Goal: Information Seeking & Learning: Learn about a topic

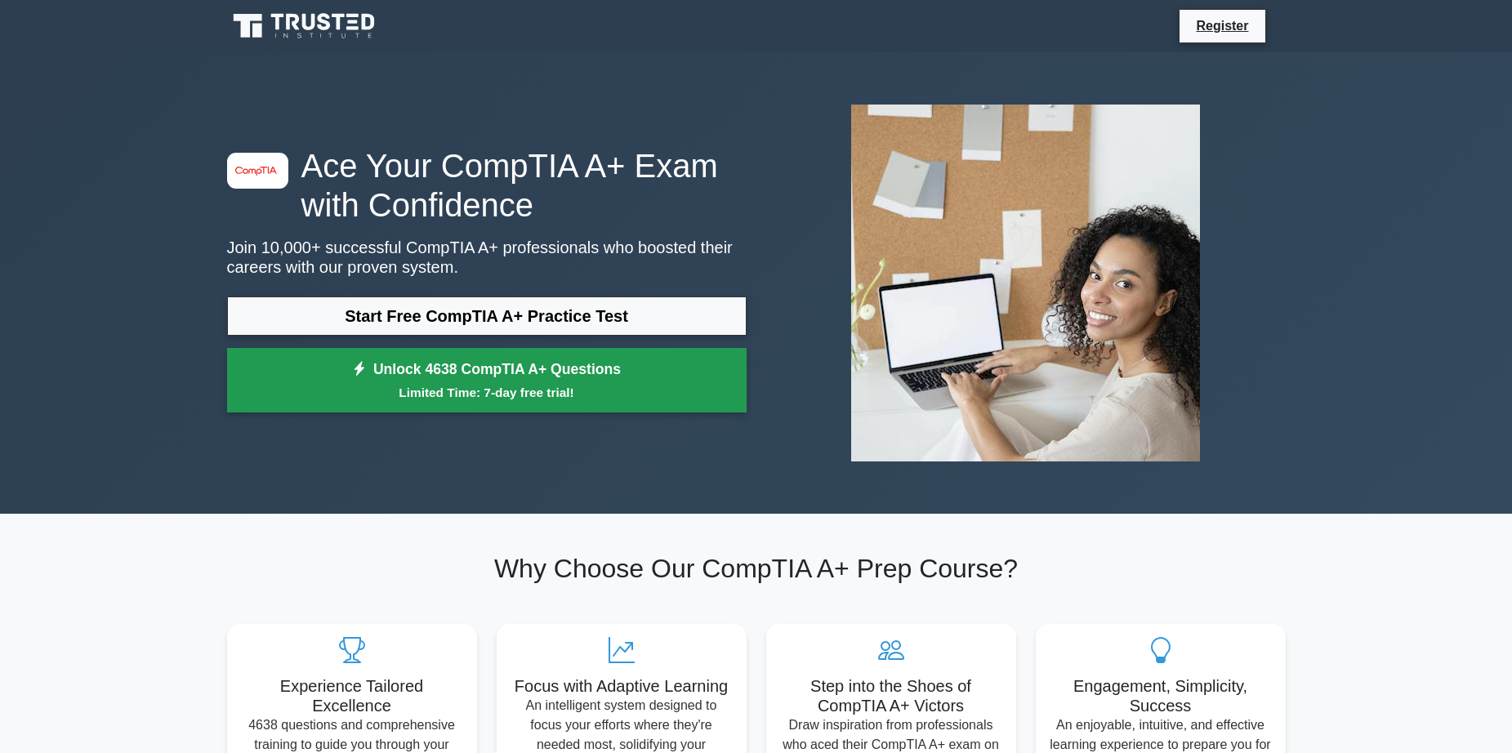
click at [454, 402] on small "Limited Time: 7-day free trial!" at bounding box center [487, 392] width 479 height 19
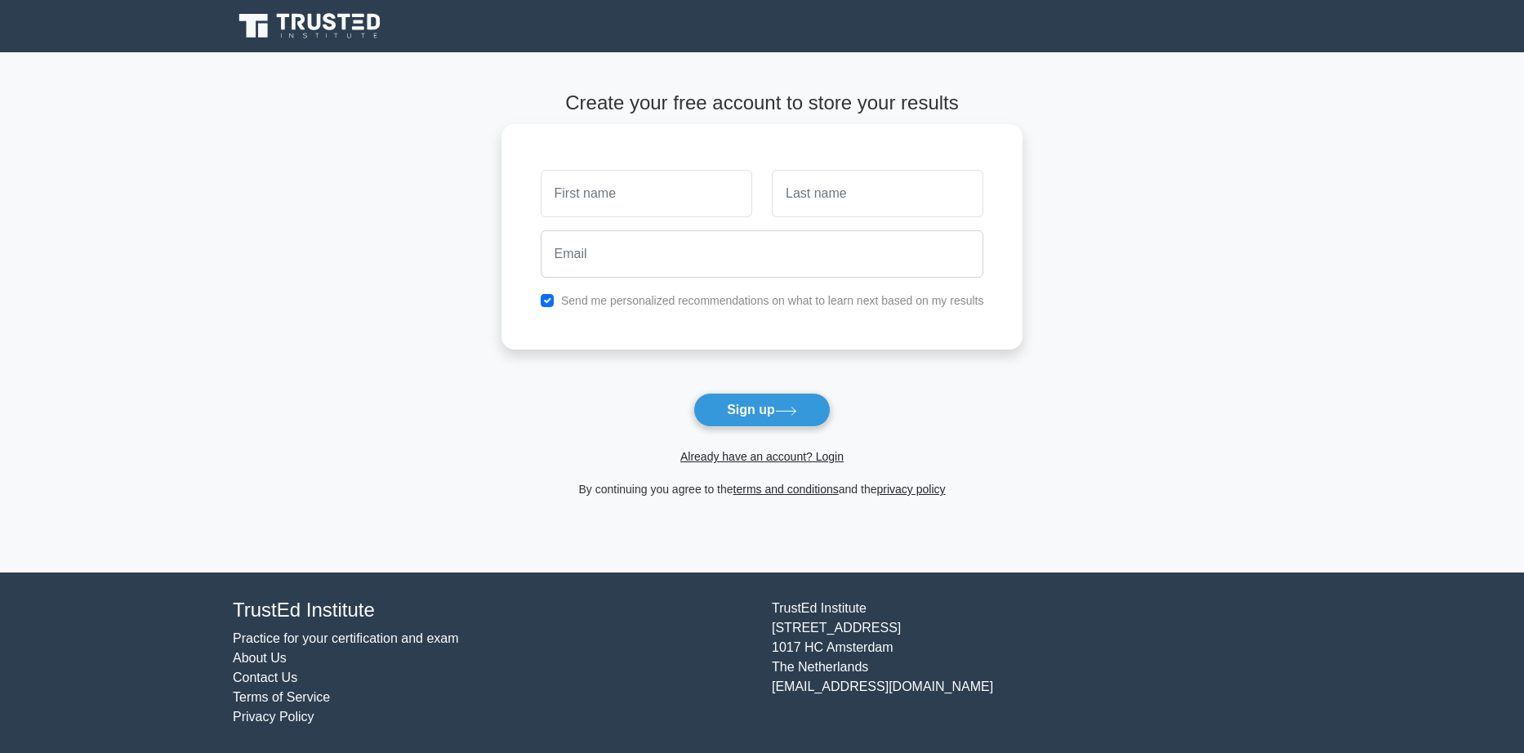
click at [606, 201] on input "text" at bounding box center [647, 193] width 212 height 47
type input "[PERSON_NAME]"
type input "Saba"
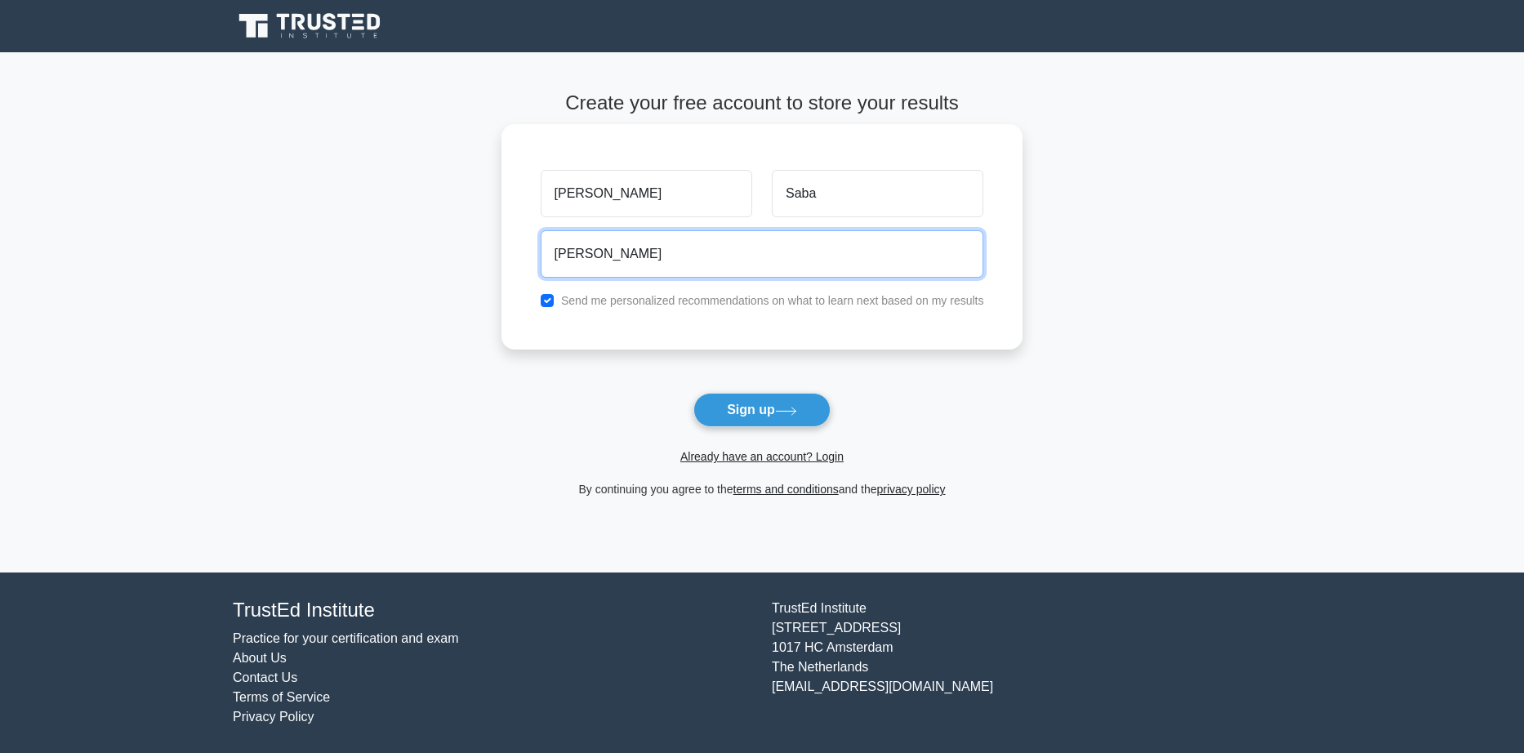
type input "[EMAIL_ADDRESS][DOMAIN_NAME]"
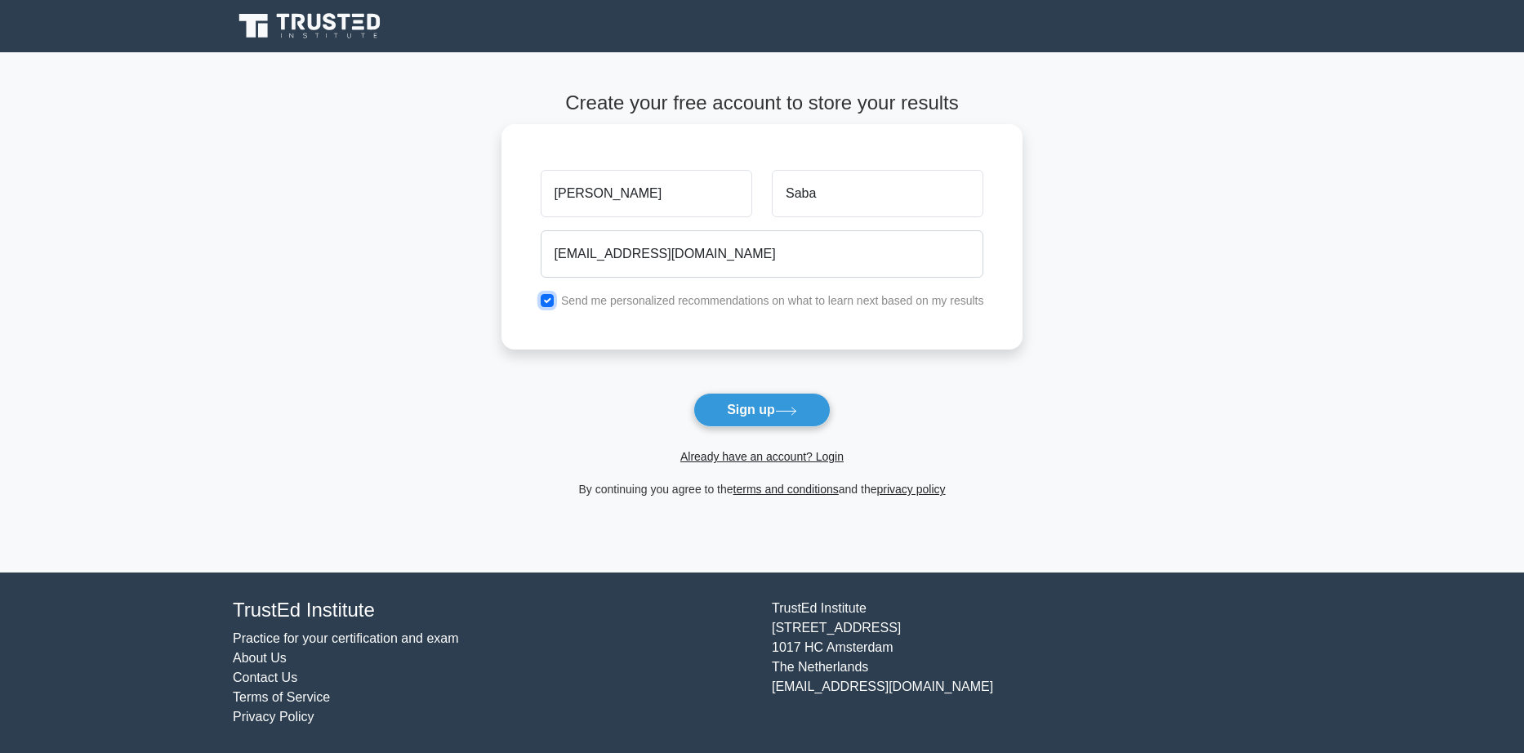
click at [544, 301] on input "checkbox" at bounding box center [547, 300] width 13 height 13
checkbox input "false"
click at [766, 413] on button "Sign up" at bounding box center [761, 410] width 137 height 34
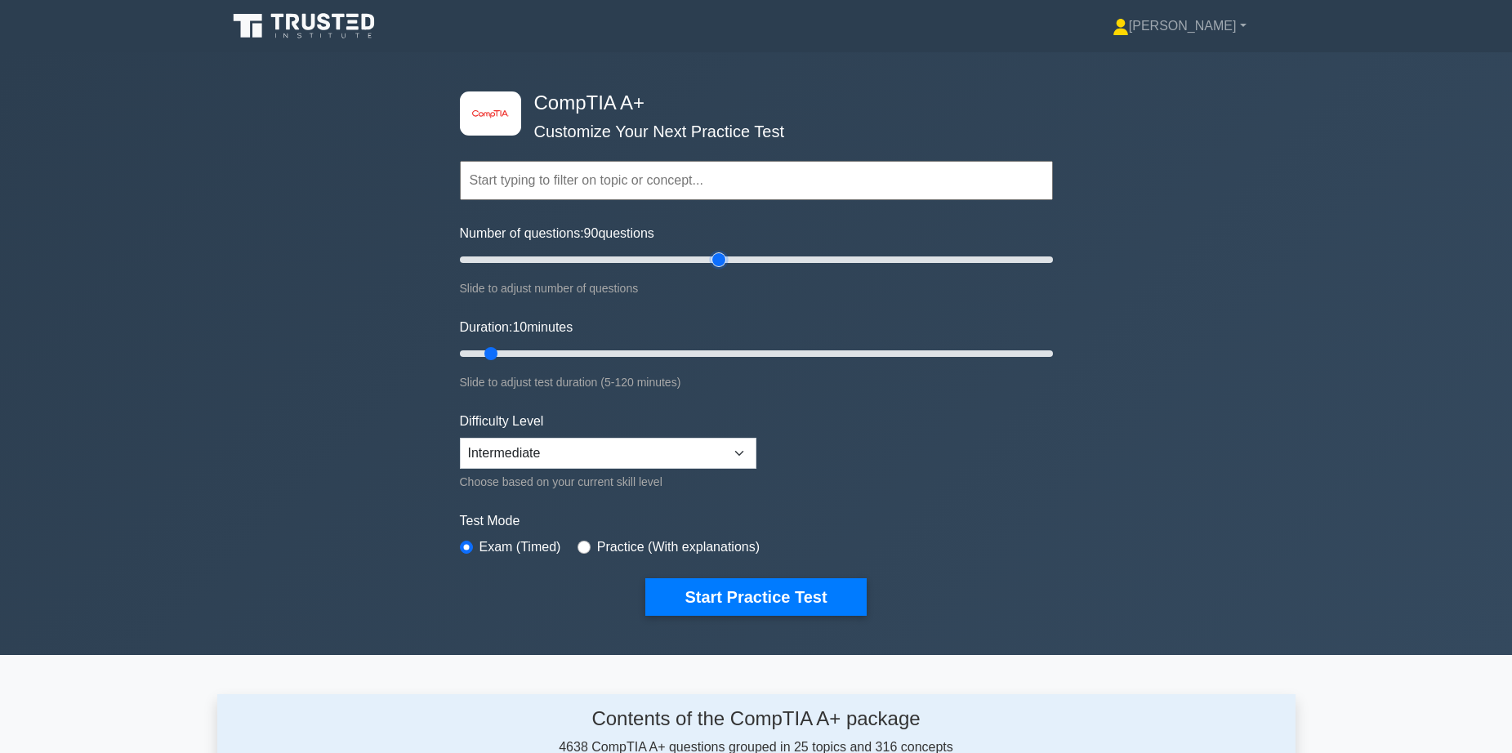
drag, startPoint x: 487, startPoint y: 258, endPoint x: 715, endPoint y: 278, distance: 228.7
type input "90"
click at [715, 270] on input "Number of questions: 90 questions" at bounding box center [756, 260] width 593 height 20
drag, startPoint x: 497, startPoint y: 350, endPoint x: 648, endPoint y: 358, distance: 151.3
type input "40"
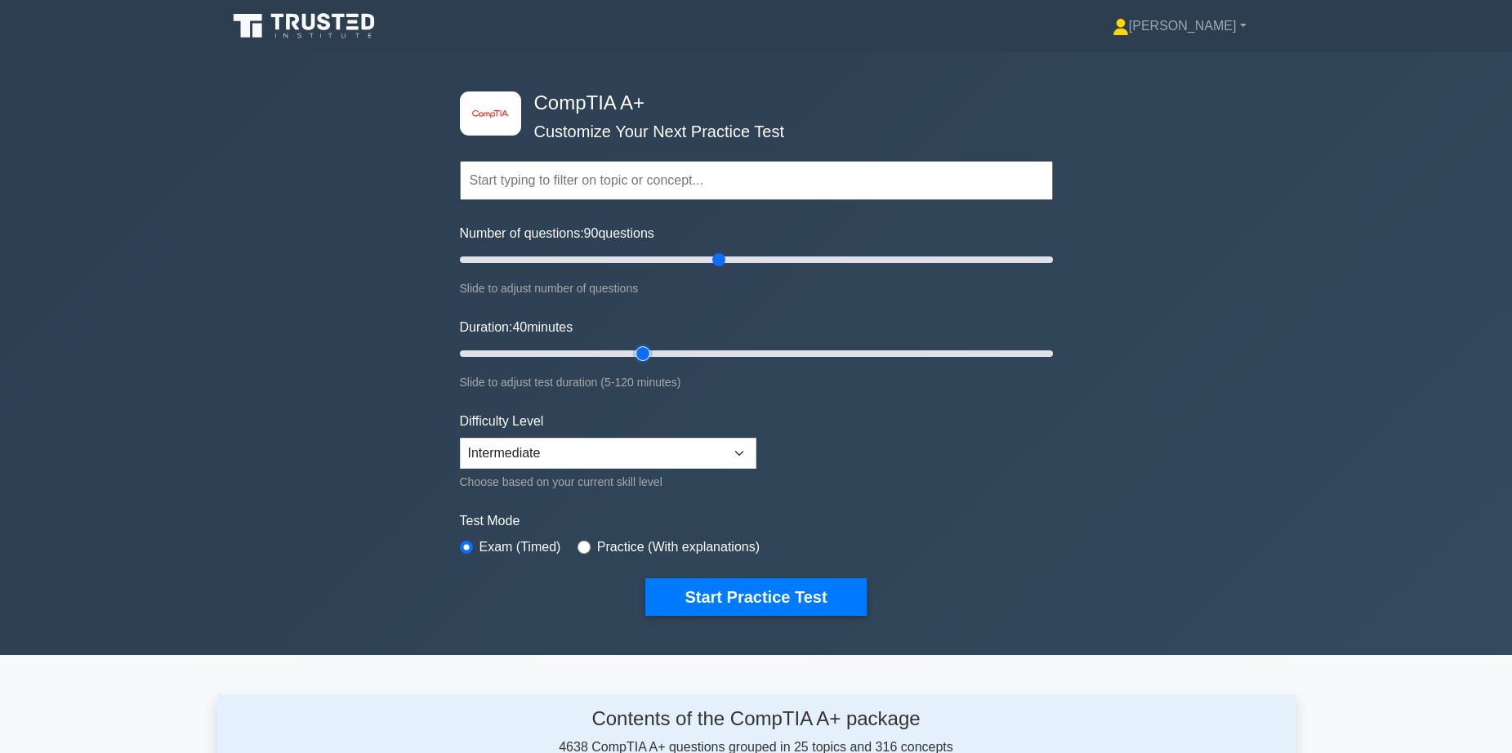
click at [648, 358] on input "Duration: 40 minutes" at bounding box center [756, 354] width 593 height 20
click at [599, 453] on select "Beginner Intermediate Expert" at bounding box center [608, 453] width 297 height 31
select select "expert"
click at [460, 438] on select "Beginner Intermediate Expert" at bounding box center [608, 453] width 297 height 31
click at [882, 447] on form "Topics Hardware Operating Systems Networking Security Troubleshooting Mobile De…" at bounding box center [756, 363] width 593 height 505
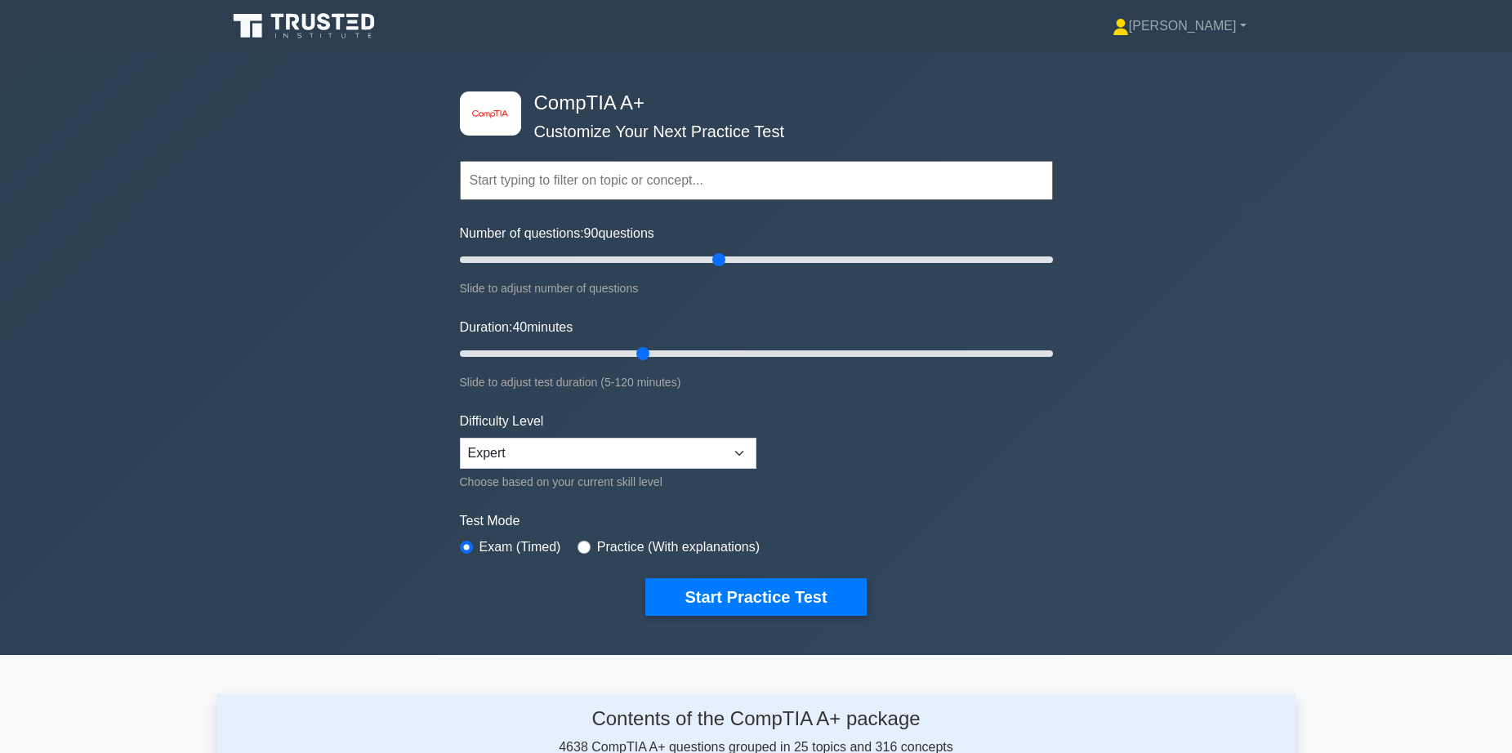
click at [721, 194] on input "text" at bounding box center [756, 180] width 593 height 39
type input "A"
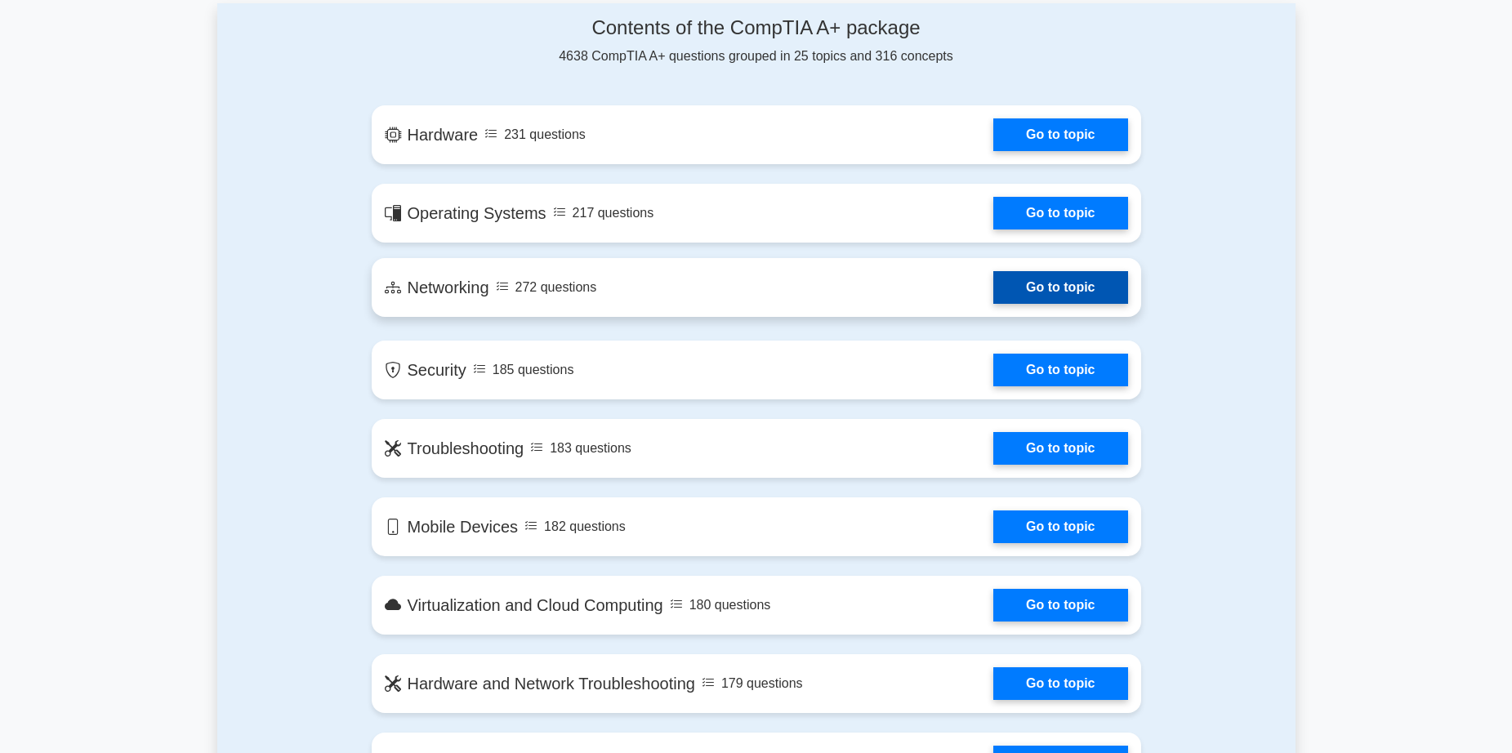
scroll to position [653, 0]
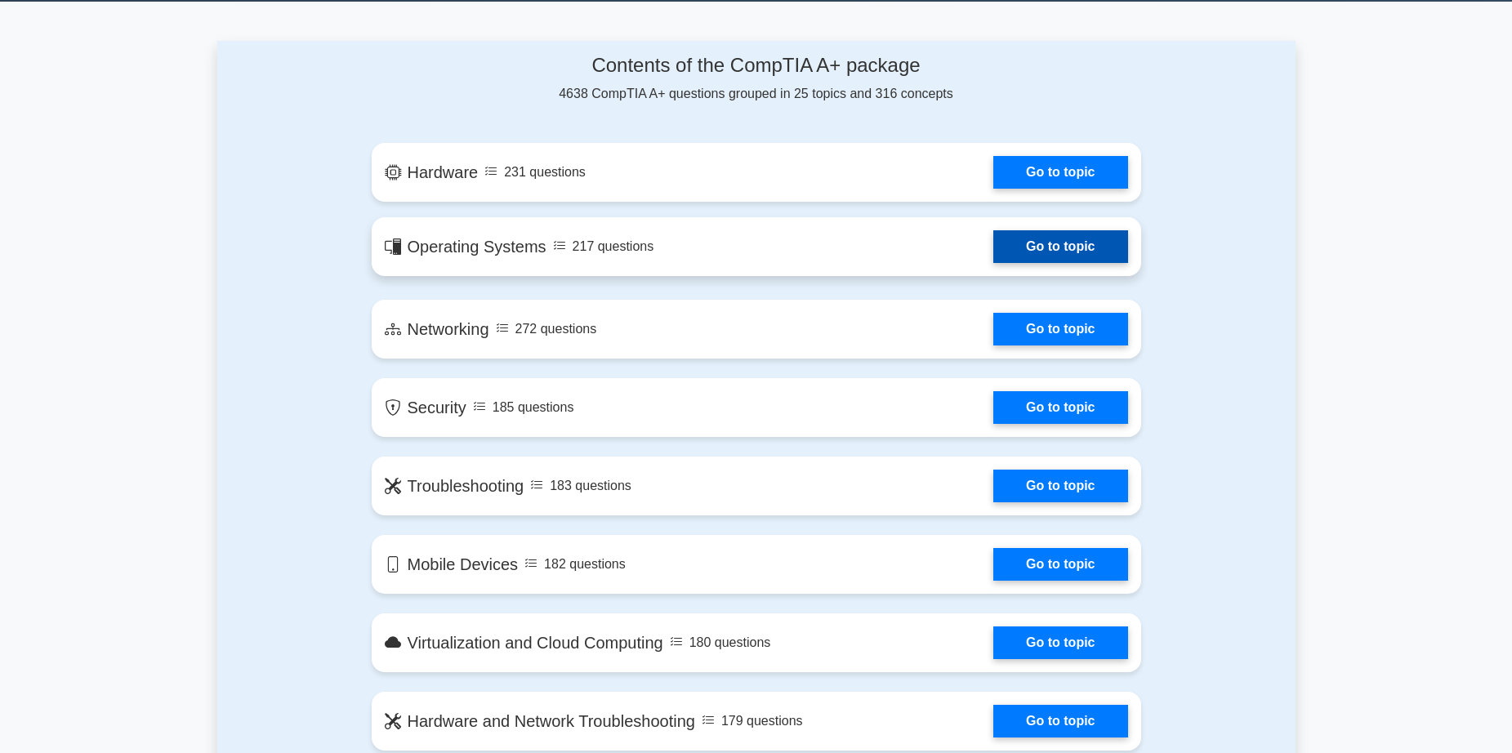
click at [1057, 255] on link "Go to topic" at bounding box center [1060, 246] width 134 height 33
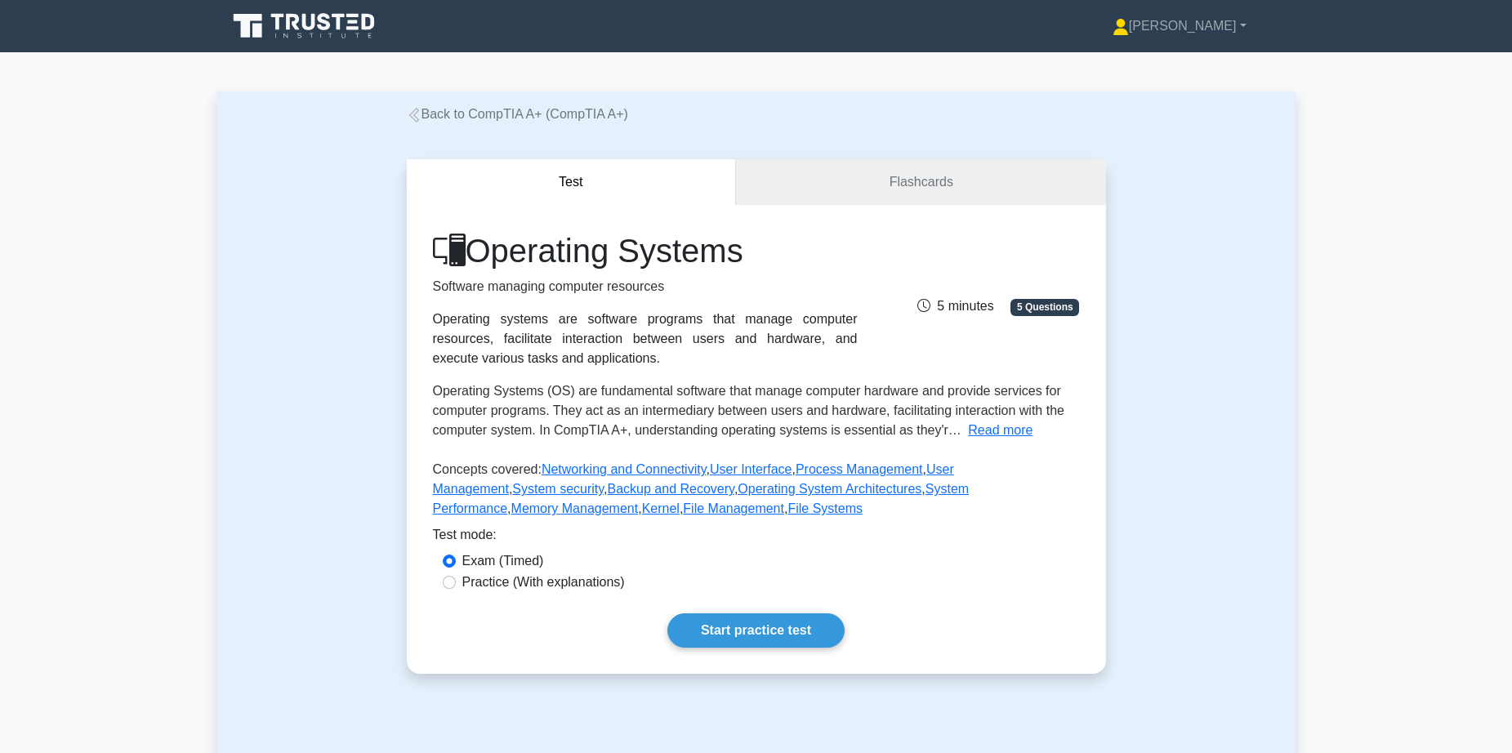
click at [538, 587] on label "Practice (With explanations)" at bounding box center [543, 583] width 163 height 20
click at [456, 587] on input "Practice (With explanations)" at bounding box center [449, 582] width 13 height 13
radio input "true"
click at [751, 637] on link "Start practice test" at bounding box center [755, 630] width 177 height 34
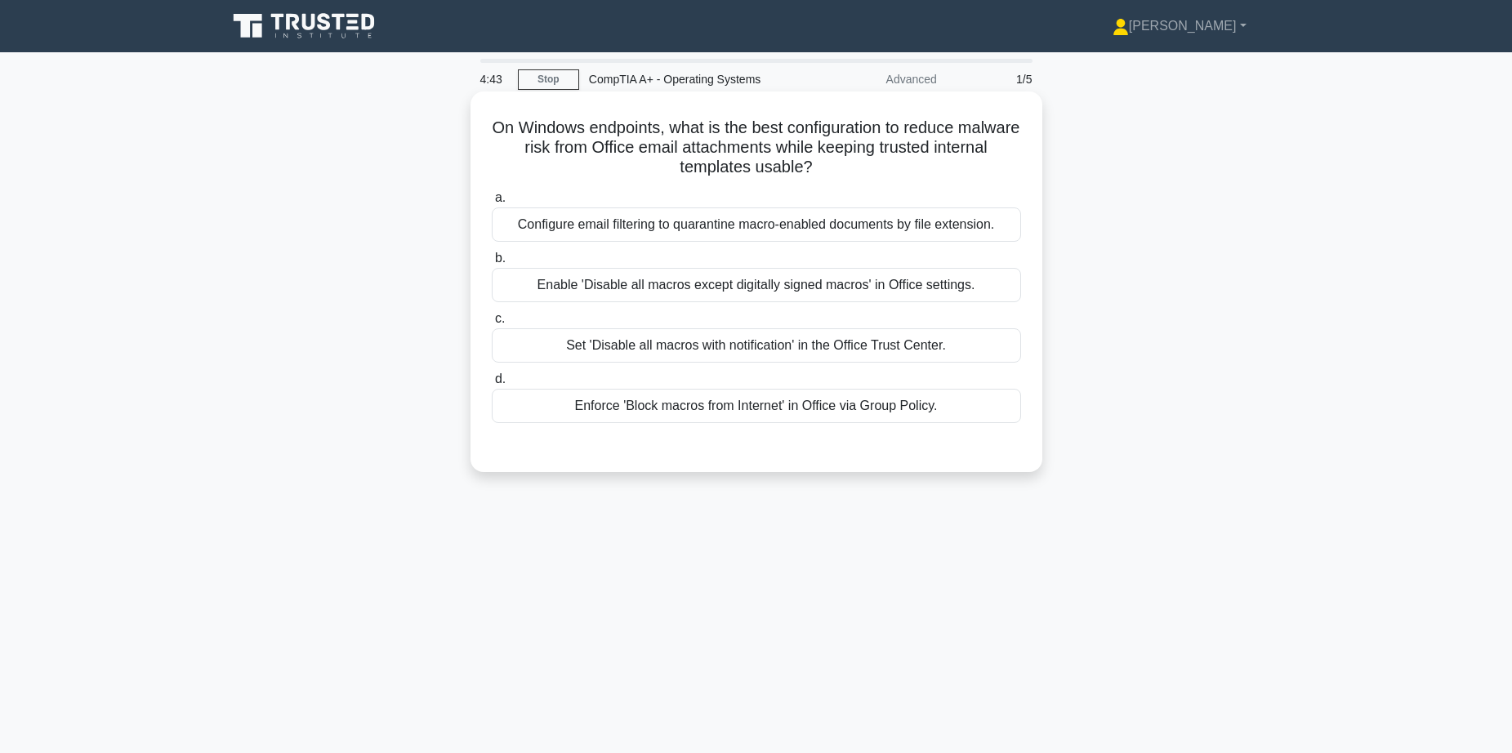
click at [771, 226] on div "Configure email filtering to quarantine macro-enabled documents by file extensi…" at bounding box center [756, 224] width 529 height 34
click at [492, 203] on input "a. Configure email filtering to quarantine macro-enabled documents by file exte…" at bounding box center [492, 198] width 0 height 11
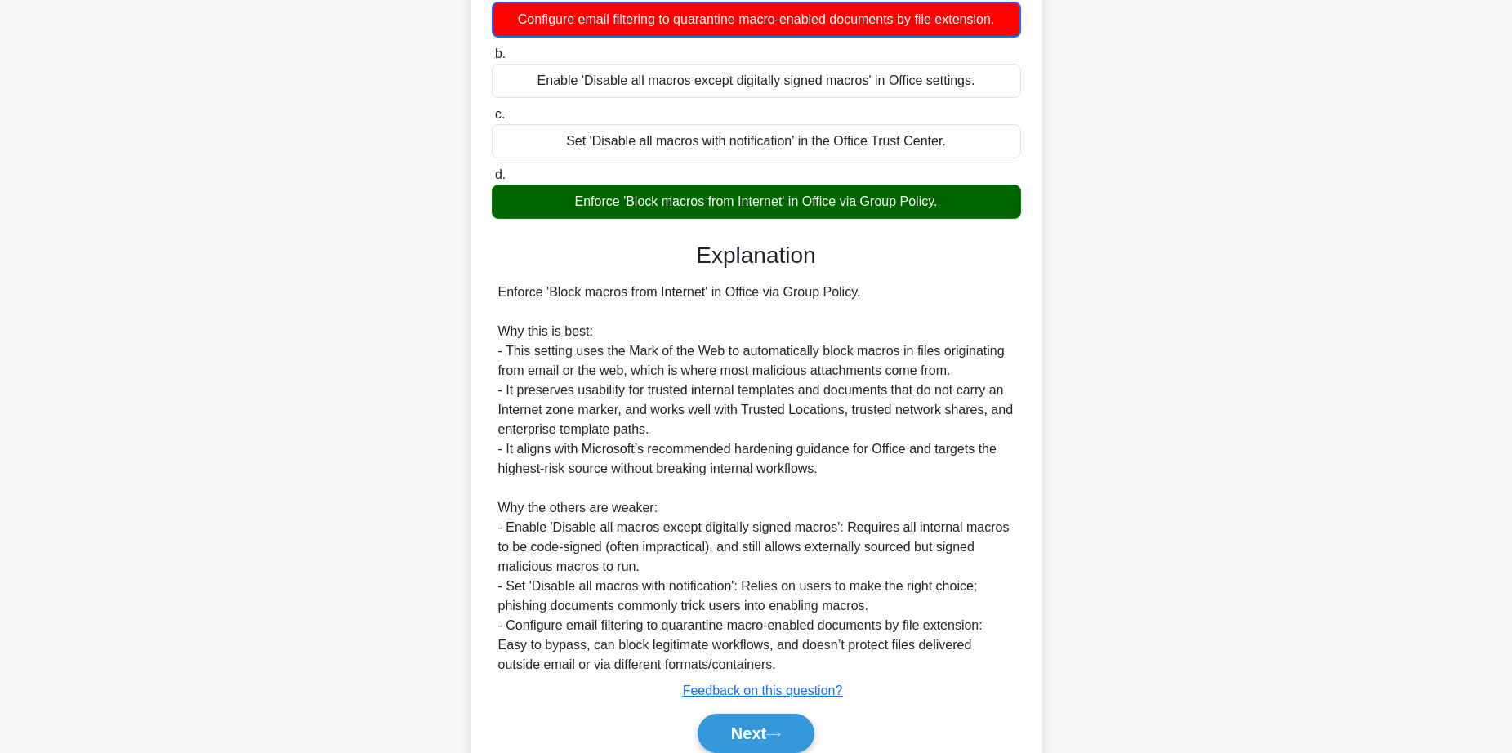
scroll to position [276, 0]
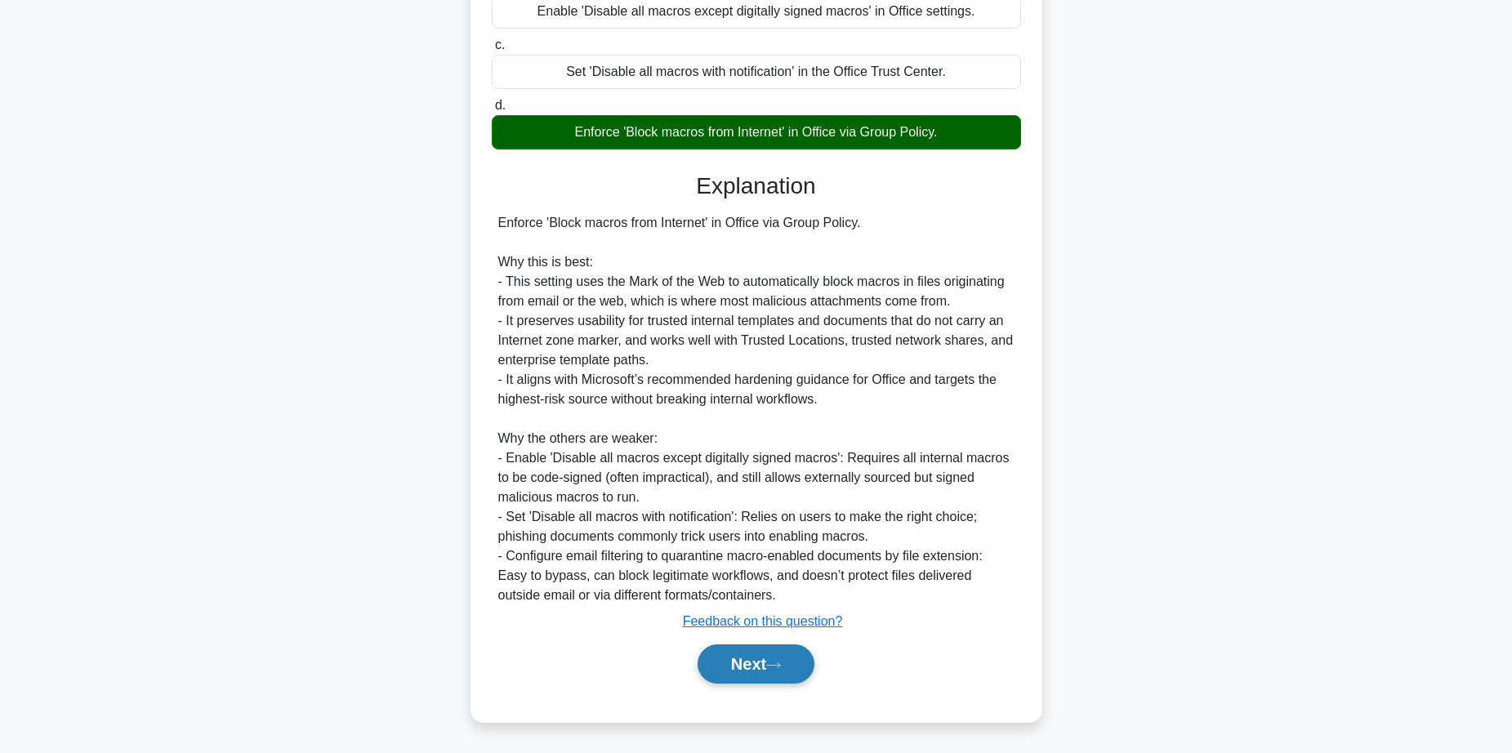
click at [765, 674] on button "Next" at bounding box center [756, 663] width 117 height 39
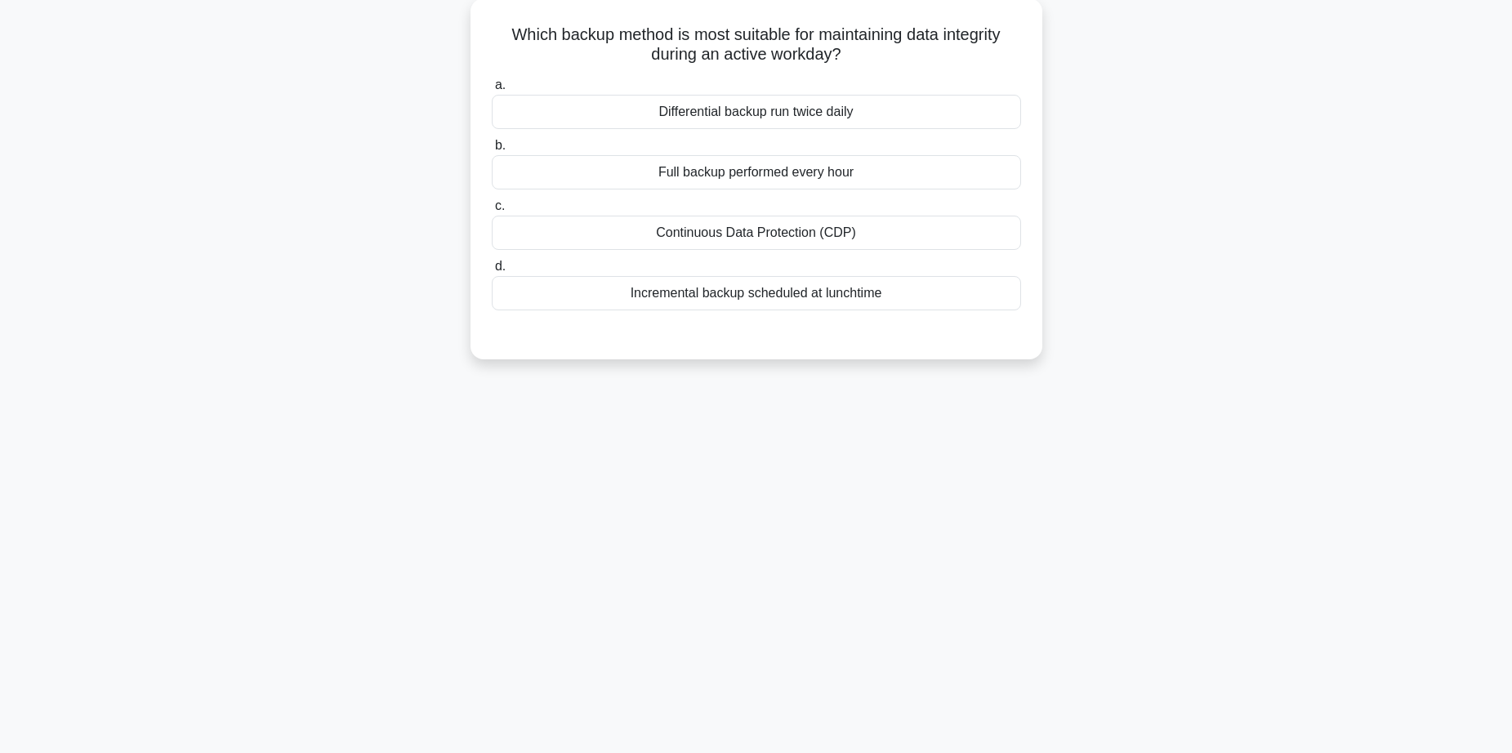
scroll to position [0, 0]
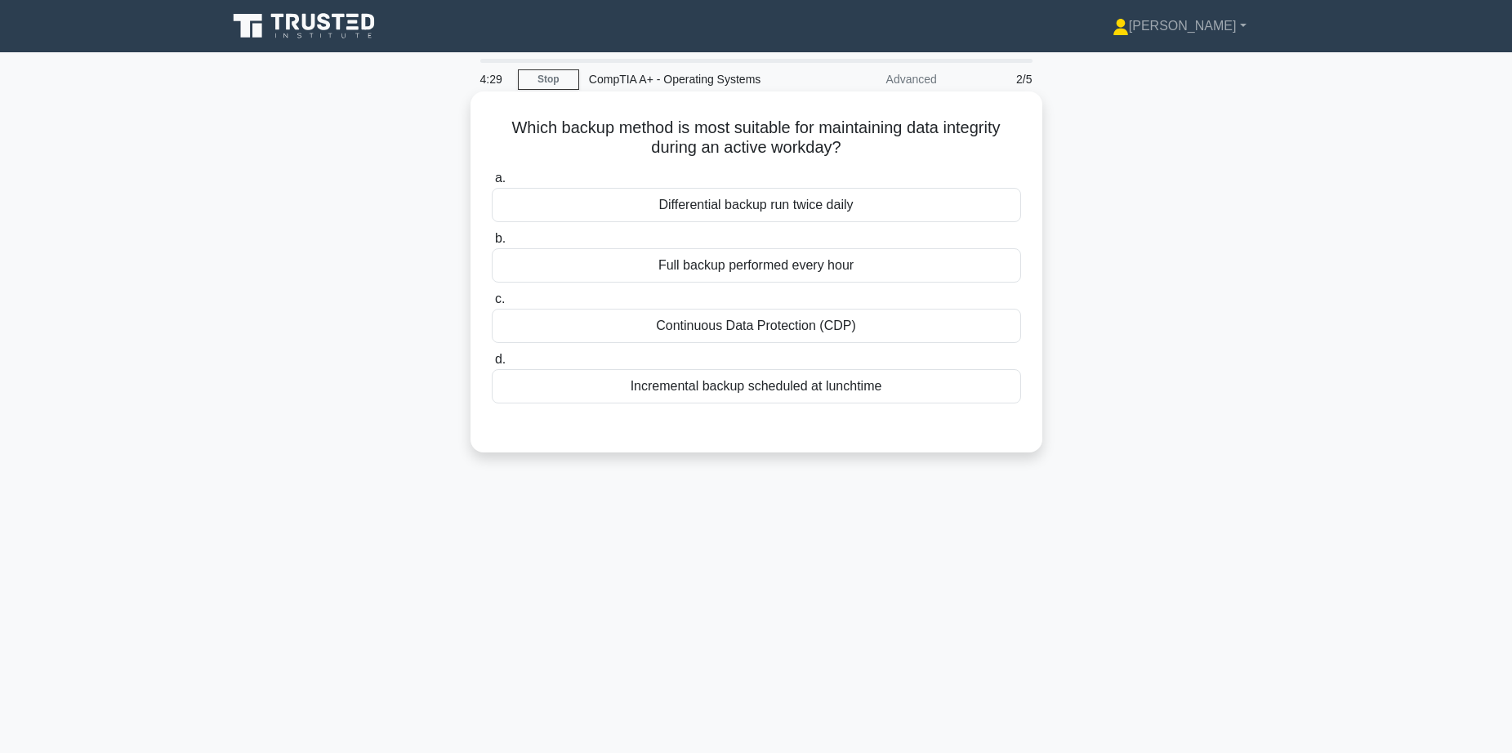
click at [754, 328] on div "Continuous Data Protection (CDP)" at bounding box center [756, 326] width 529 height 34
click at [492, 305] on input "c. Continuous Data Protection (CDP)" at bounding box center [492, 299] width 0 height 11
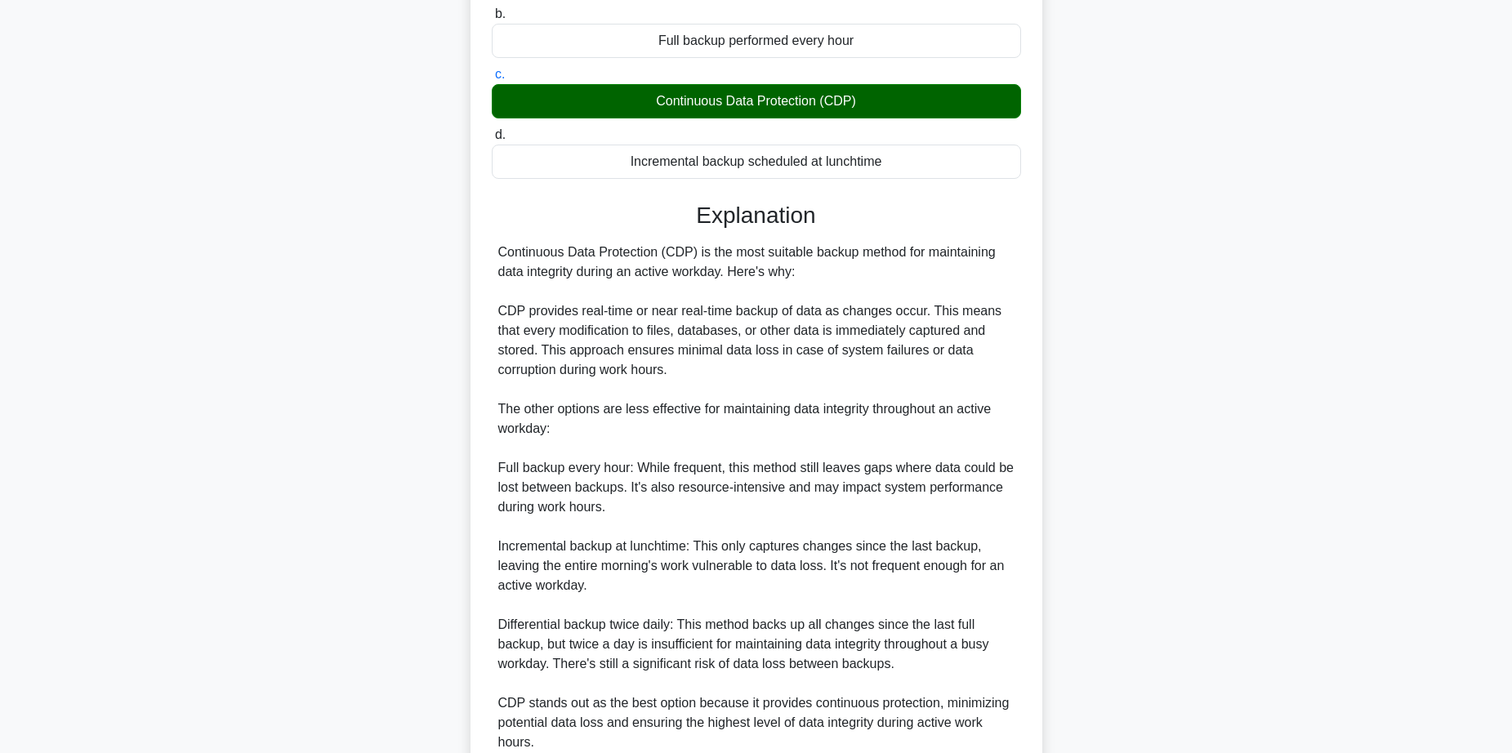
scroll to position [372, 0]
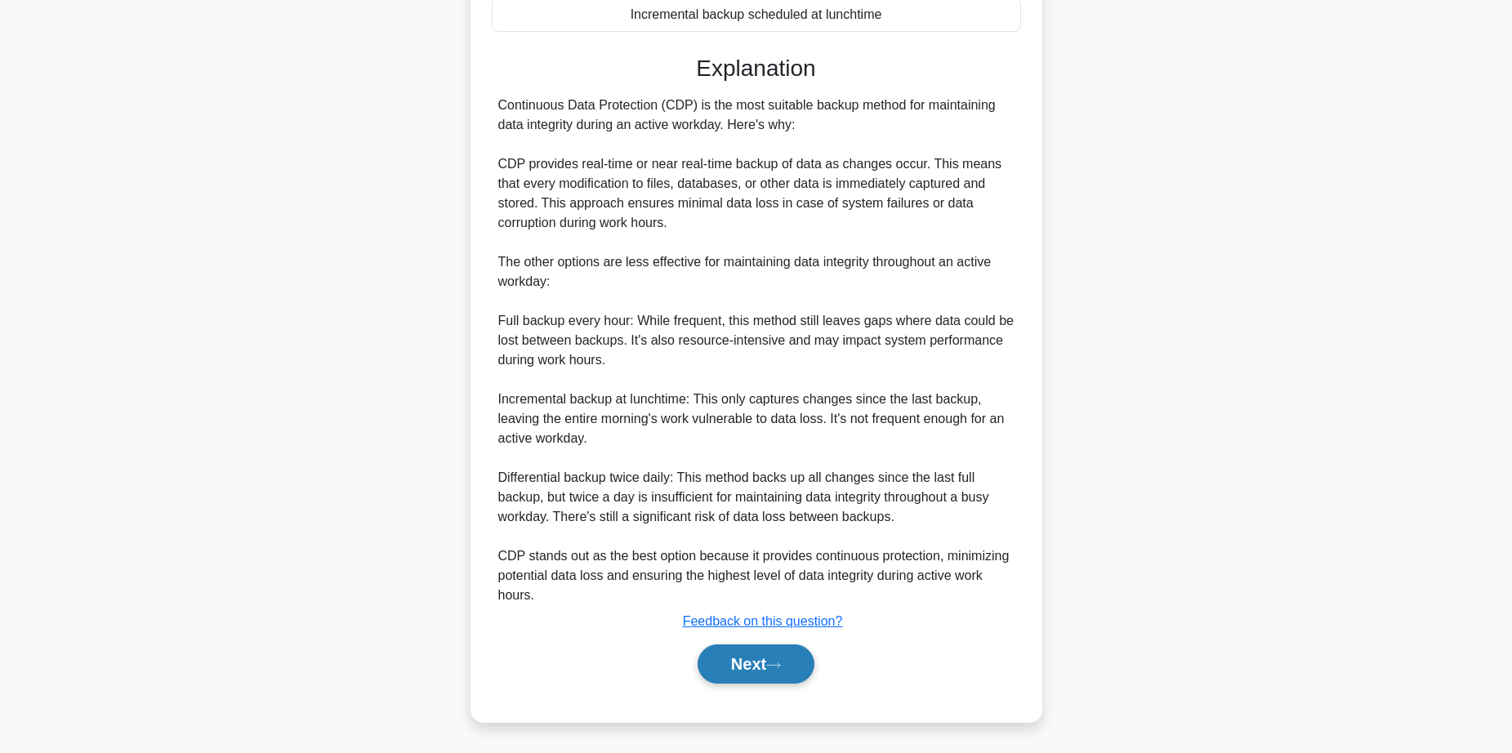
click at [769, 671] on button "Next" at bounding box center [756, 663] width 117 height 39
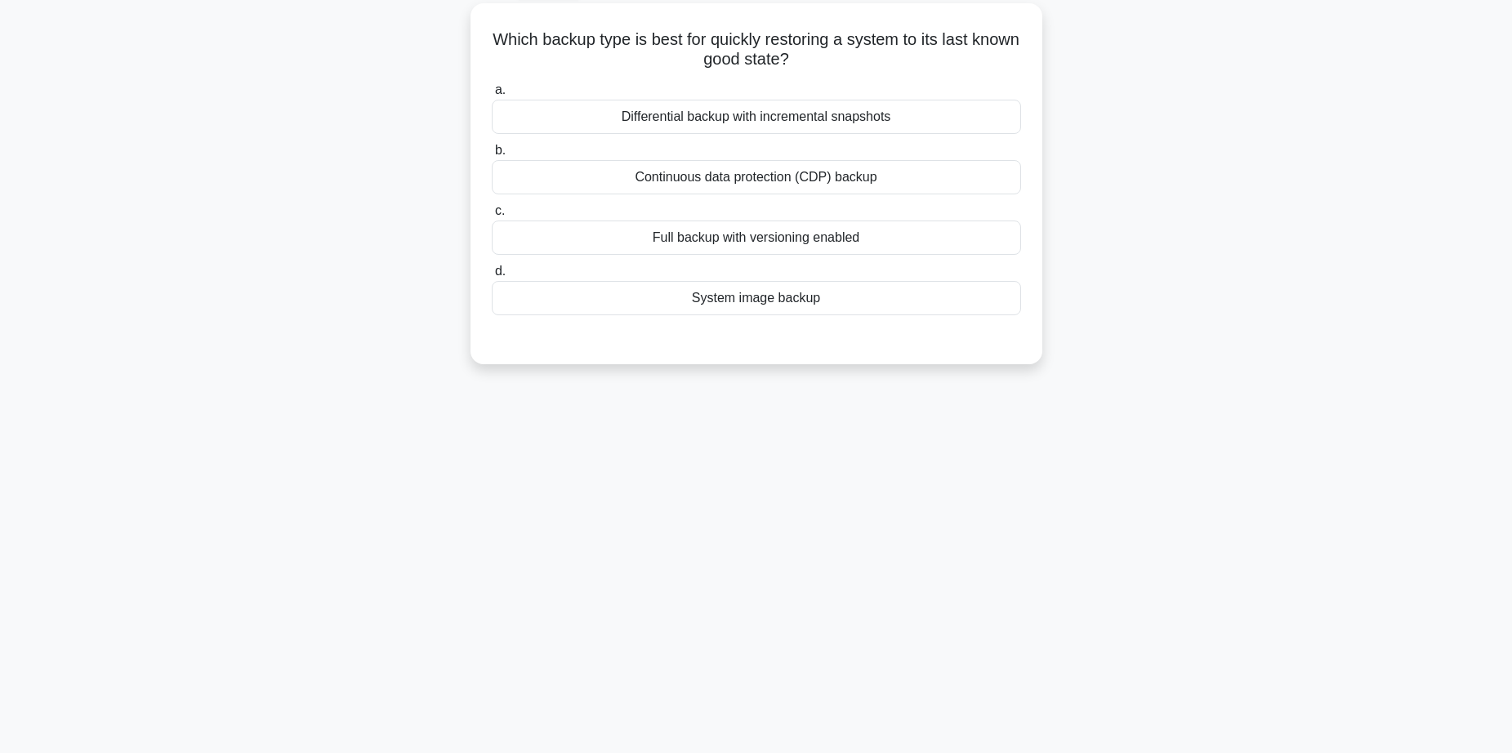
scroll to position [0, 0]
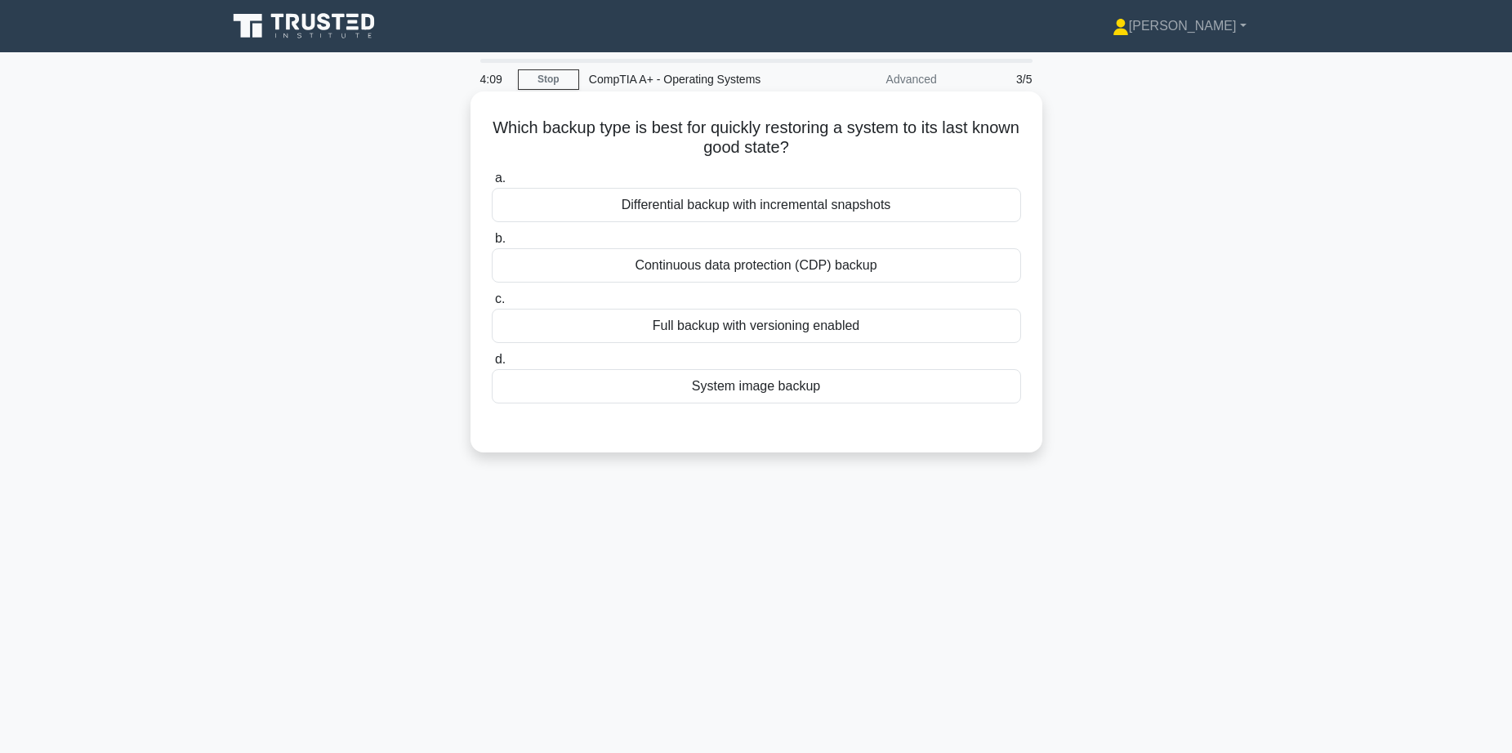
click at [738, 265] on div "Continuous data protection (CDP) backup" at bounding box center [756, 265] width 529 height 34
click at [492, 244] on input "b. Continuous data protection (CDP) backup" at bounding box center [492, 239] width 0 height 11
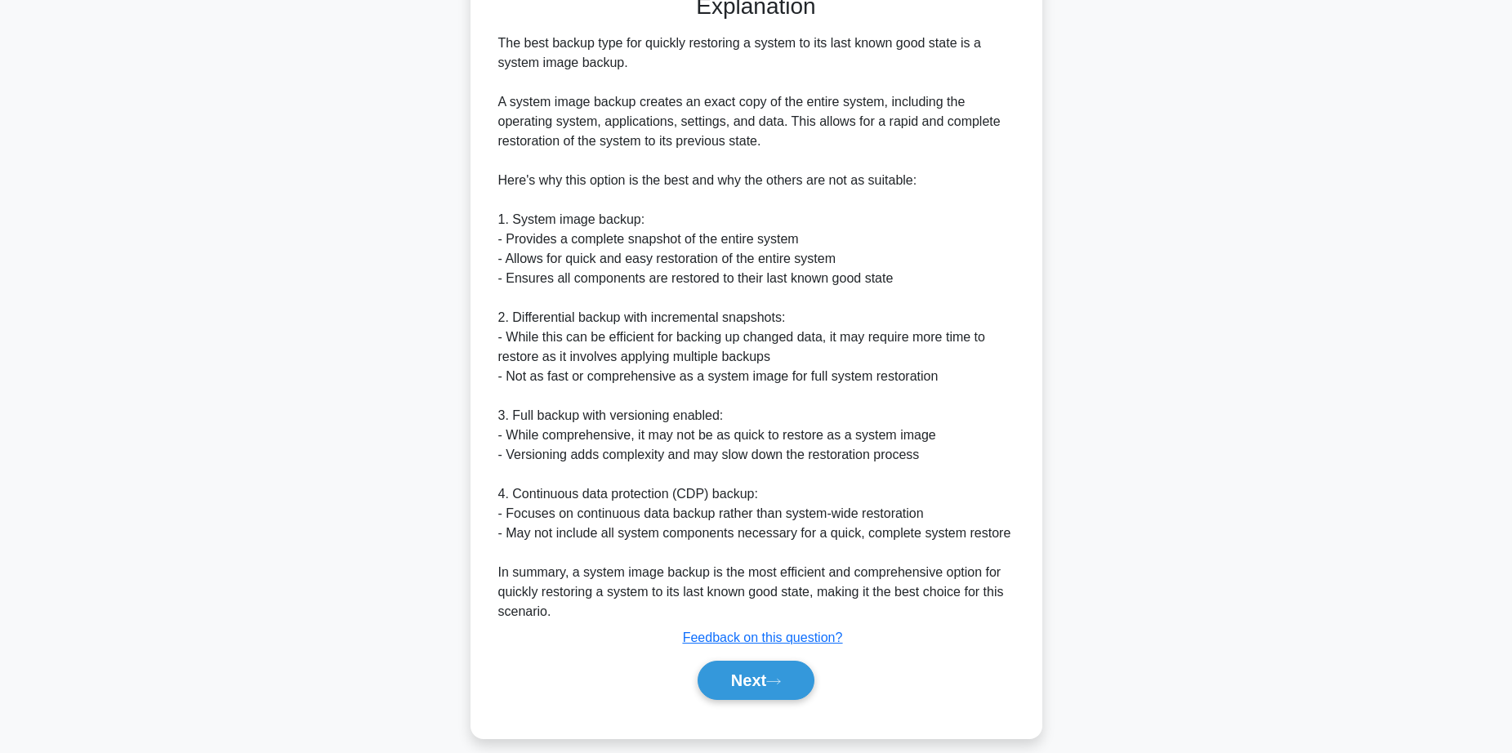
scroll to position [453, 0]
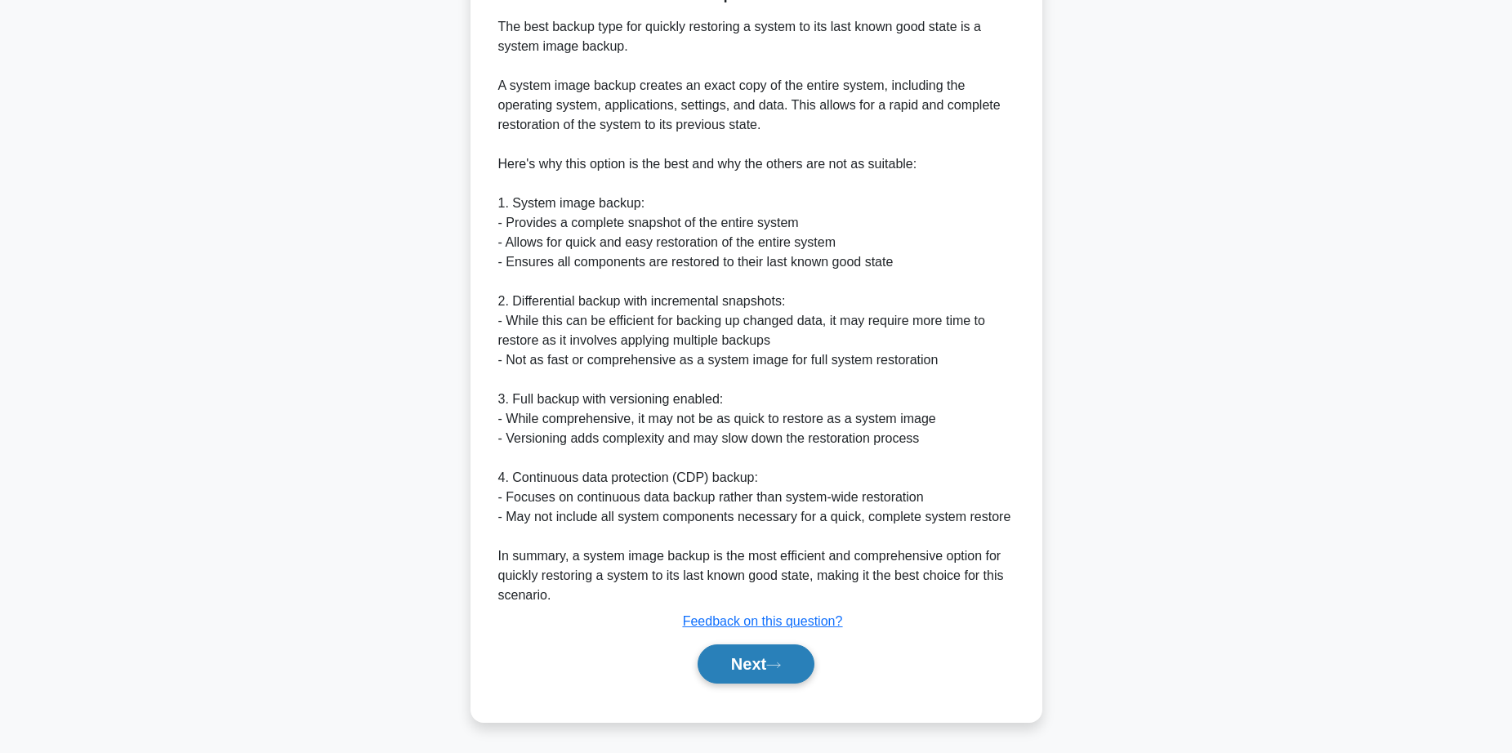
click at [770, 661] on button "Next" at bounding box center [756, 663] width 117 height 39
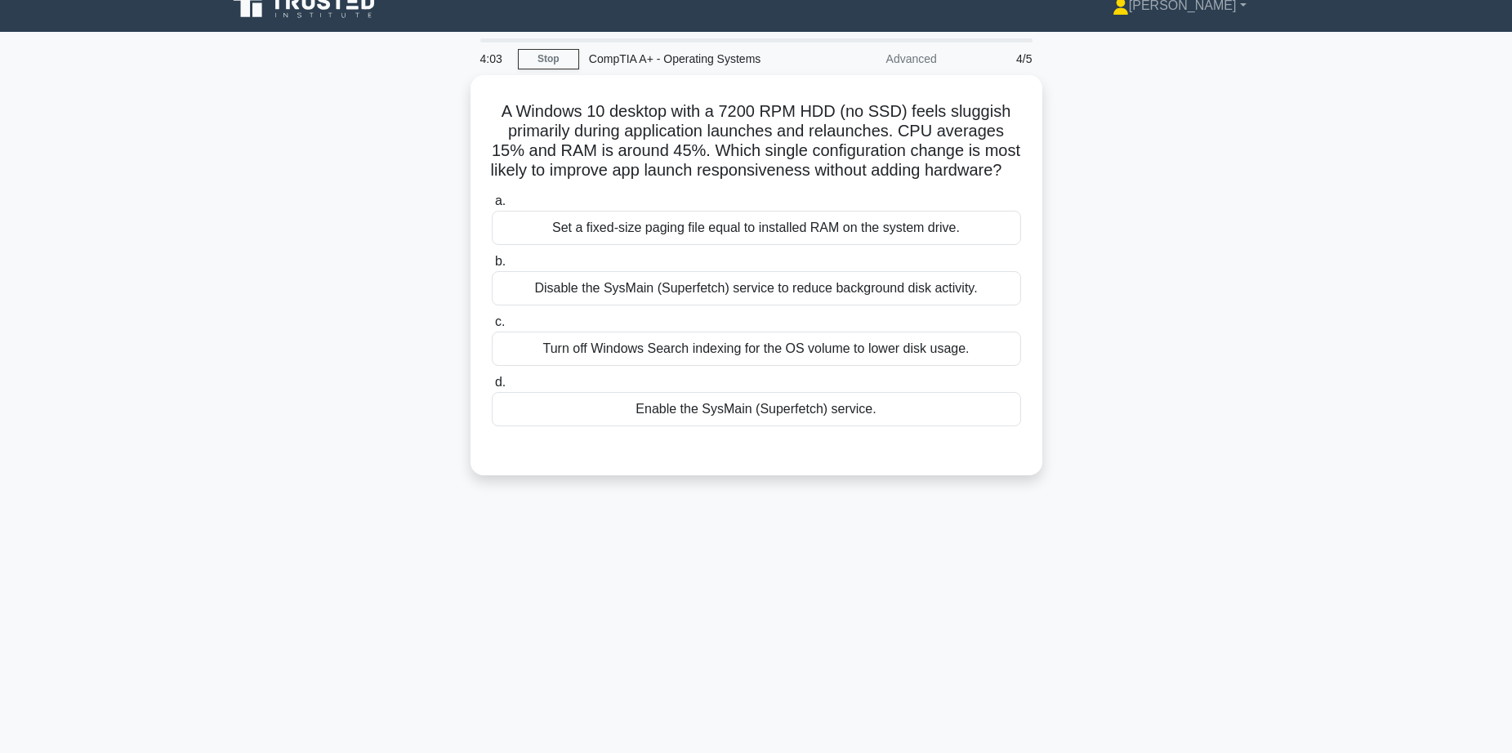
scroll to position [0, 0]
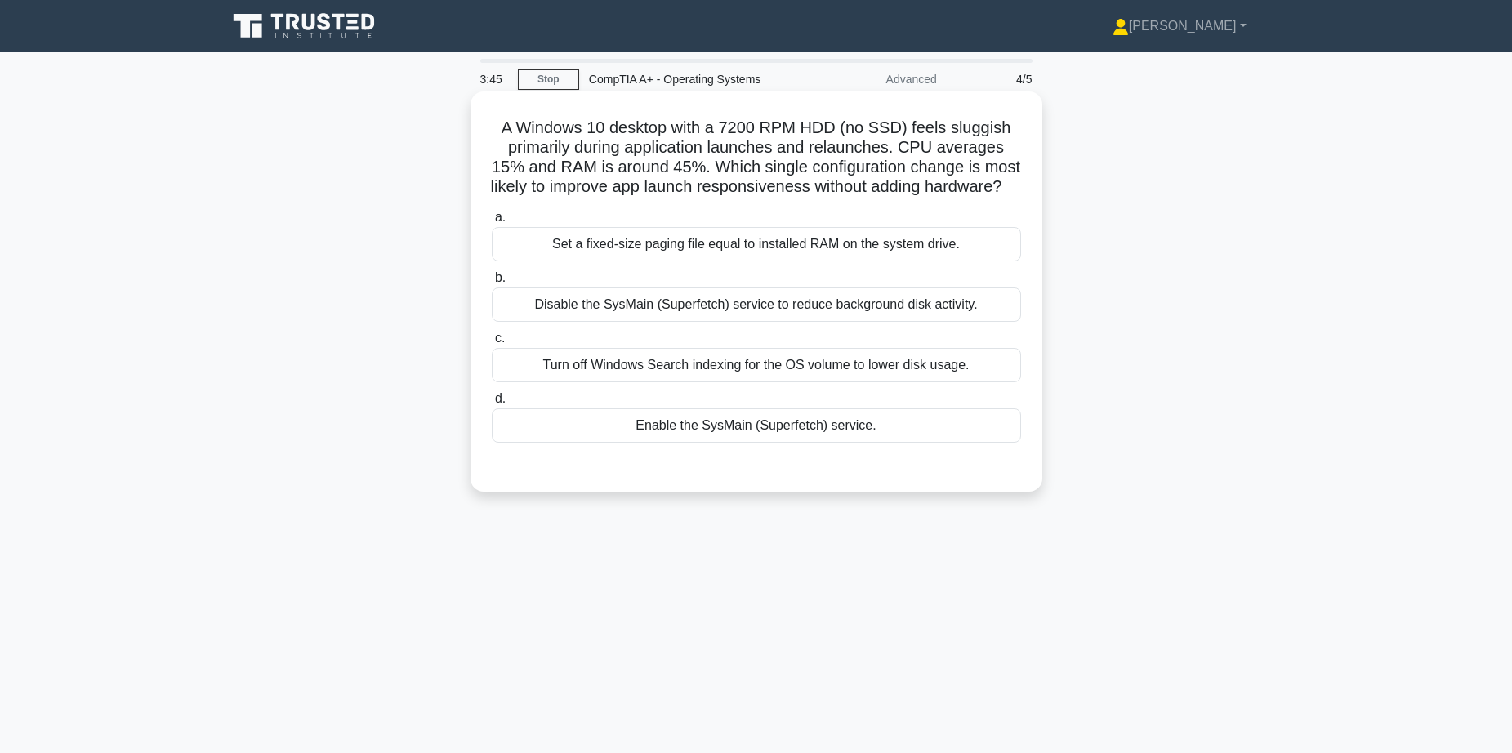
click at [764, 443] on div "Enable the SysMain (Superfetch) service." at bounding box center [756, 425] width 529 height 34
click at [492, 404] on input "d. Enable the SysMain (Superfetch) service." at bounding box center [492, 399] width 0 height 11
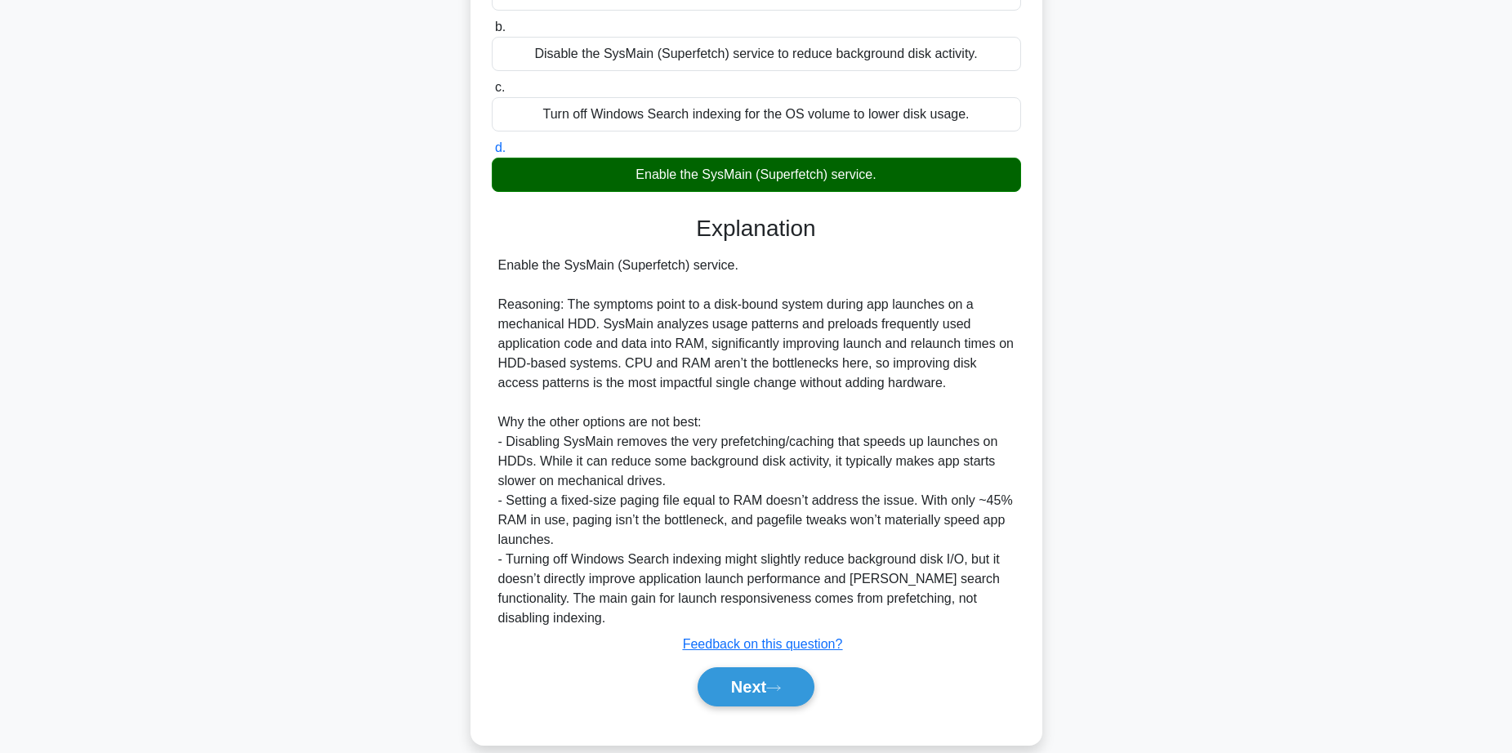
scroll to position [274, 0]
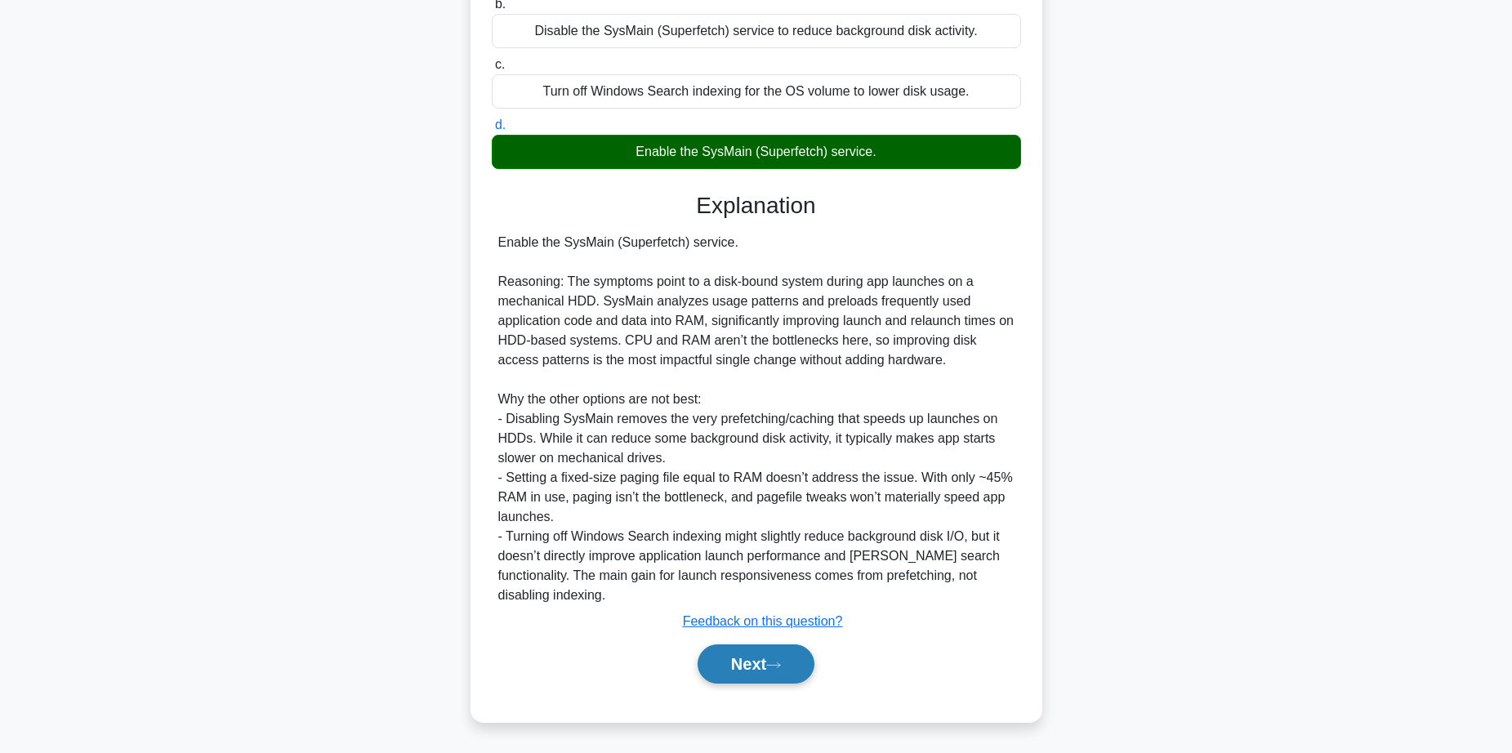
click at [762, 660] on button "Next" at bounding box center [756, 663] width 117 height 39
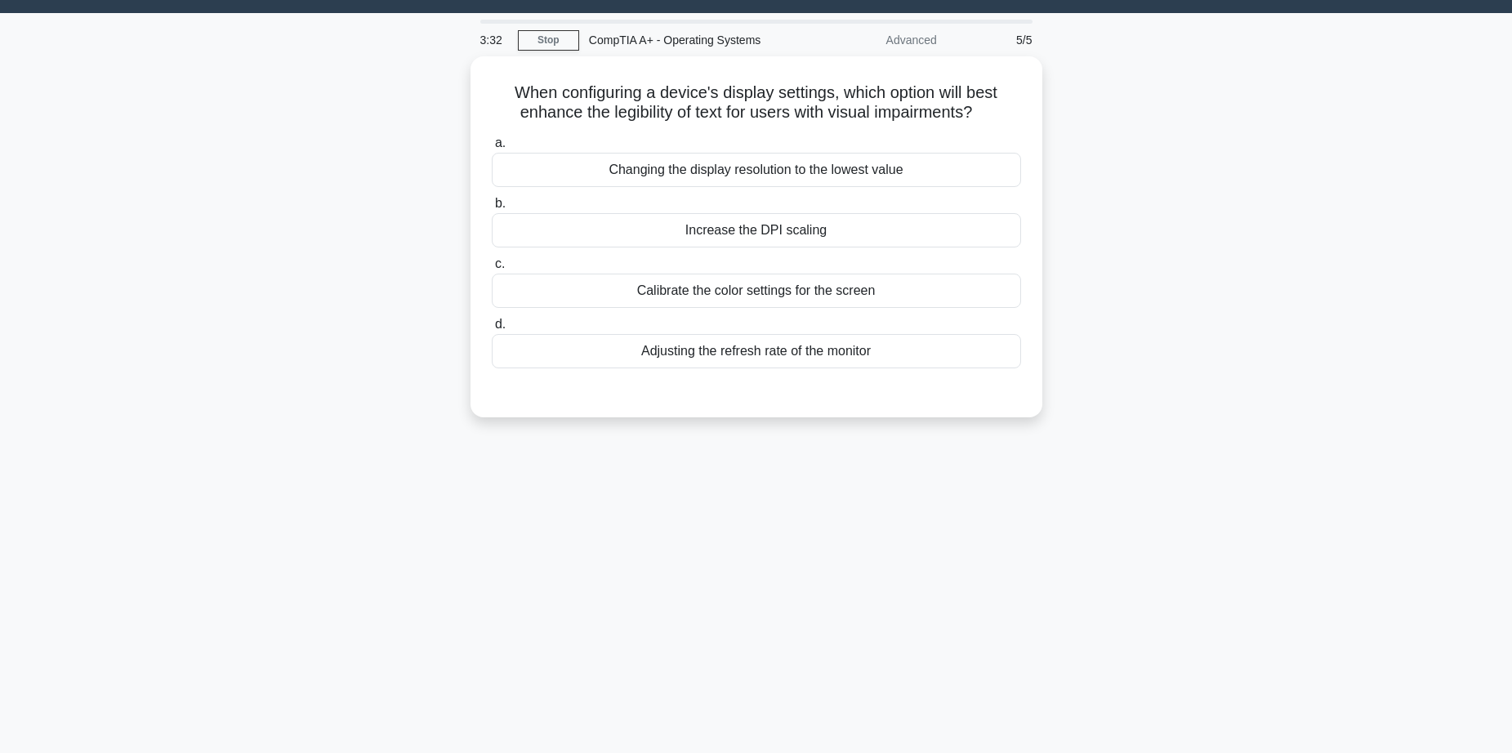
scroll to position [0, 0]
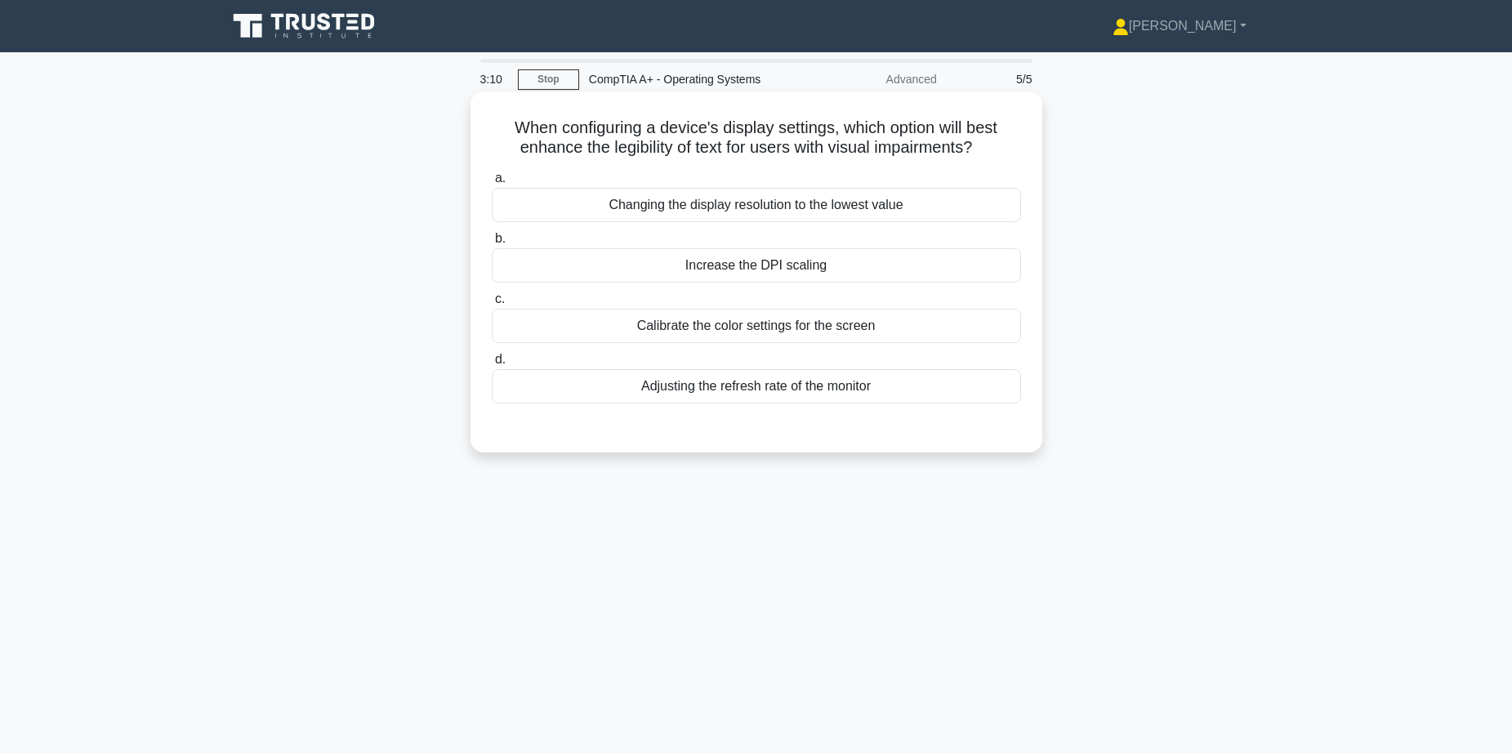
click at [747, 325] on div "Calibrate the color settings for the screen" at bounding box center [756, 326] width 529 height 34
click at [492, 305] on input "c. Calibrate the color settings for the screen" at bounding box center [492, 299] width 0 height 11
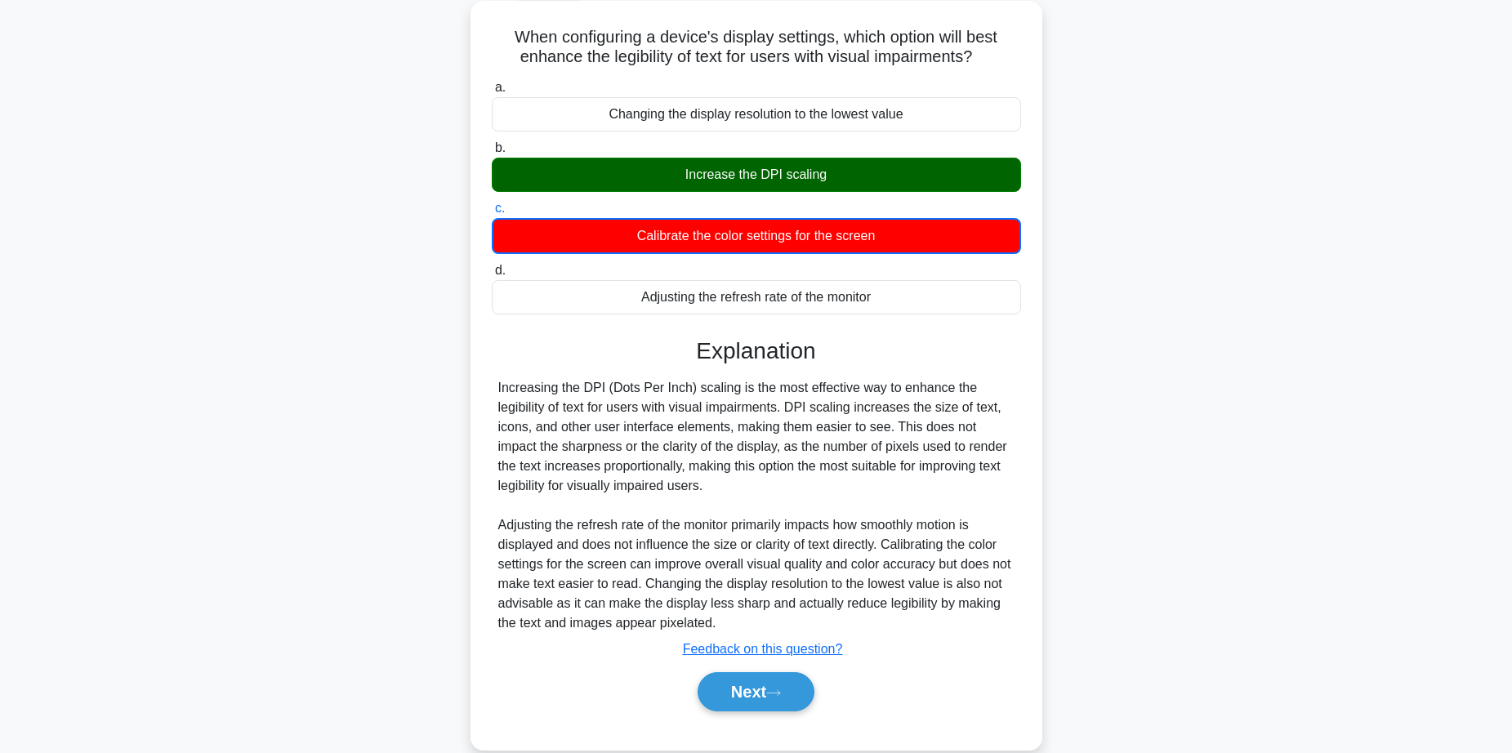
scroll to position [129, 0]
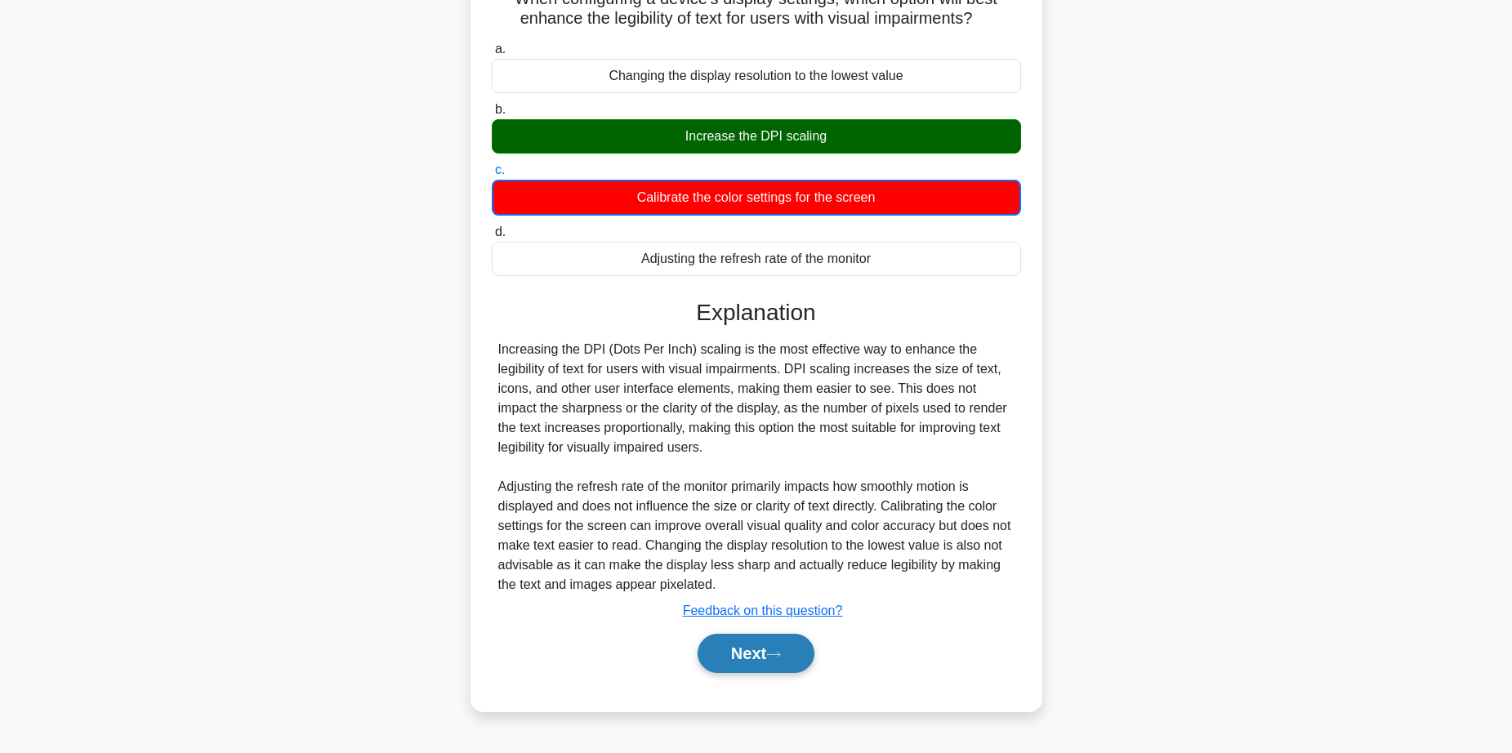
click at [793, 636] on button "Next" at bounding box center [756, 653] width 117 height 39
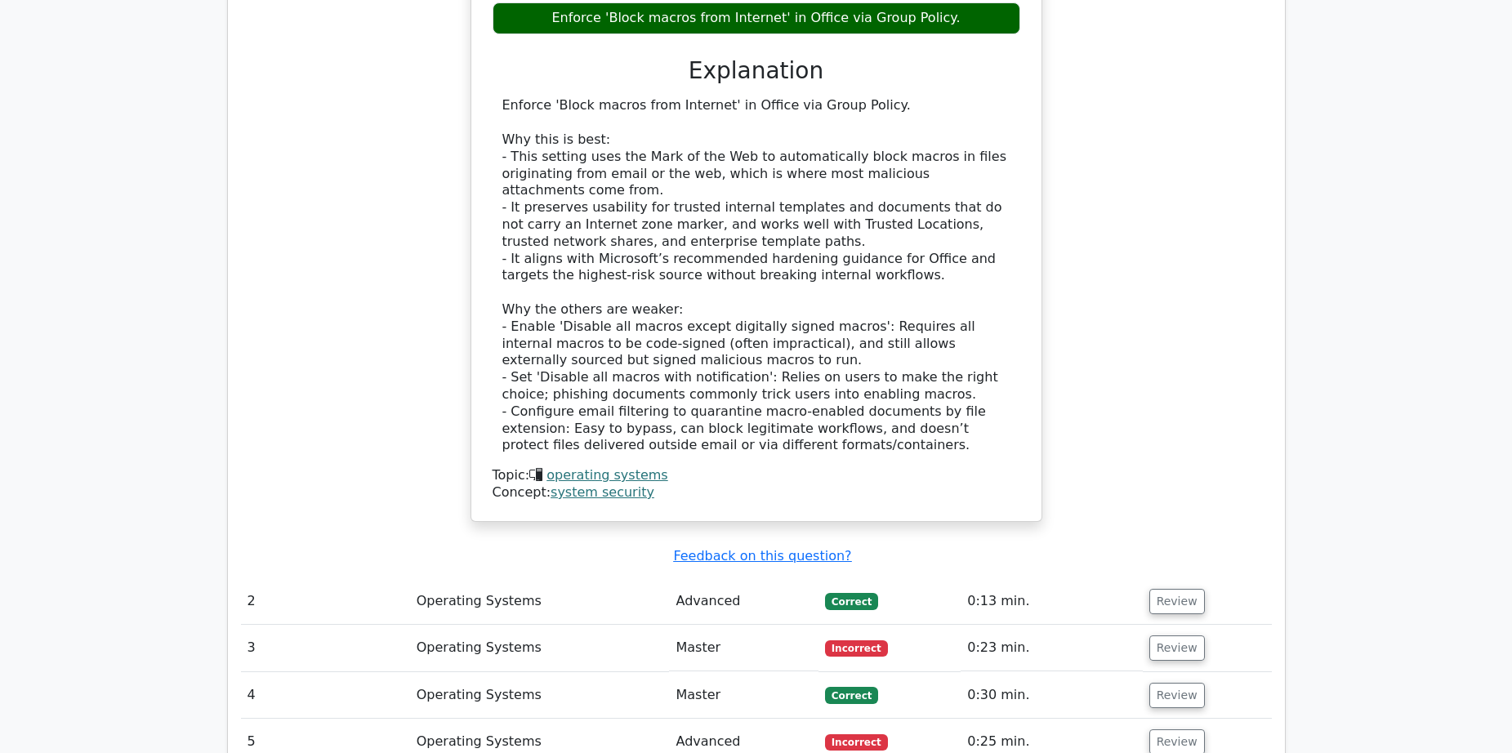
scroll to position [1536, 0]
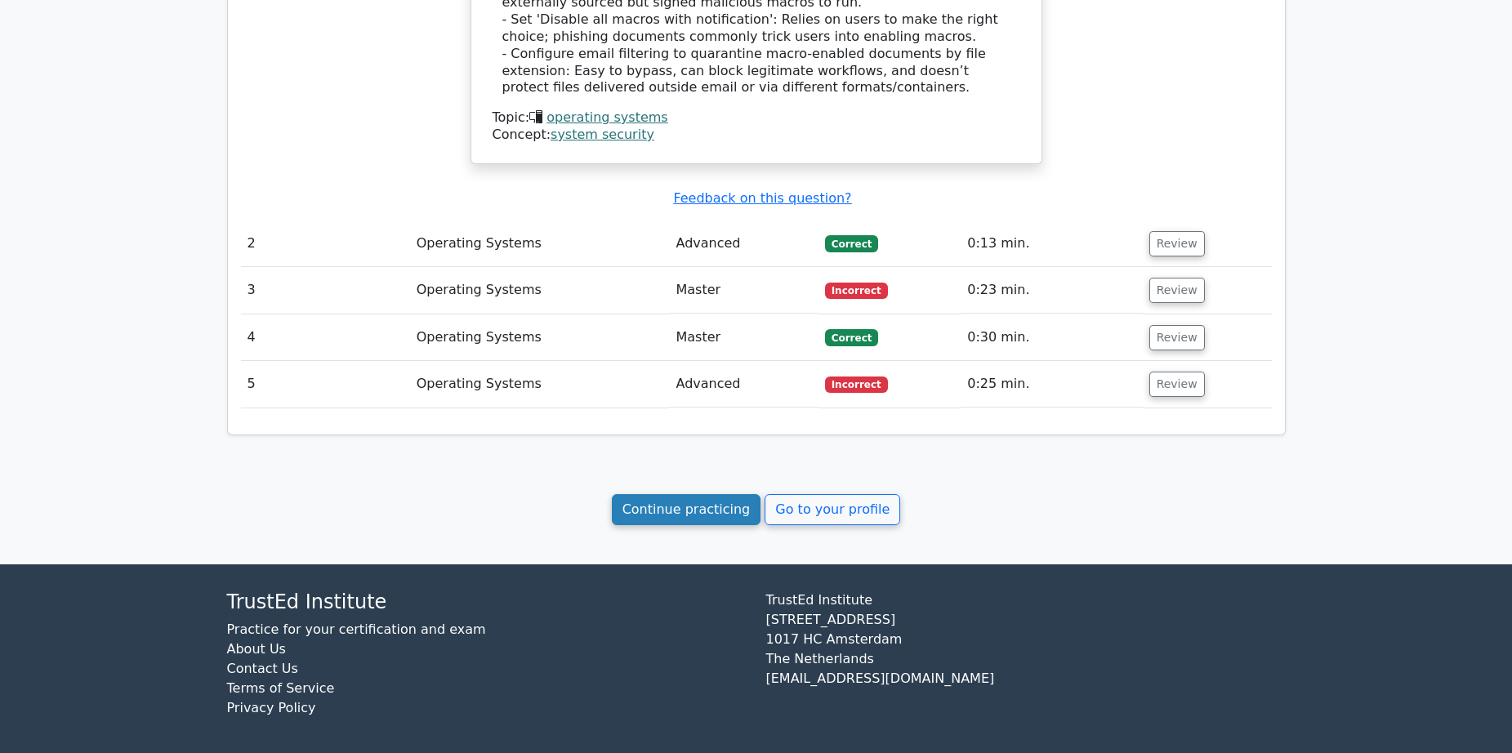
click at [711, 500] on link "Continue practicing" at bounding box center [686, 509] width 149 height 31
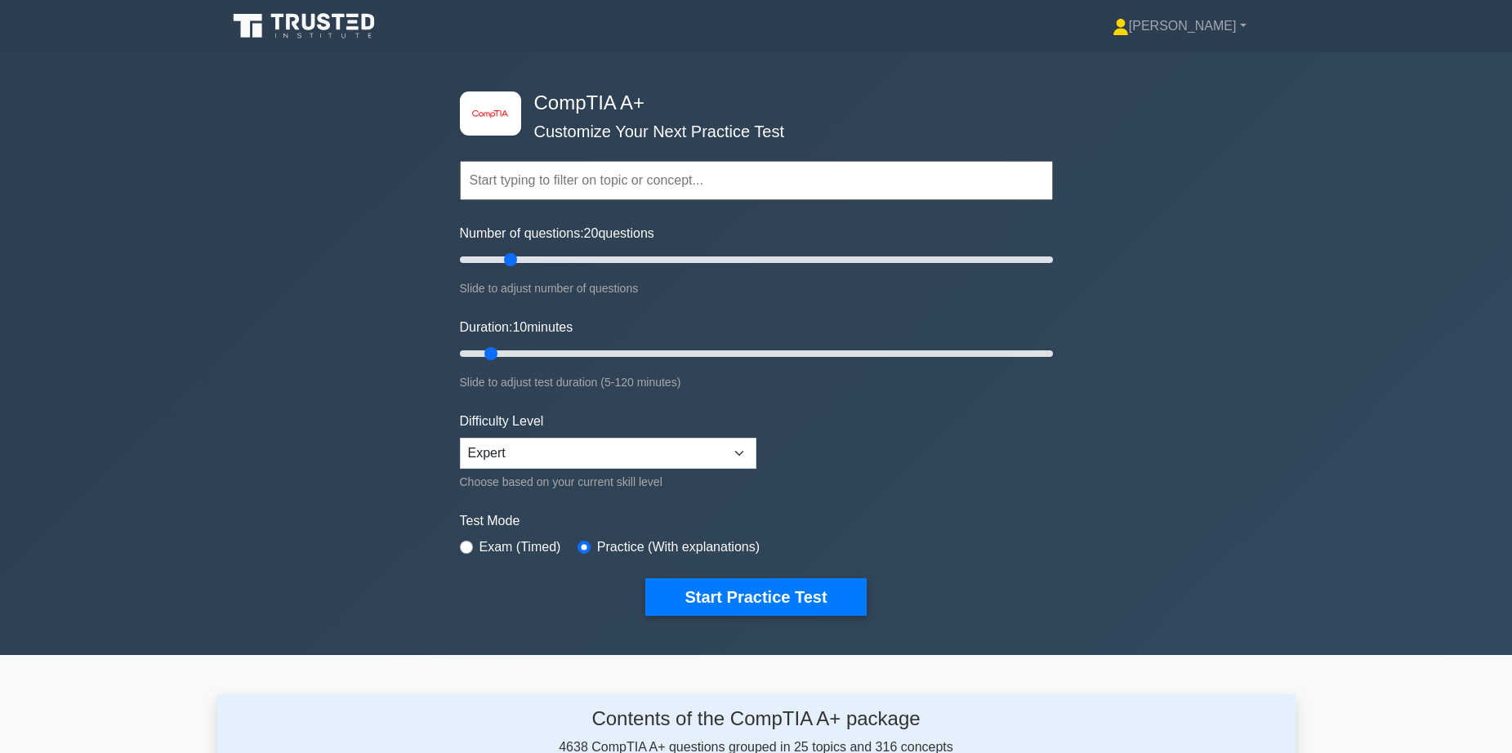
drag, startPoint x: 479, startPoint y: 258, endPoint x: 506, endPoint y: 298, distance: 48.3
type input "20"
click at [506, 270] on input "Number of questions: 20 questions" at bounding box center [756, 260] width 593 height 20
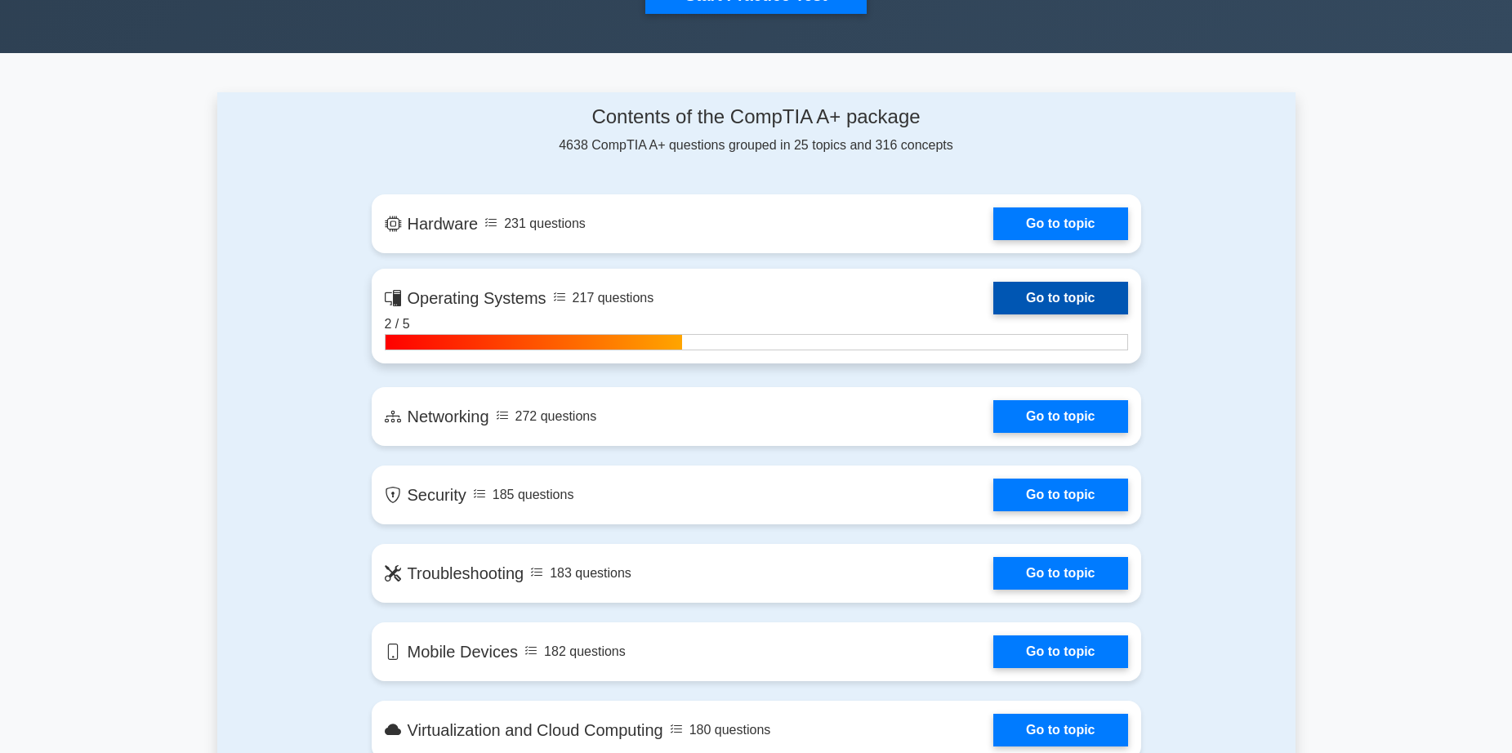
scroll to position [653, 0]
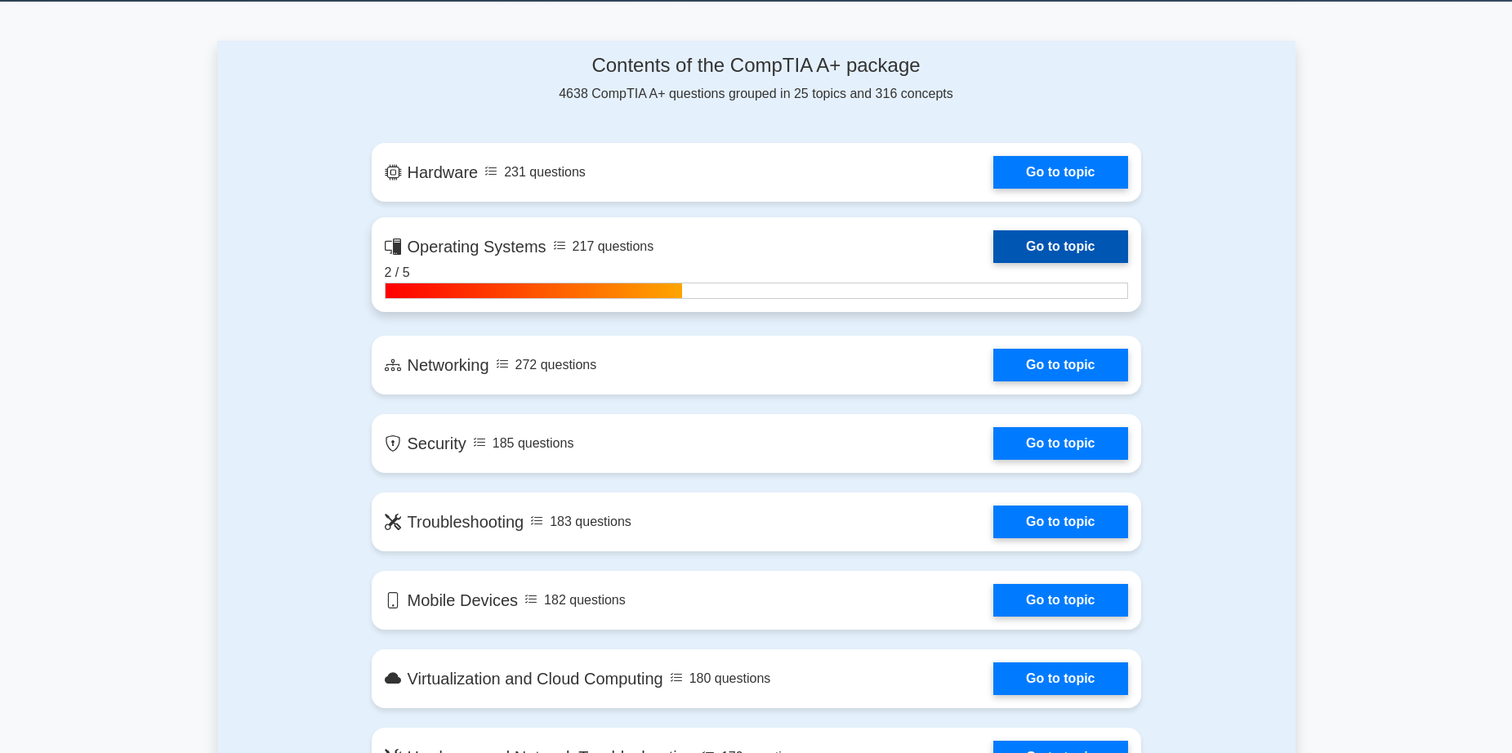
click at [1039, 244] on link "Go to topic" at bounding box center [1060, 246] width 134 height 33
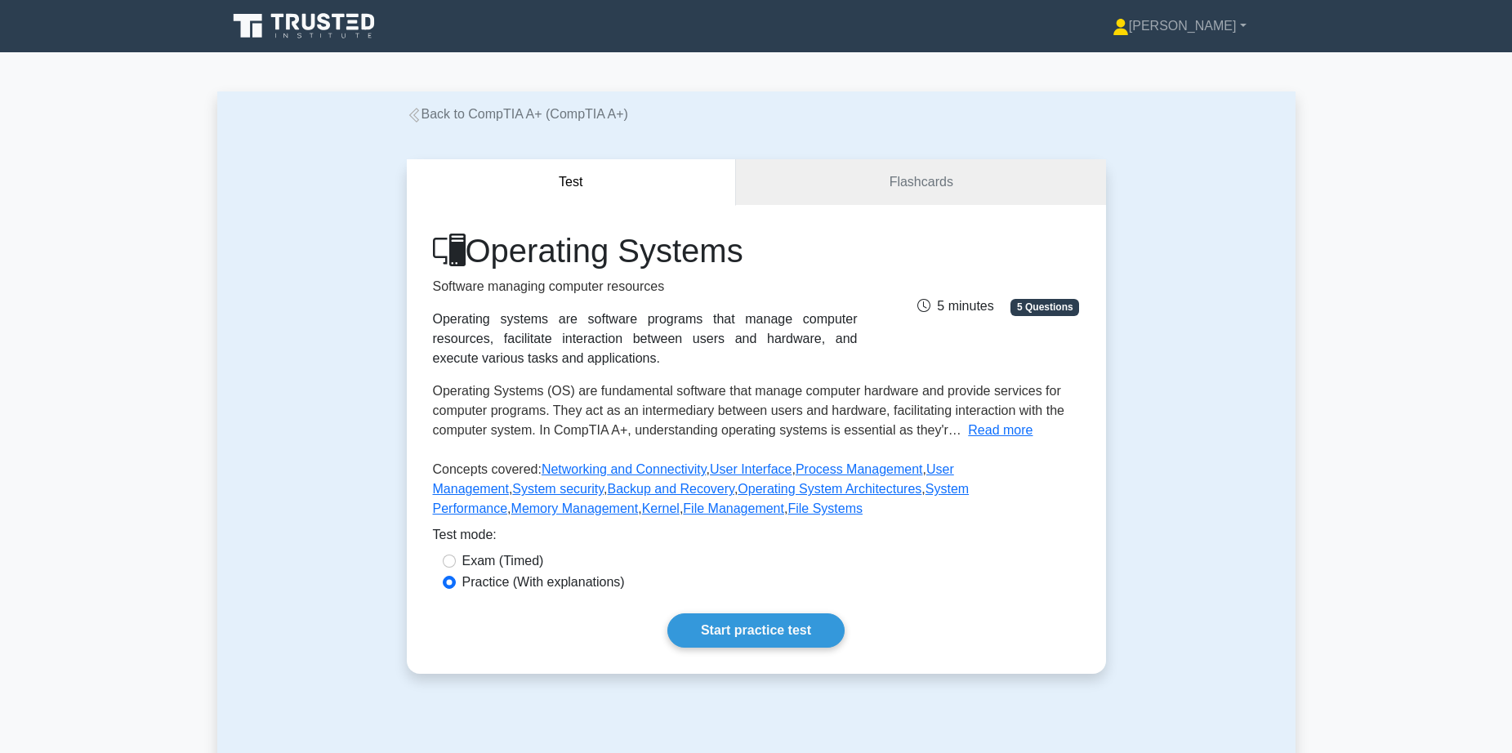
click at [504, 560] on label "Exam (Timed)" at bounding box center [503, 561] width 82 height 20
click at [456, 560] on input "Exam (Timed)" at bounding box center [449, 561] width 13 height 13
radio input "true"
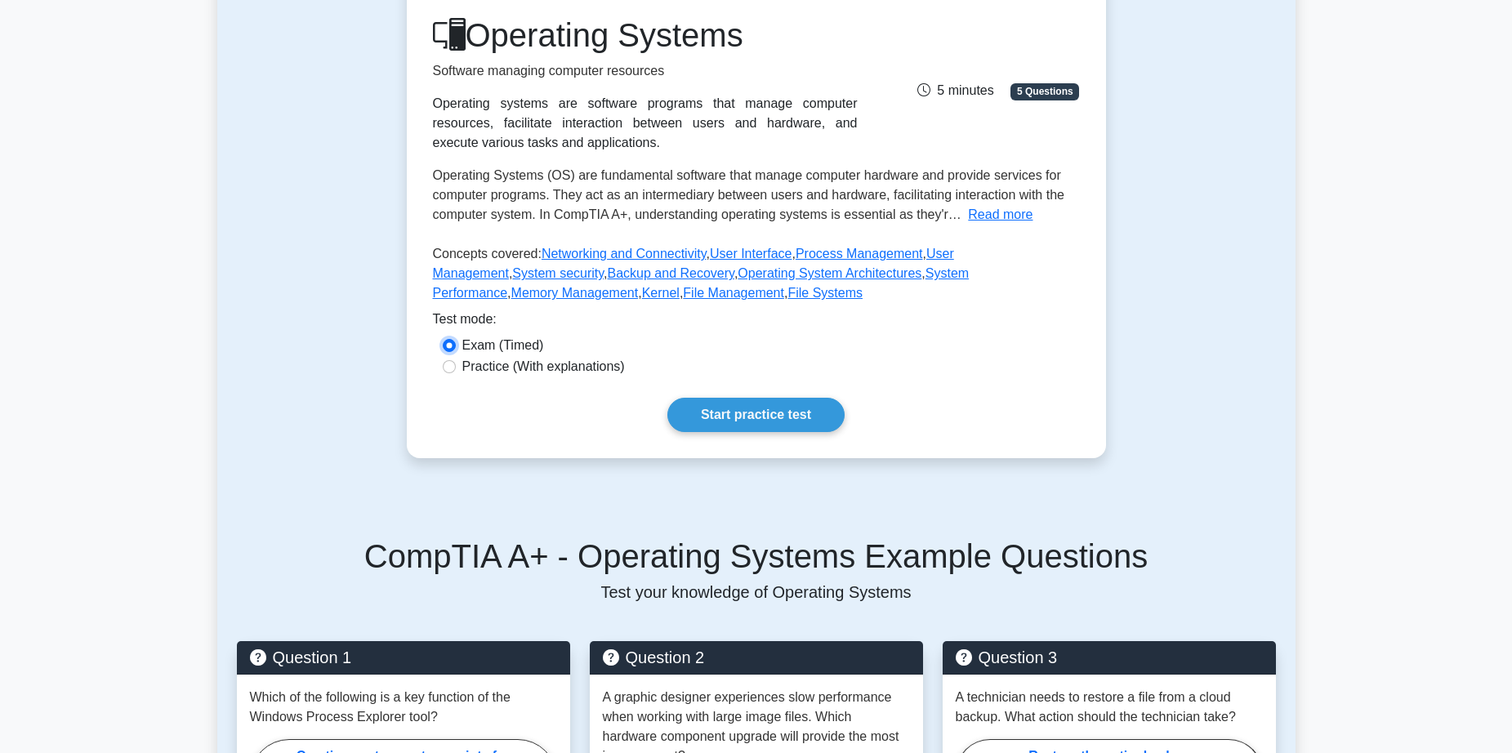
scroll to position [245, 0]
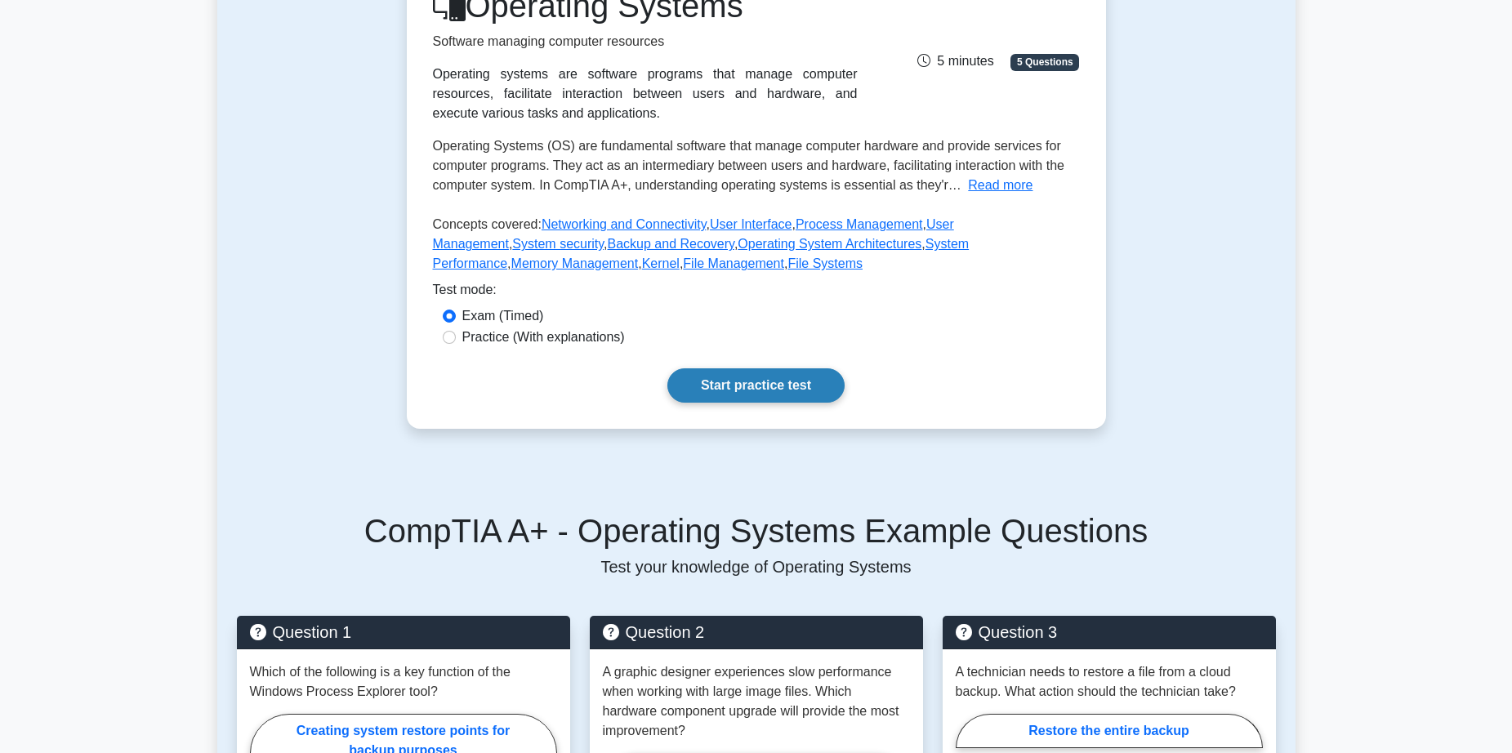
click at [769, 387] on link "Start practice test" at bounding box center [755, 385] width 177 height 34
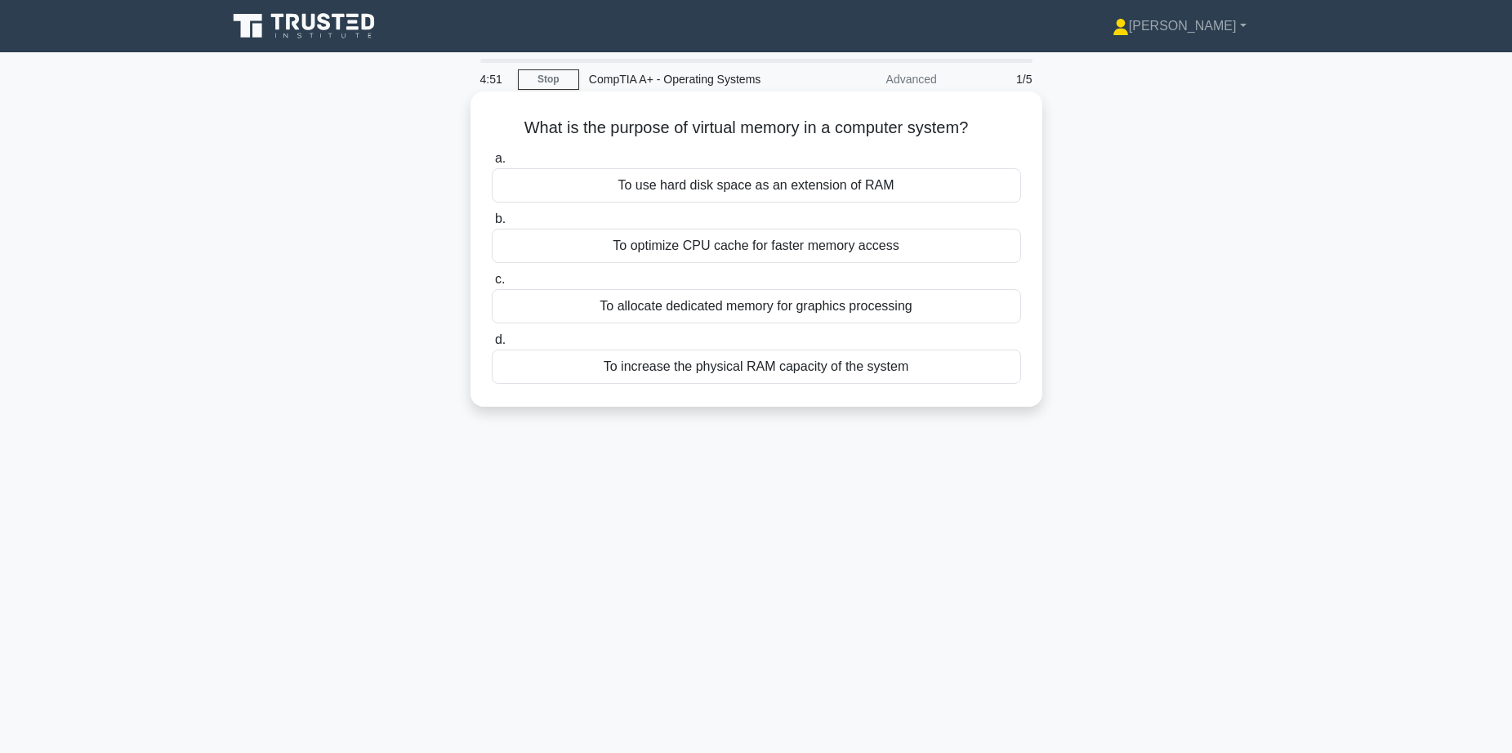
click at [707, 254] on div "To optimize CPU cache for faster memory access" at bounding box center [756, 246] width 529 height 34
click at [492, 225] on input "b. To optimize CPU cache for faster memory access" at bounding box center [492, 219] width 0 height 11
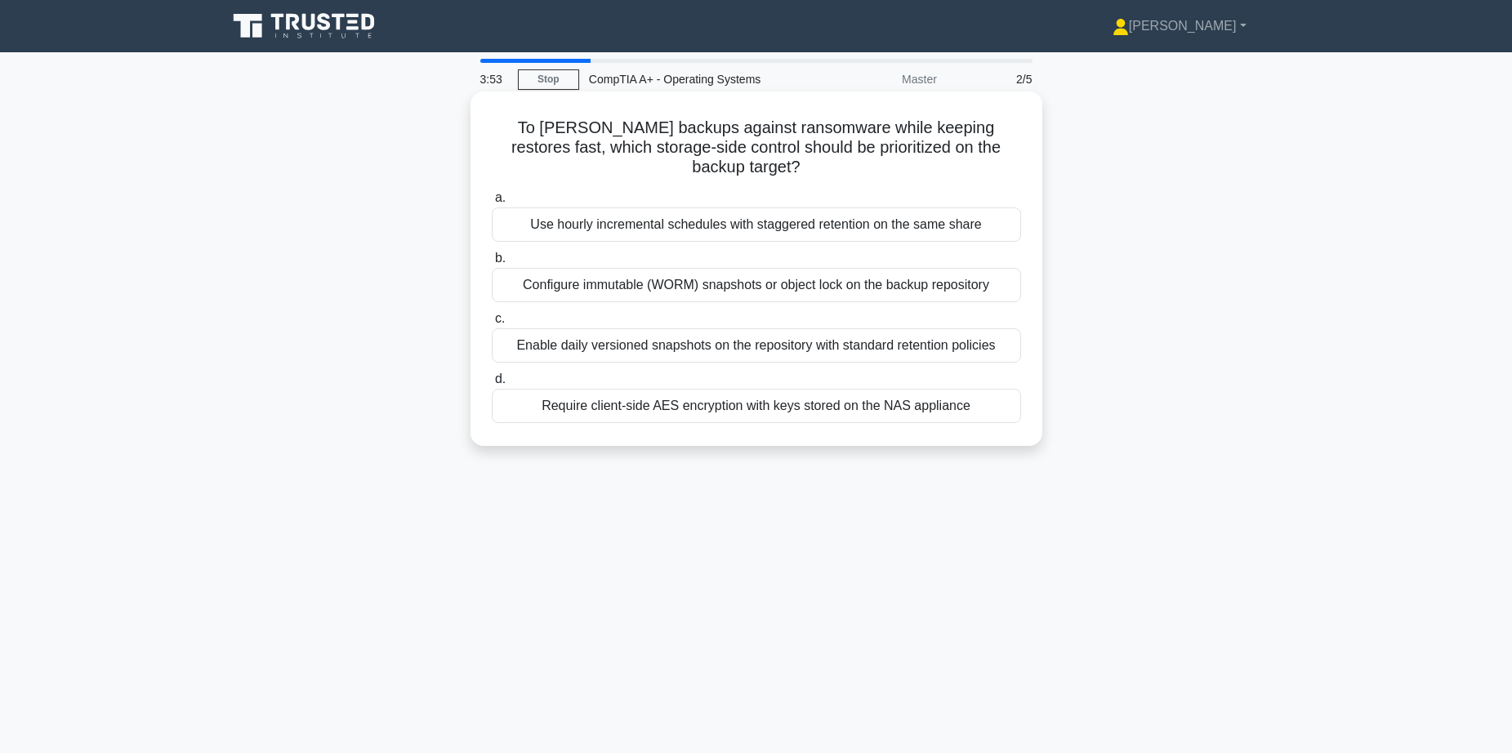
click at [719, 300] on div "Configure immutable (WORM) snapshots or object lock on the backup repository" at bounding box center [756, 285] width 529 height 34
click at [492, 264] on input "b. Configure immutable (WORM) snapshots or object lock on the backup repository" at bounding box center [492, 258] width 0 height 11
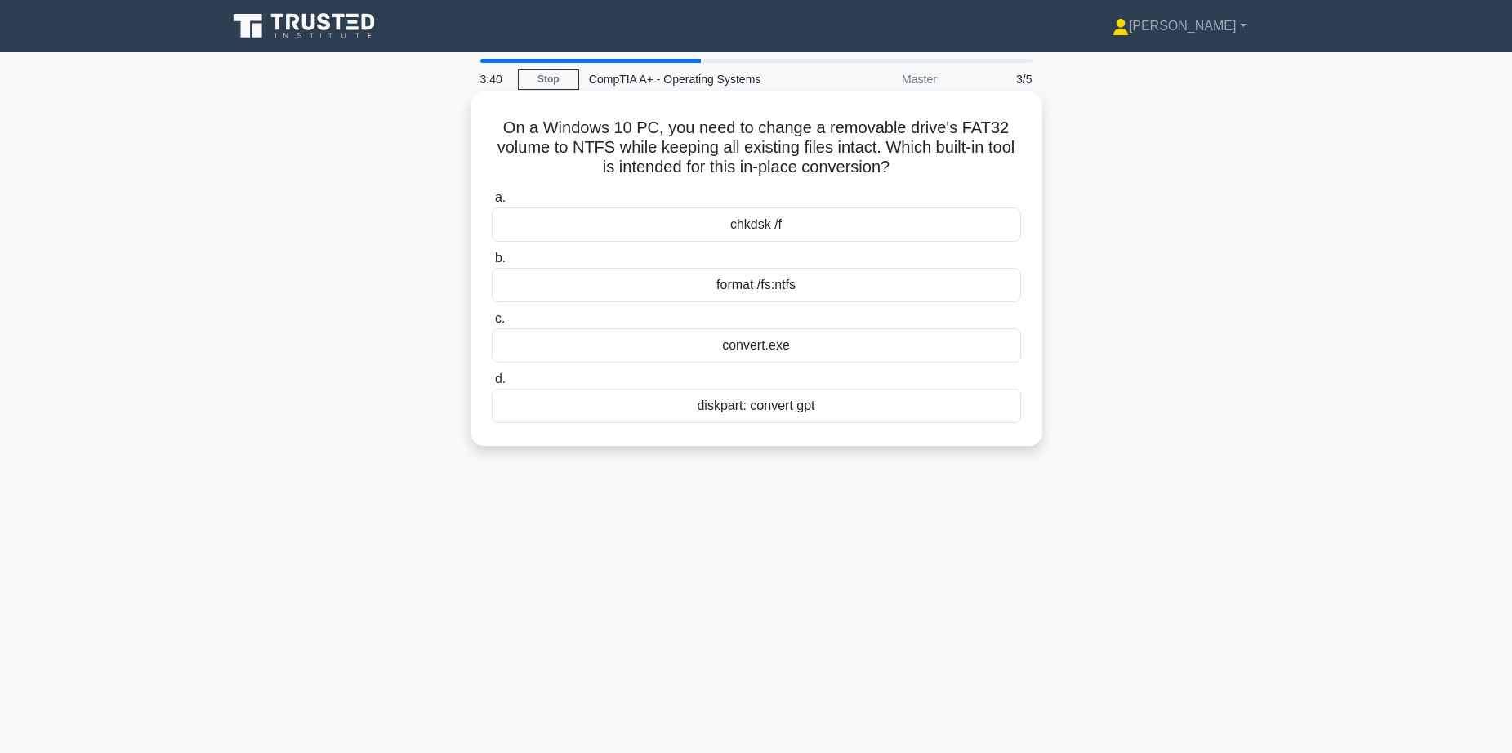
click at [776, 410] on div "diskpart: convert gpt" at bounding box center [756, 406] width 529 height 34
click at [492, 385] on input "d. diskpart: convert gpt" at bounding box center [492, 379] width 0 height 11
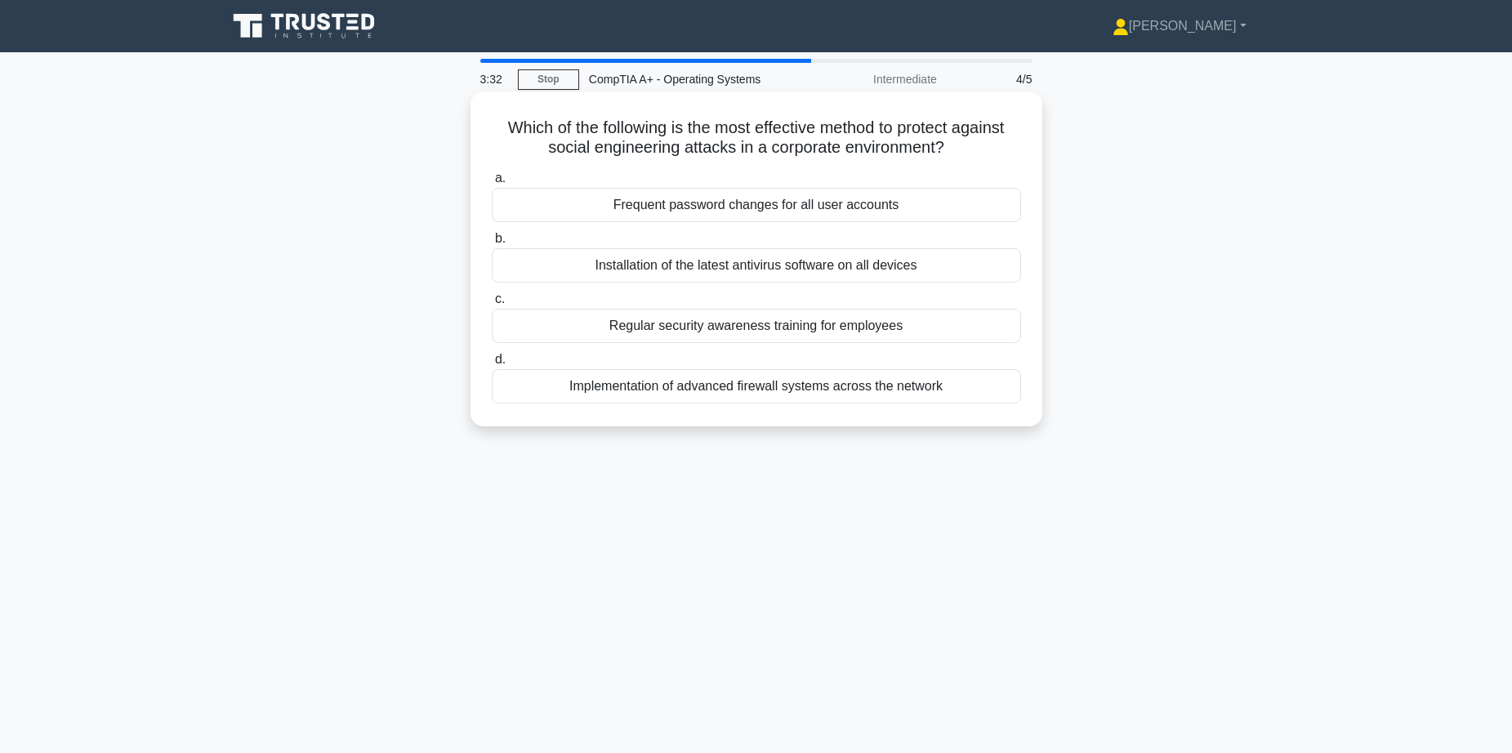
click at [764, 327] on div "Regular security awareness training for employees" at bounding box center [756, 326] width 529 height 34
click at [492, 305] on input "c. Regular security awareness training for employees" at bounding box center [492, 299] width 0 height 11
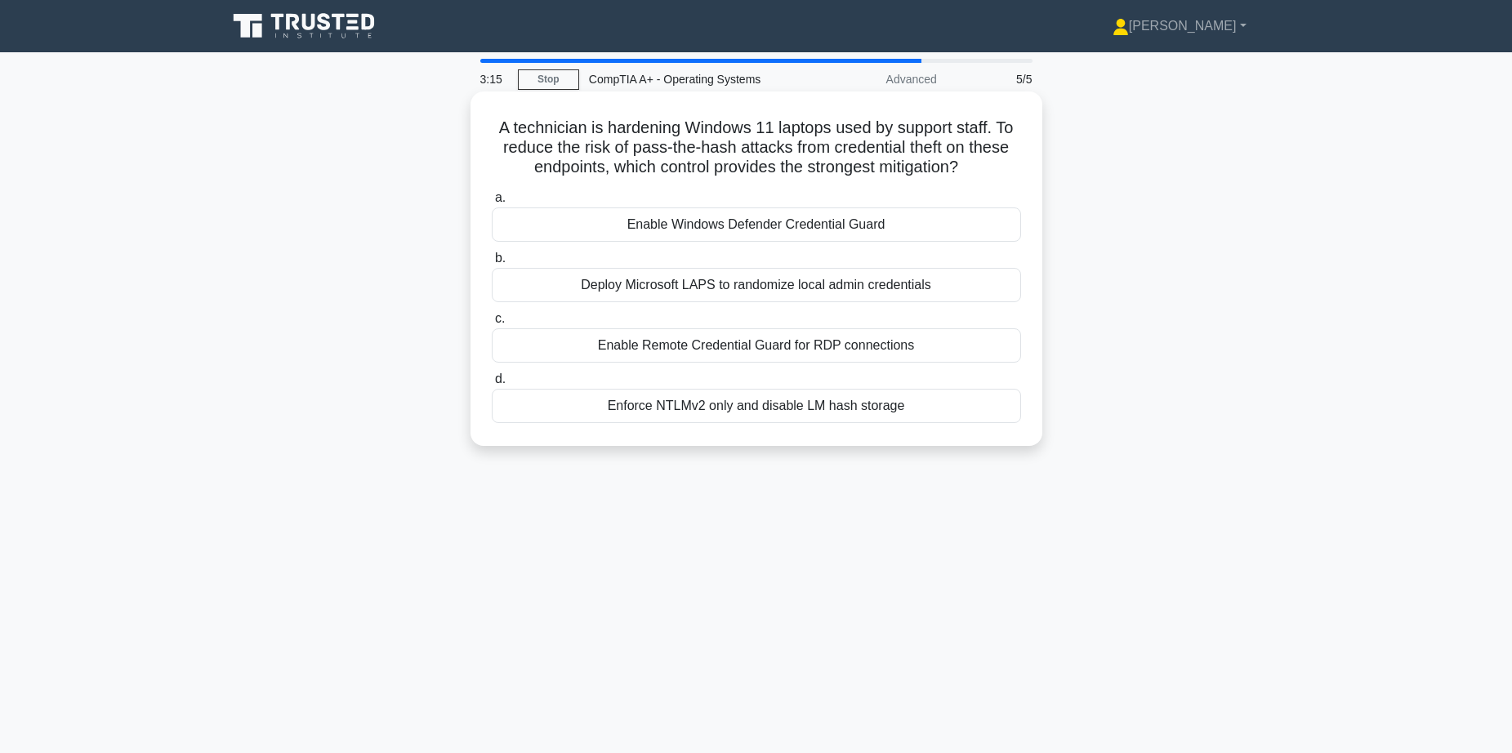
click at [726, 225] on div "Enable Windows Defender Credential Guard" at bounding box center [756, 224] width 529 height 34
click at [492, 203] on input "a. Enable Windows Defender Credential Guard" at bounding box center [492, 198] width 0 height 11
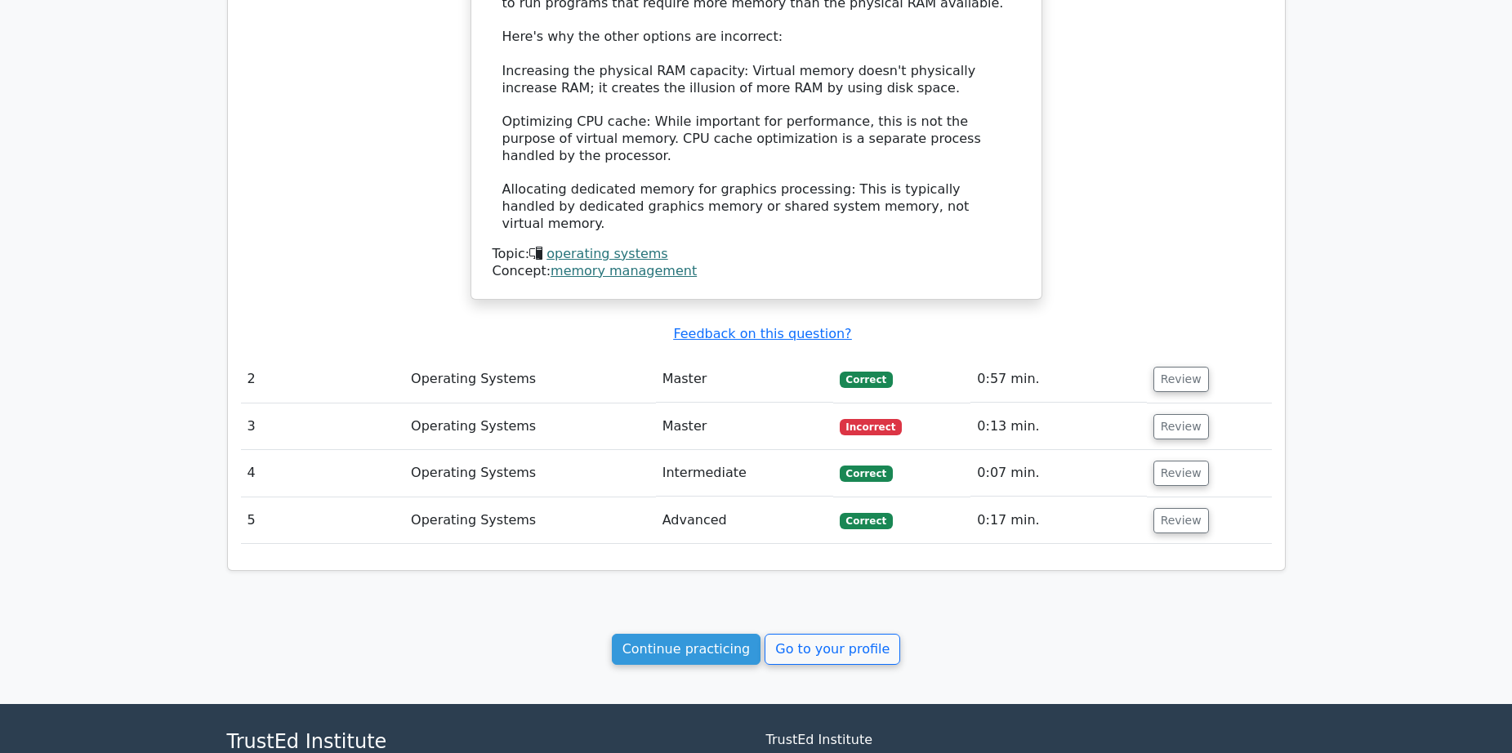
scroll to position [1307, 0]
click at [1184, 366] on button "Review" at bounding box center [1181, 378] width 56 height 25
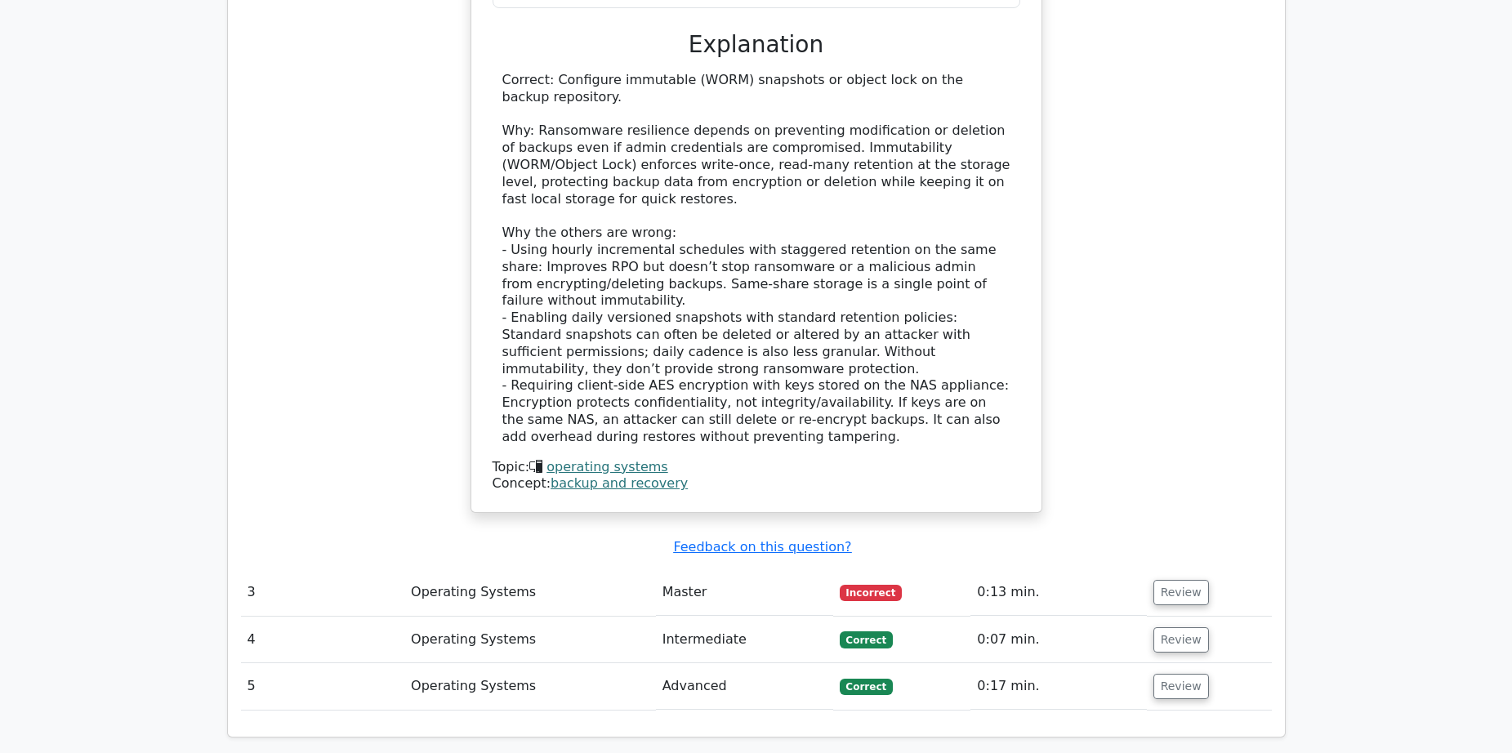
scroll to position [2205, 0]
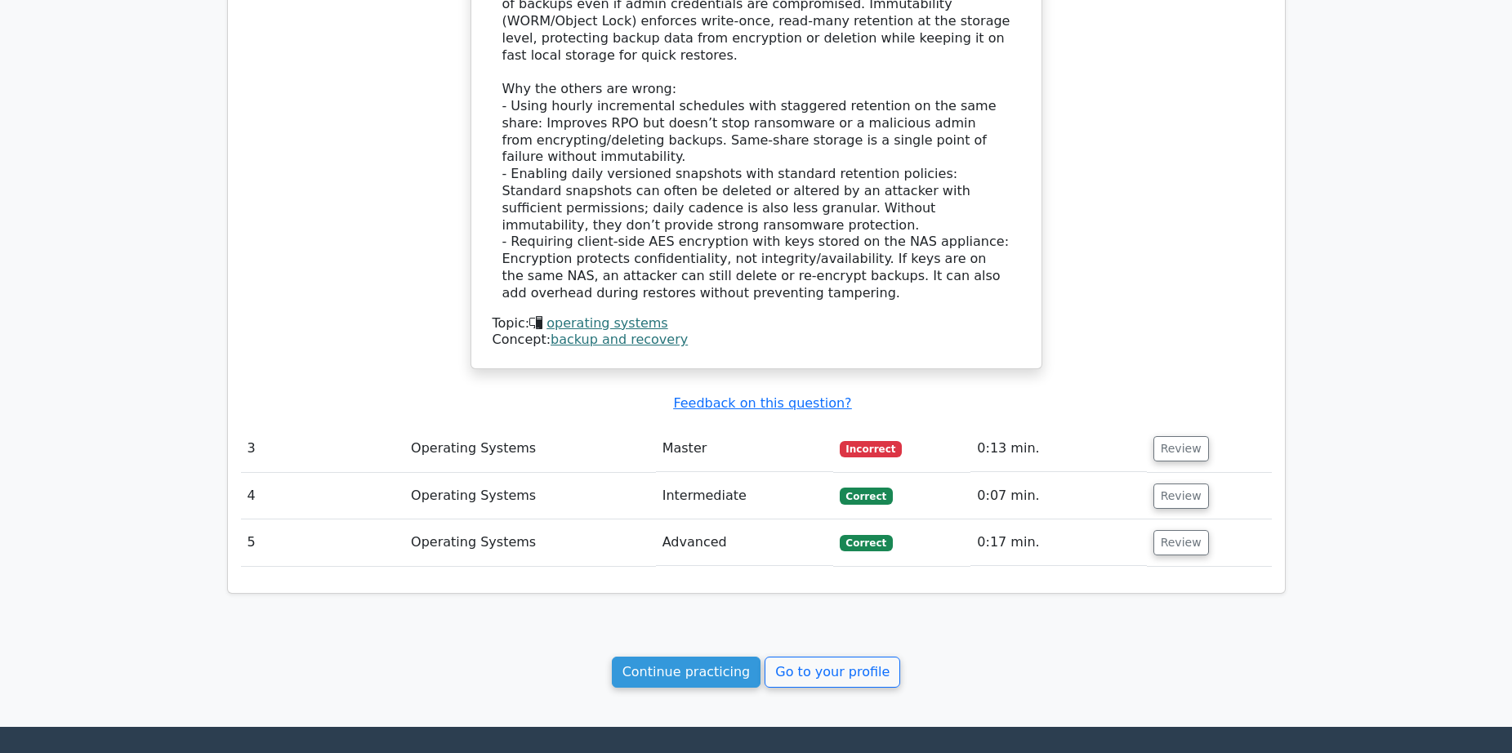
click at [1177, 426] on td "Review" at bounding box center [1209, 449] width 125 height 47
click at [1181, 436] on button "Review" at bounding box center [1181, 448] width 56 height 25
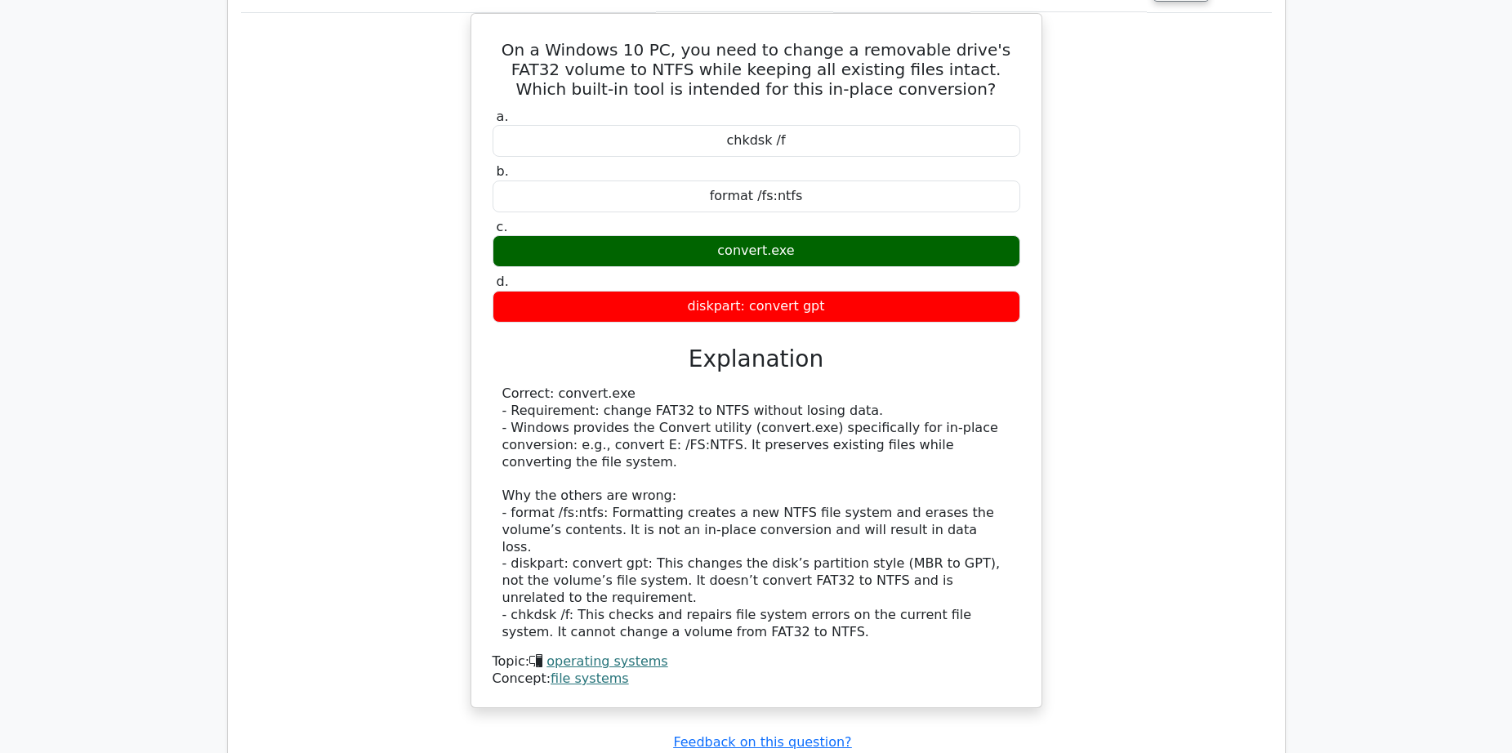
scroll to position [2981, 0]
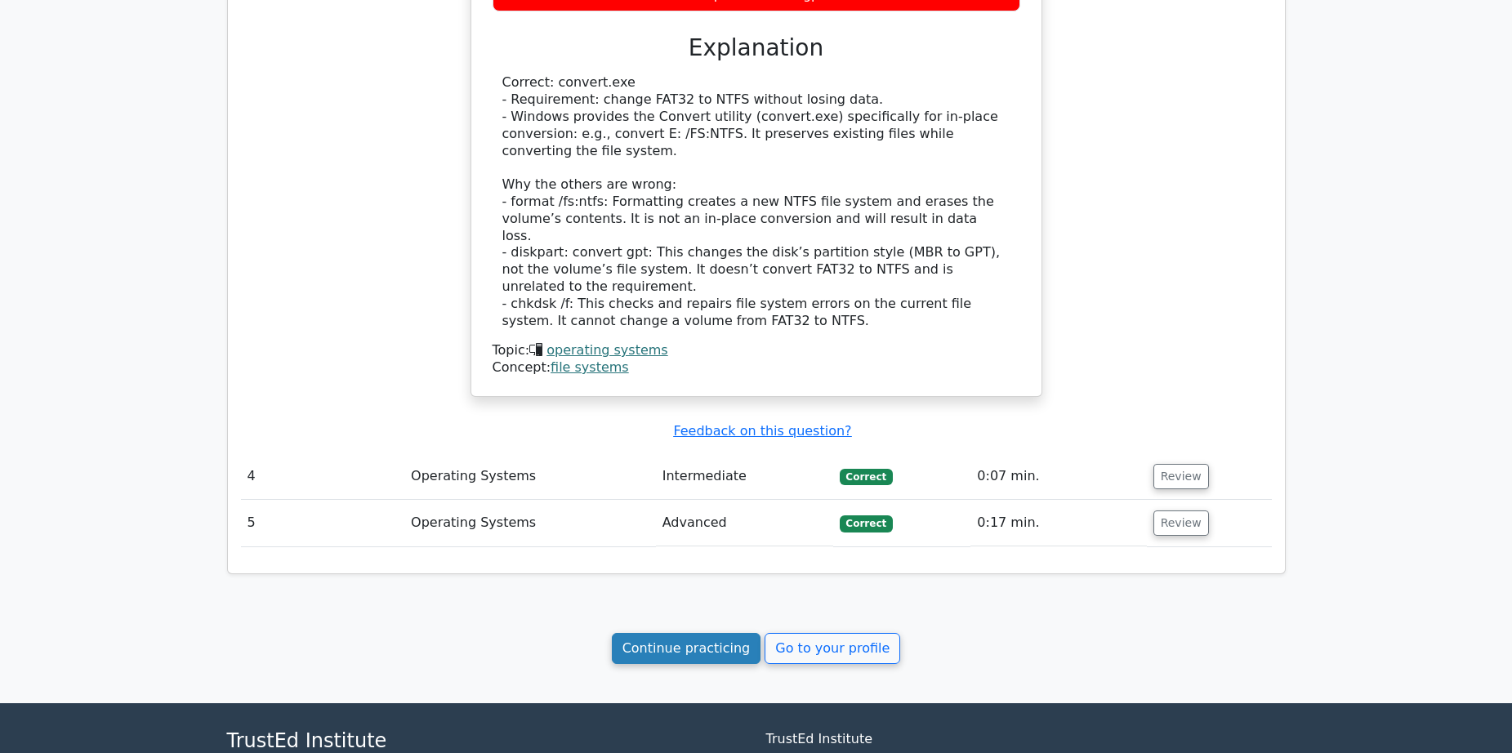
click at [715, 633] on link "Continue practicing" at bounding box center [686, 648] width 149 height 31
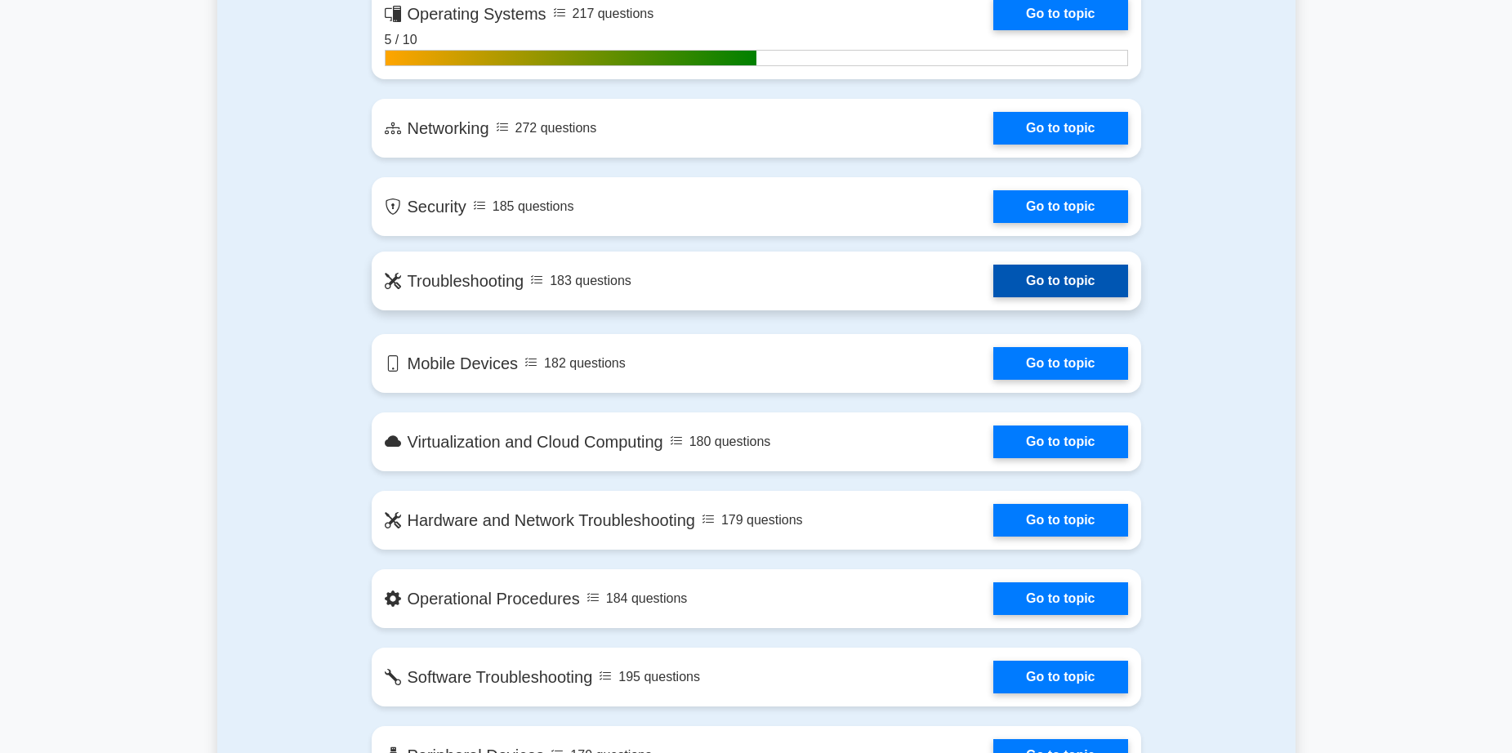
scroll to position [899, 0]
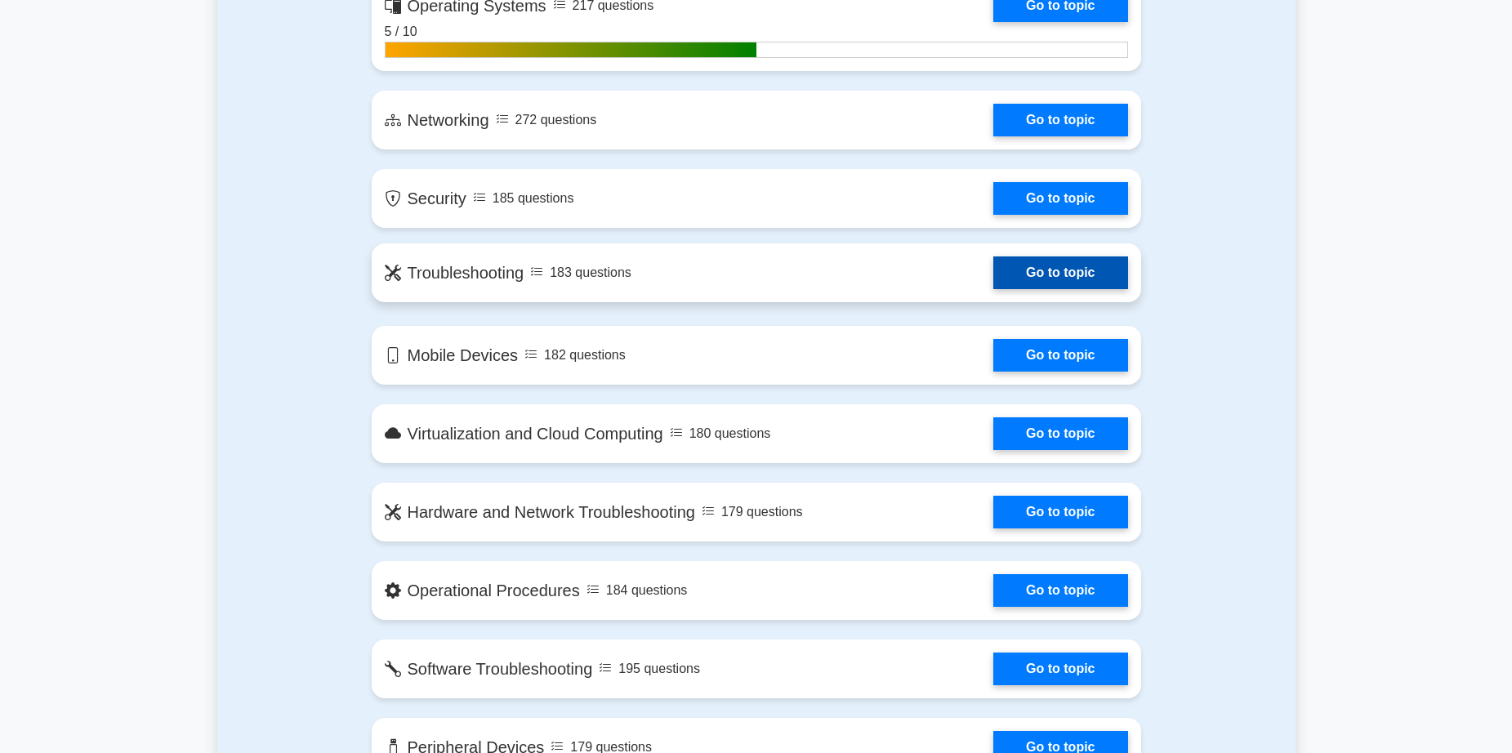
click at [1061, 275] on link "Go to topic" at bounding box center [1060, 272] width 134 height 33
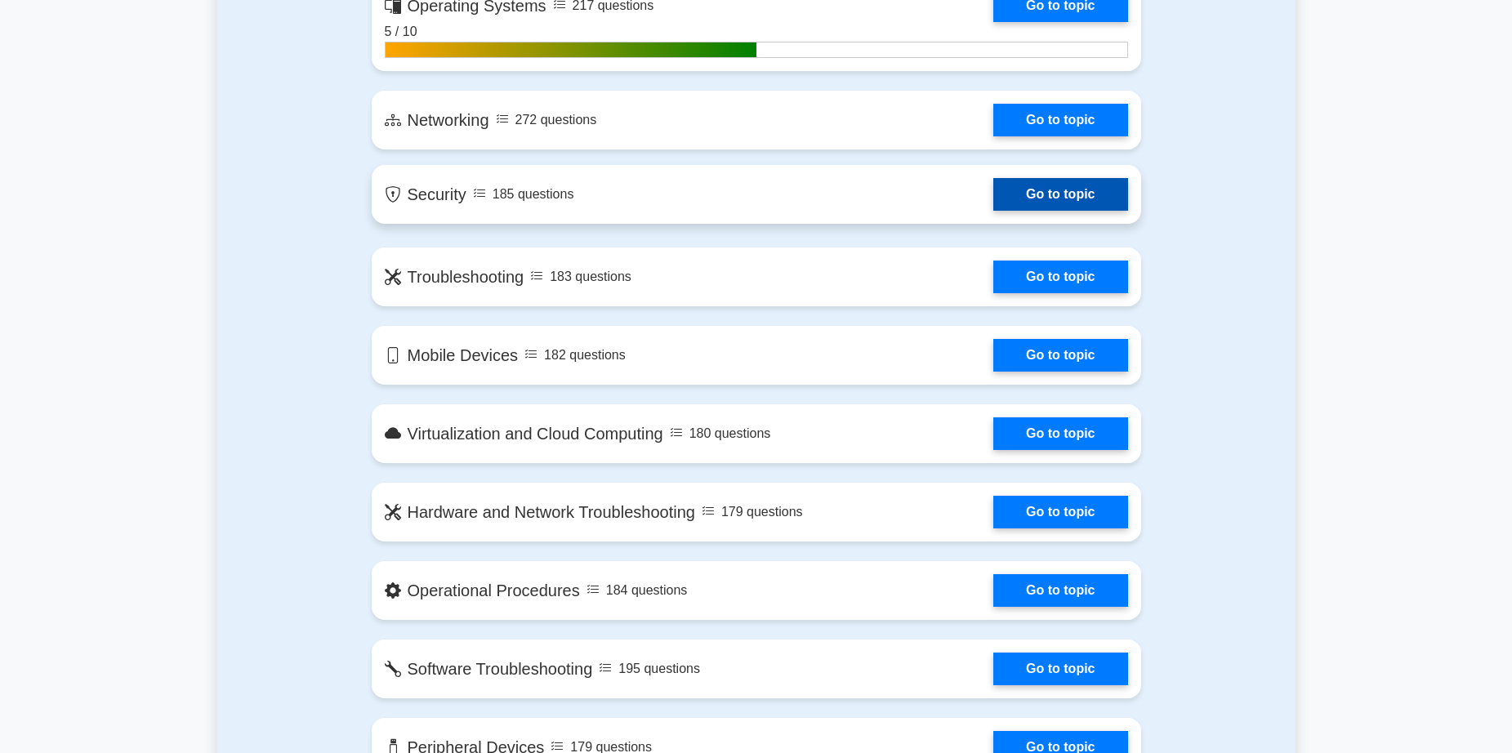
click at [1063, 207] on link "Go to topic" at bounding box center [1060, 194] width 134 height 33
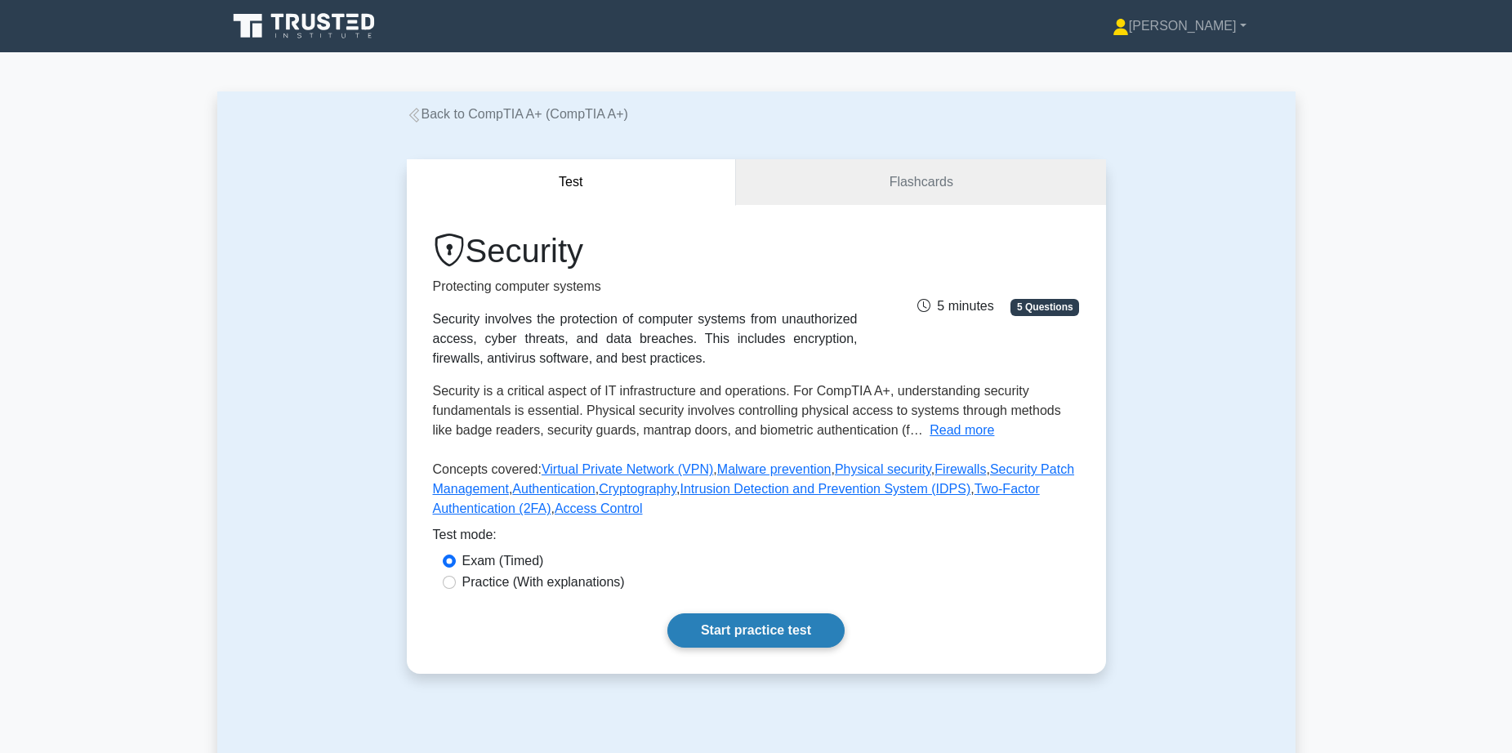
click at [725, 627] on link "Start practice test" at bounding box center [755, 630] width 177 height 34
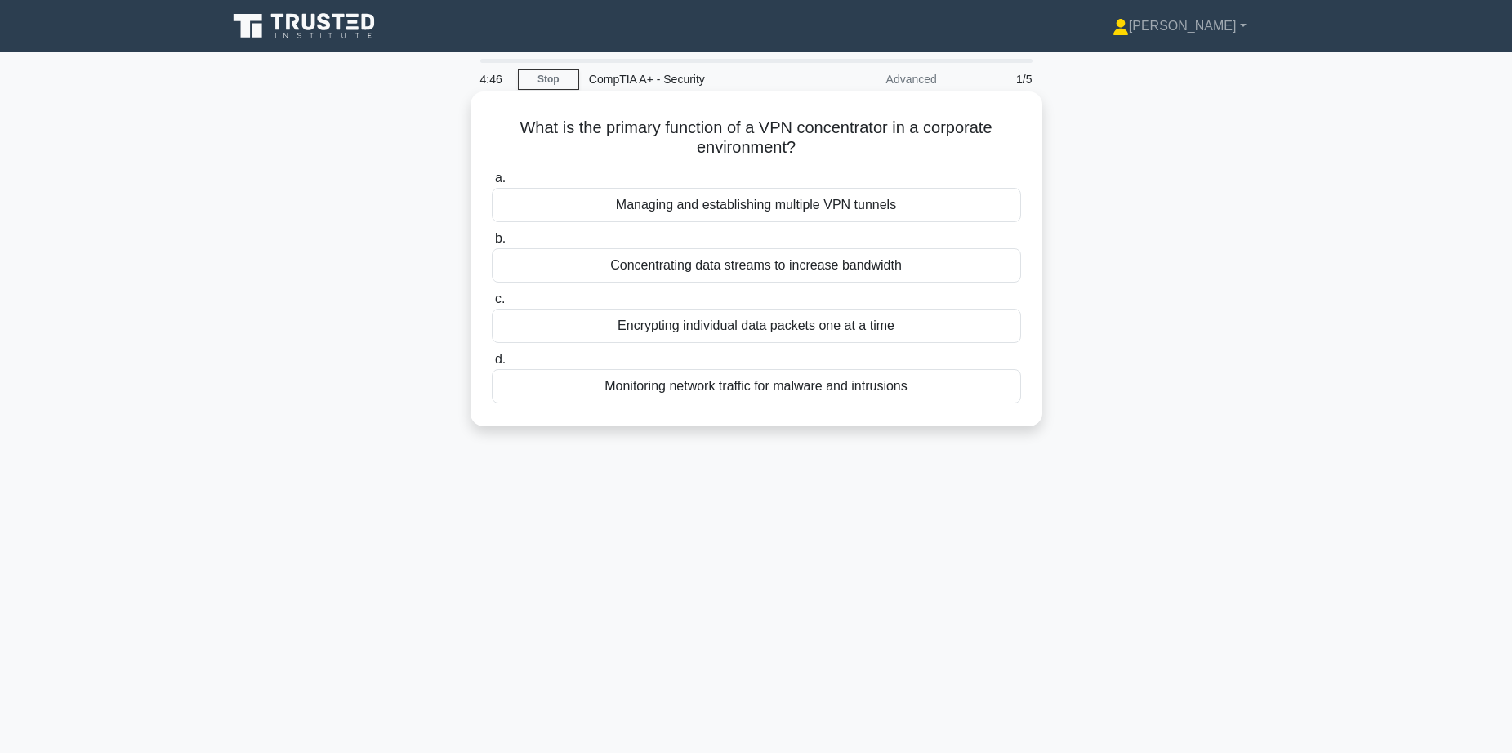
click at [769, 206] on div "Managing and establishing multiple VPN tunnels" at bounding box center [756, 205] width 529 height 34
click at [492, 184] on input "a. Managing and establishing multiple VPN tunnels" at bounding box center [492, 178] width 0 height 11
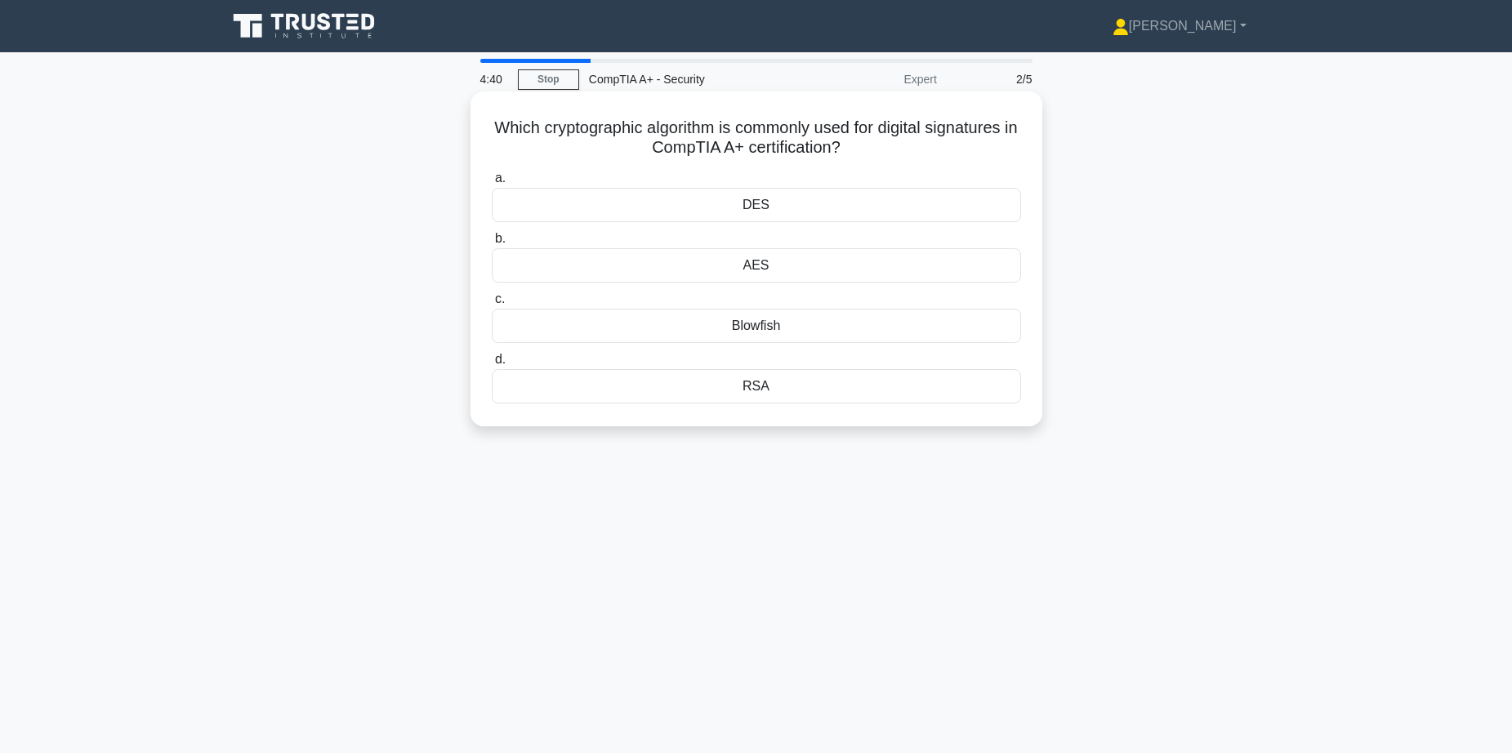
click at [771, 267] on div "AES" at bounding box center [756, 265] width 529 height 34
click at [492, 244] on input "b. AES" at bounding box center [492, 239] width 0 height 11
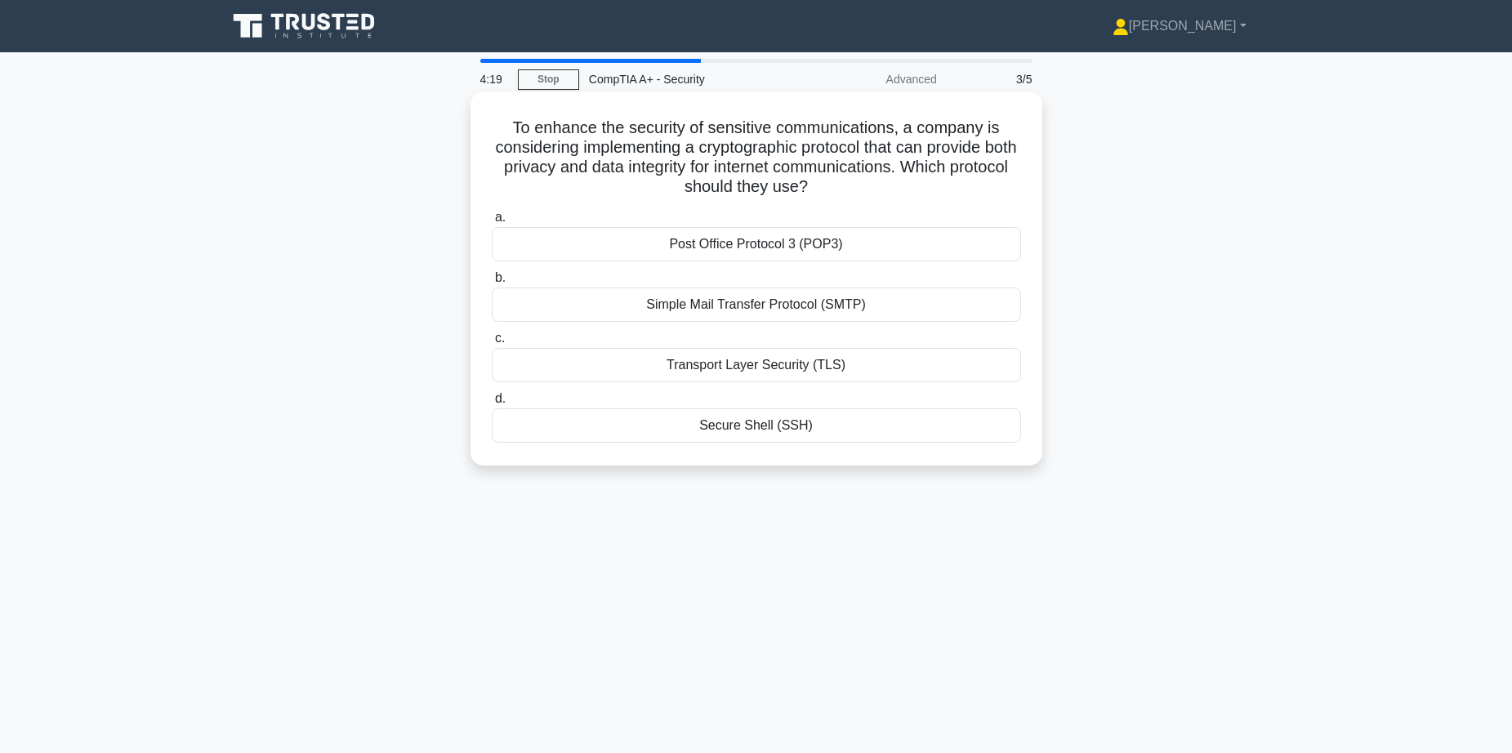
click at [779, 246] on div "Post Office Protocol 3 (POP3)" at bounding box center [756, 244] width 529 height 34
click at [492, 223] on input "a. Post Office Protocol 3 (POP3)" at bounding box center [492, 217] width 0 height 11
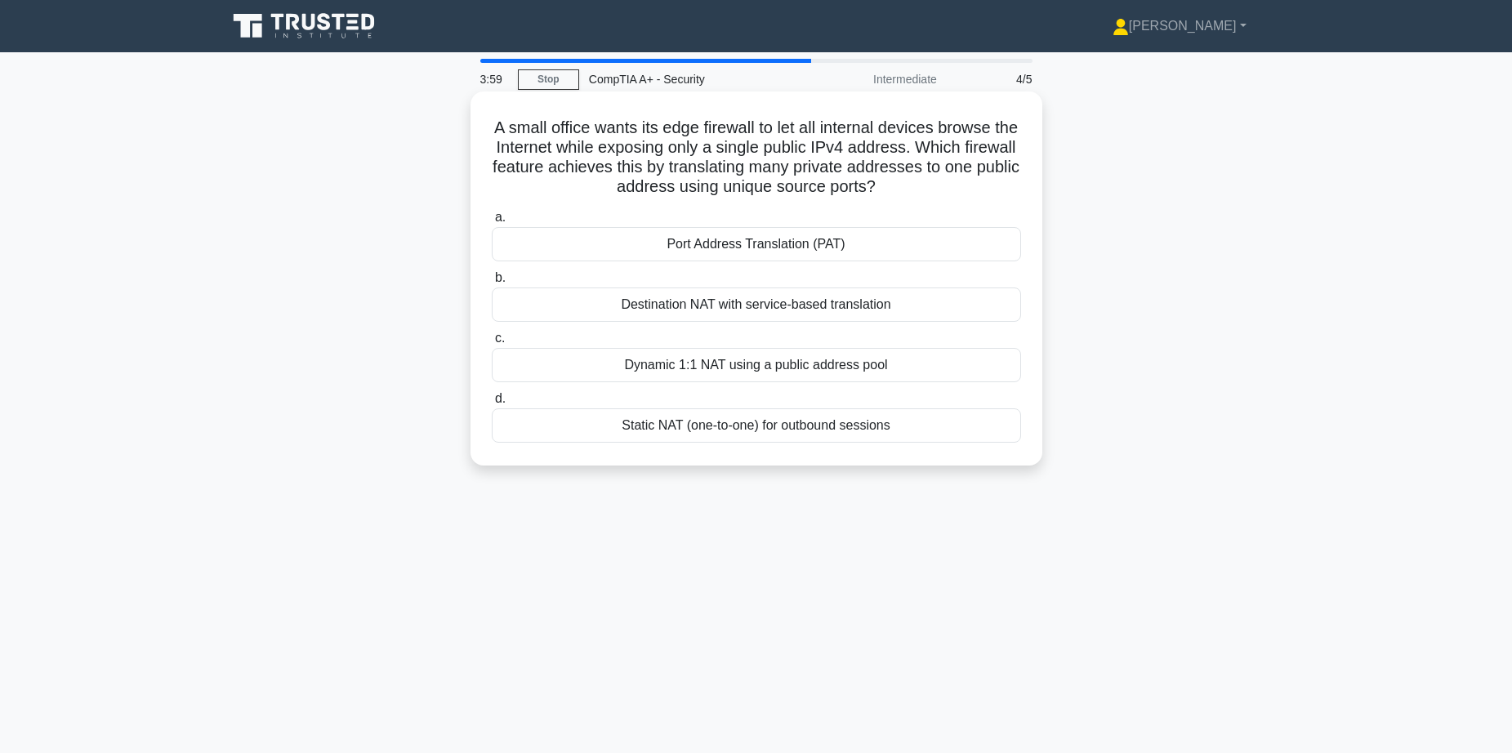
click at [743, 432] on div "Static NAT (one-to-one) for outbound sessions" at bounding box center [756, 425] width 529 height 34
click at [492, 404] on input "d. Static NAT (one-to-one) for outbound sessions" at bounding box center [492, 399] width 0 height 11
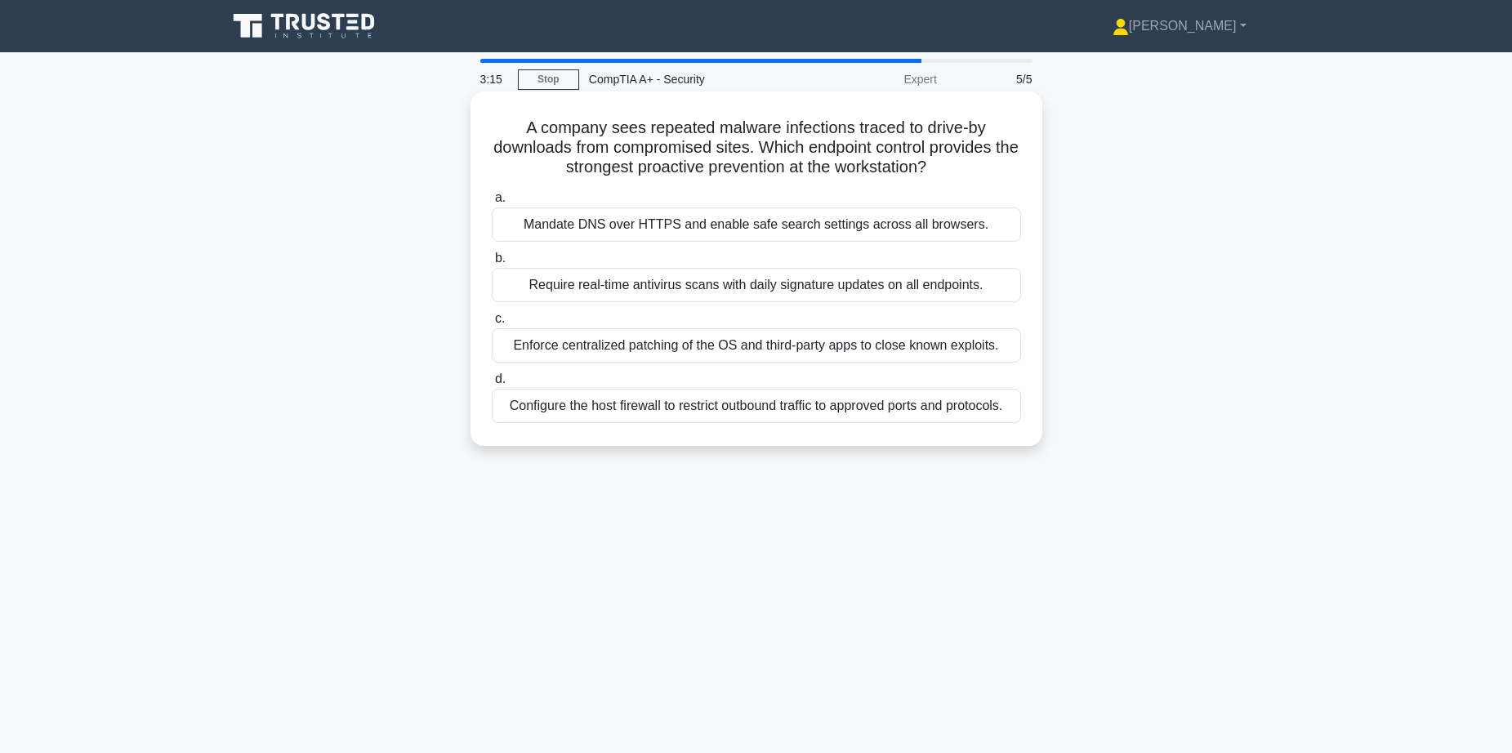
click at [718, 227] on div "Mandate DNS over HTTPS and enable safe search settings across all browsers." at bounding box center [756, 224] width 529 height 34
click at [492, 203] on input "a. Mandate DNS over HTTPS and enable safe search settings across all browsers." at bounding box center [492, 198] width 0 height 11
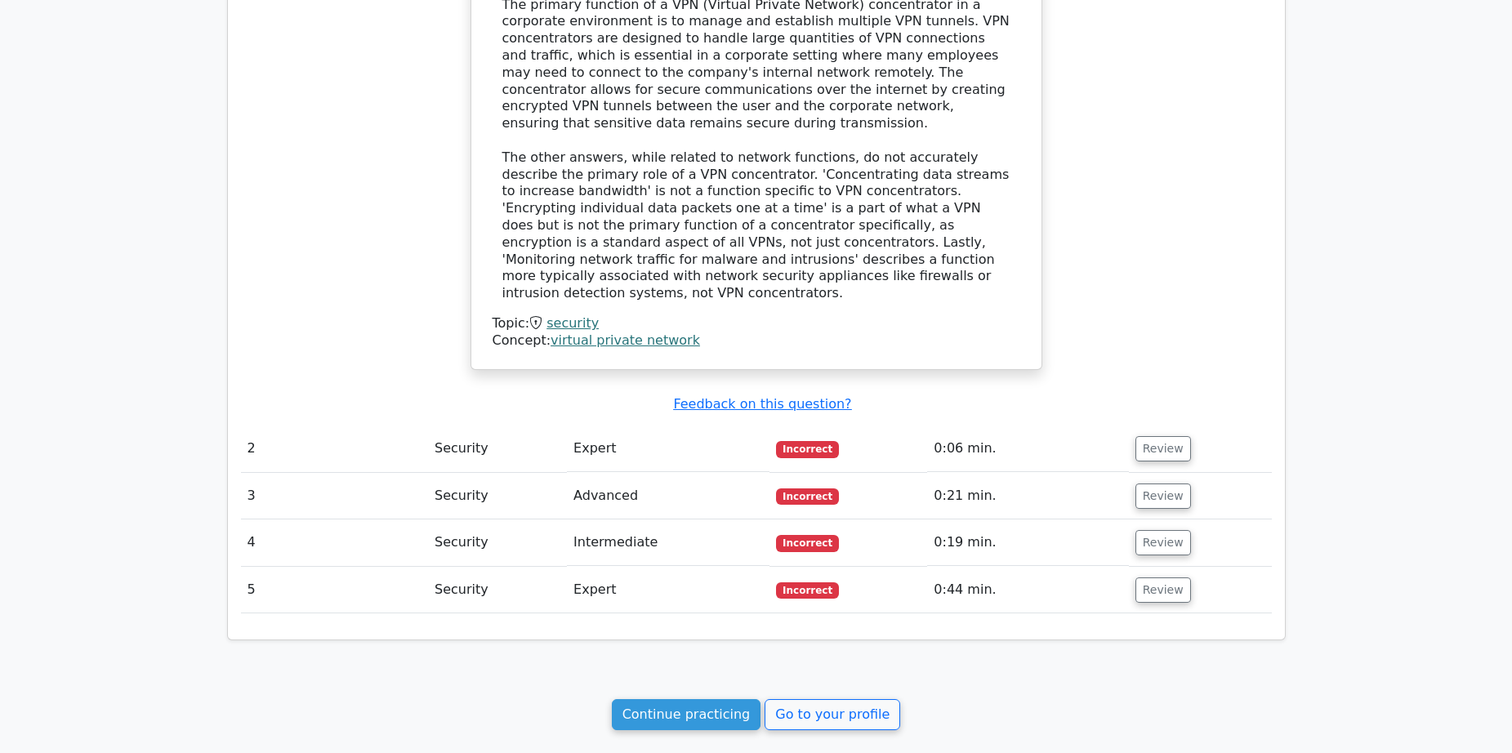
scroll to position [1307, 0]
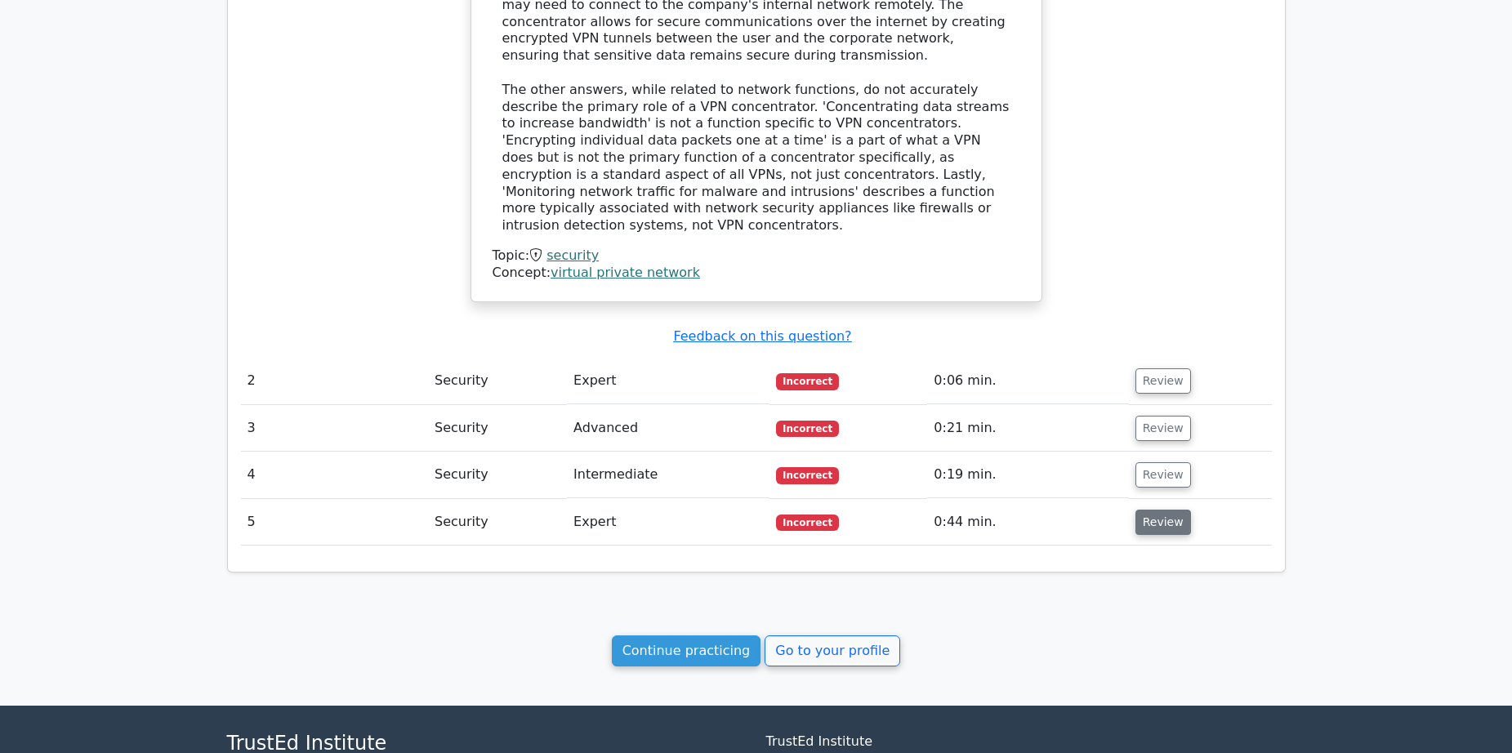
click at [1156, 510] on button "Review" at bounding box center [1163, 522] width 56 height 25
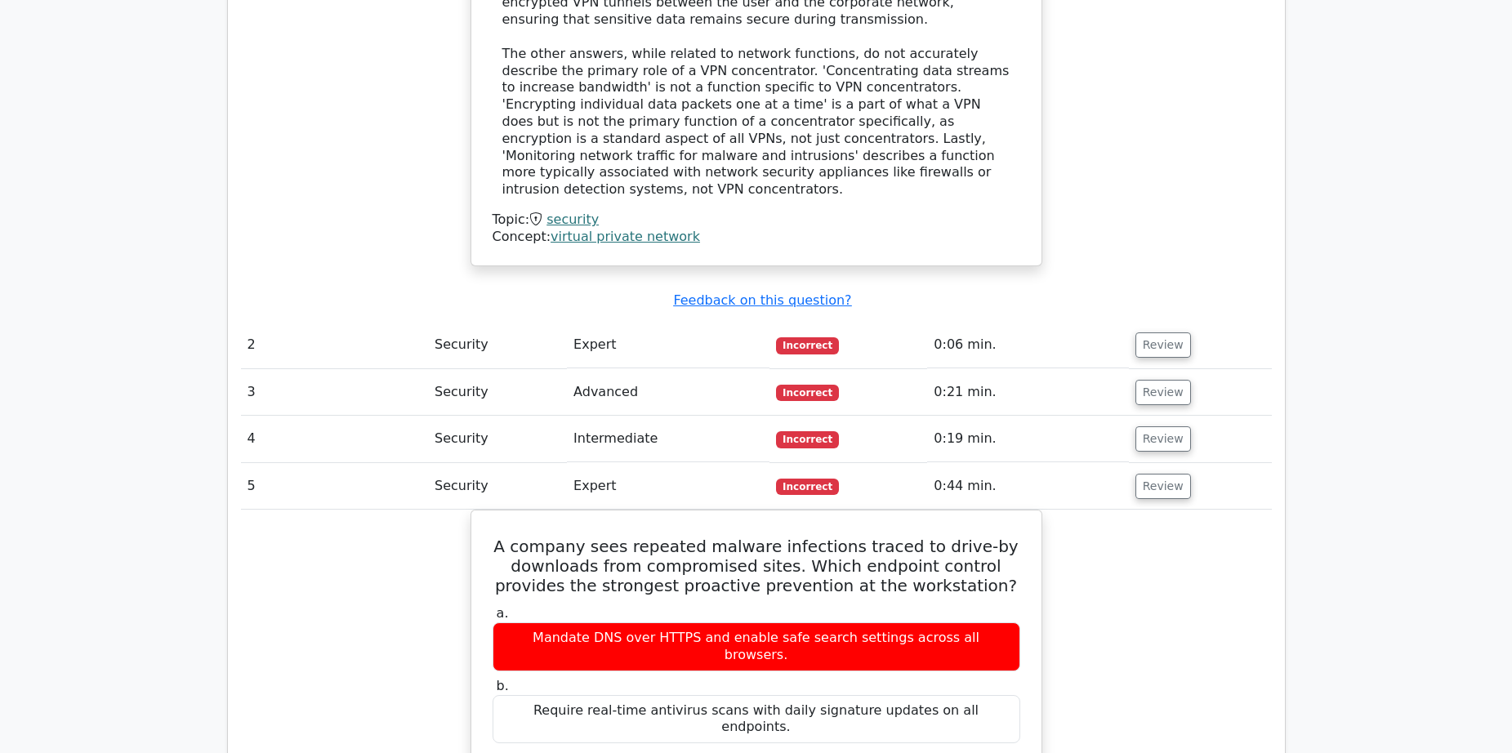
scroll to position [1552, 0]
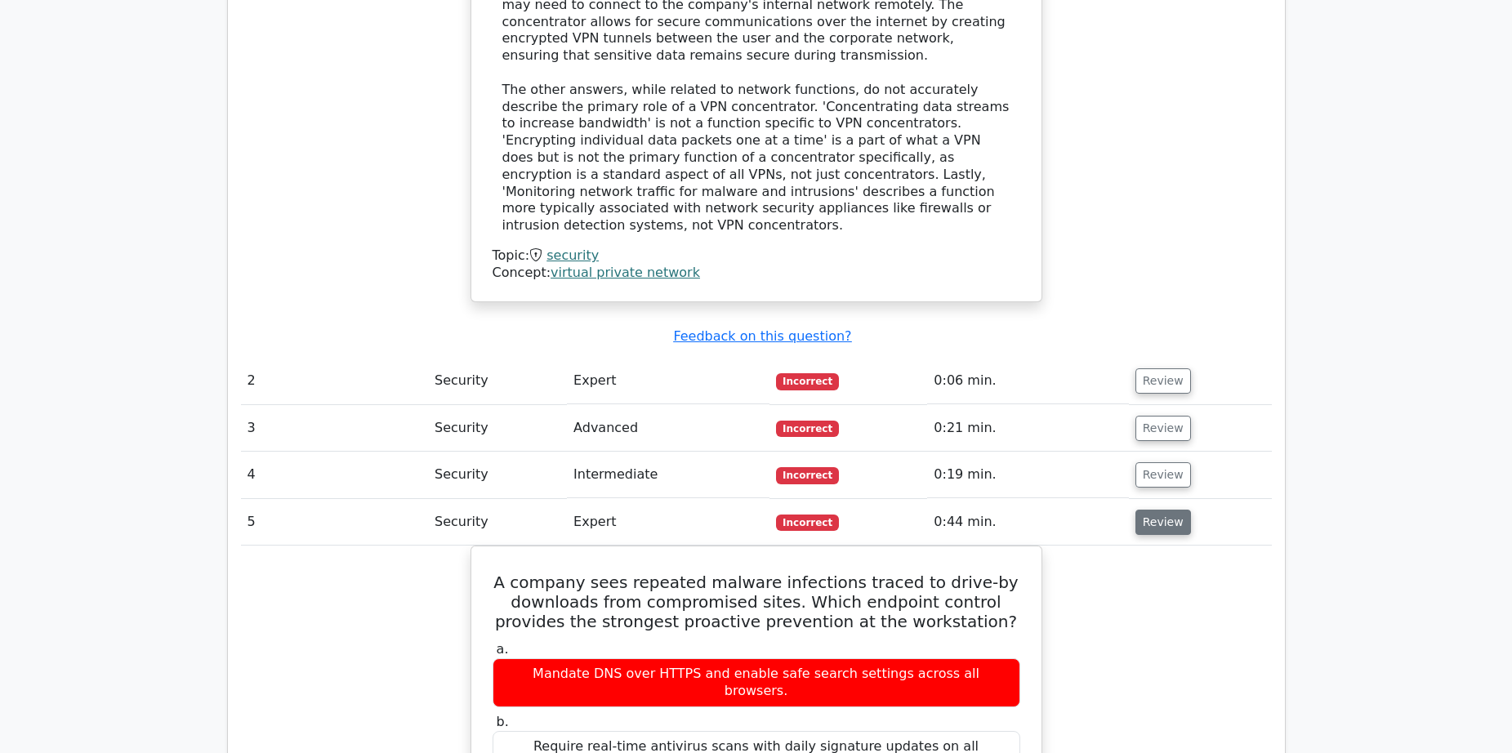
click at [1162, 510] on button "Review" at bounding box center [1163, 522] width 56 height 25
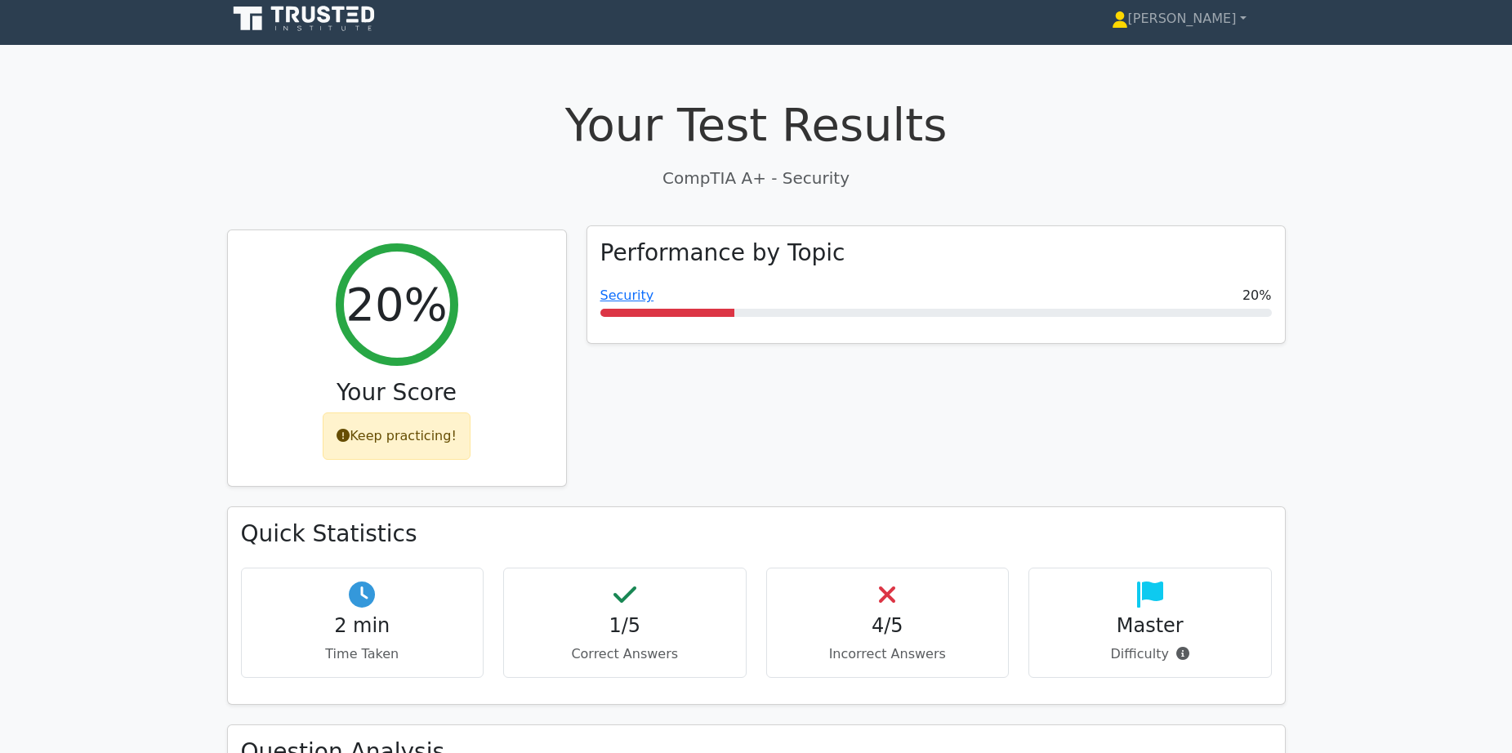
scroll to position [0, 0]
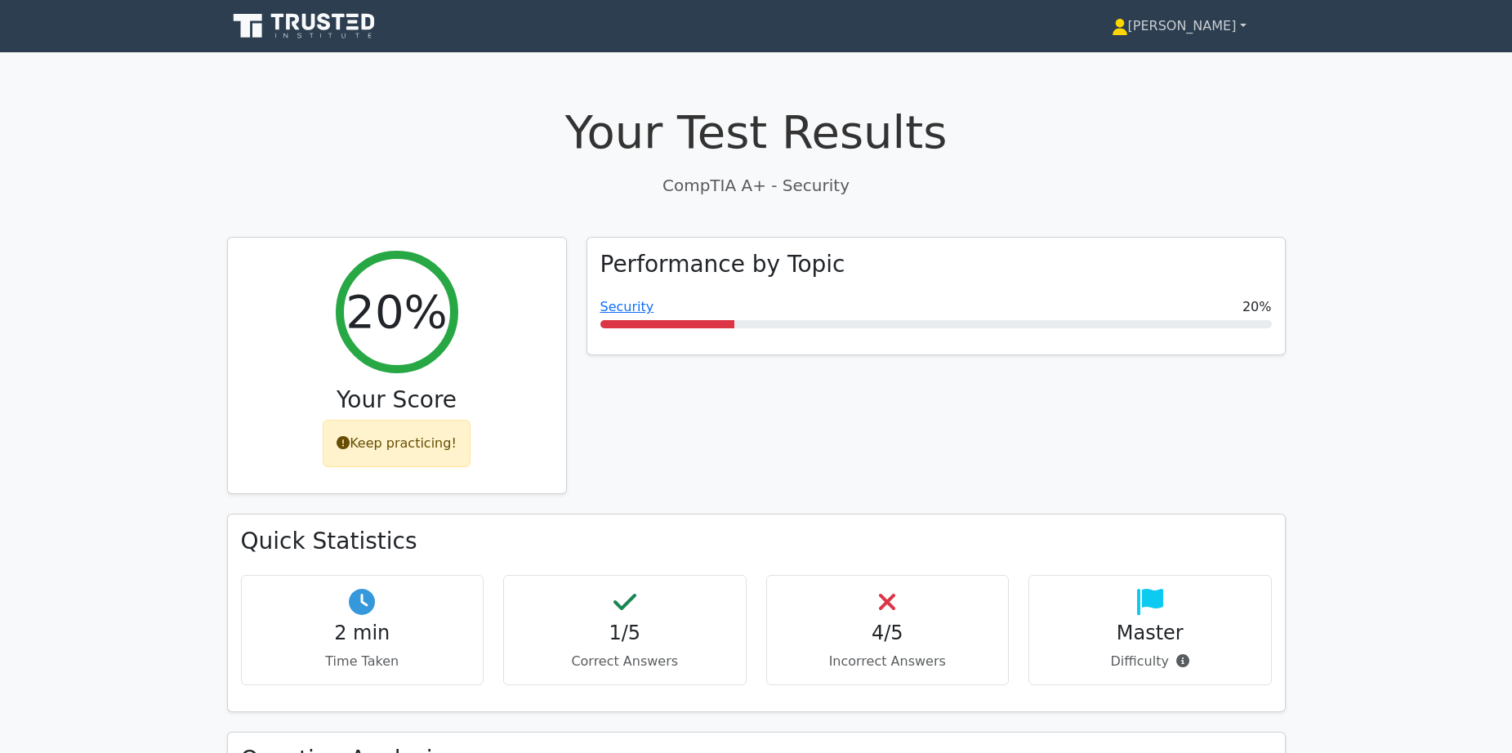
click at [1224, 24] on link "[PERSON_NAME]" at bounding box center [1179, 26] width 213 height 33
click at [1197, 53] on link "Profile" at bounding box center [1137, 64] width 129 height 26
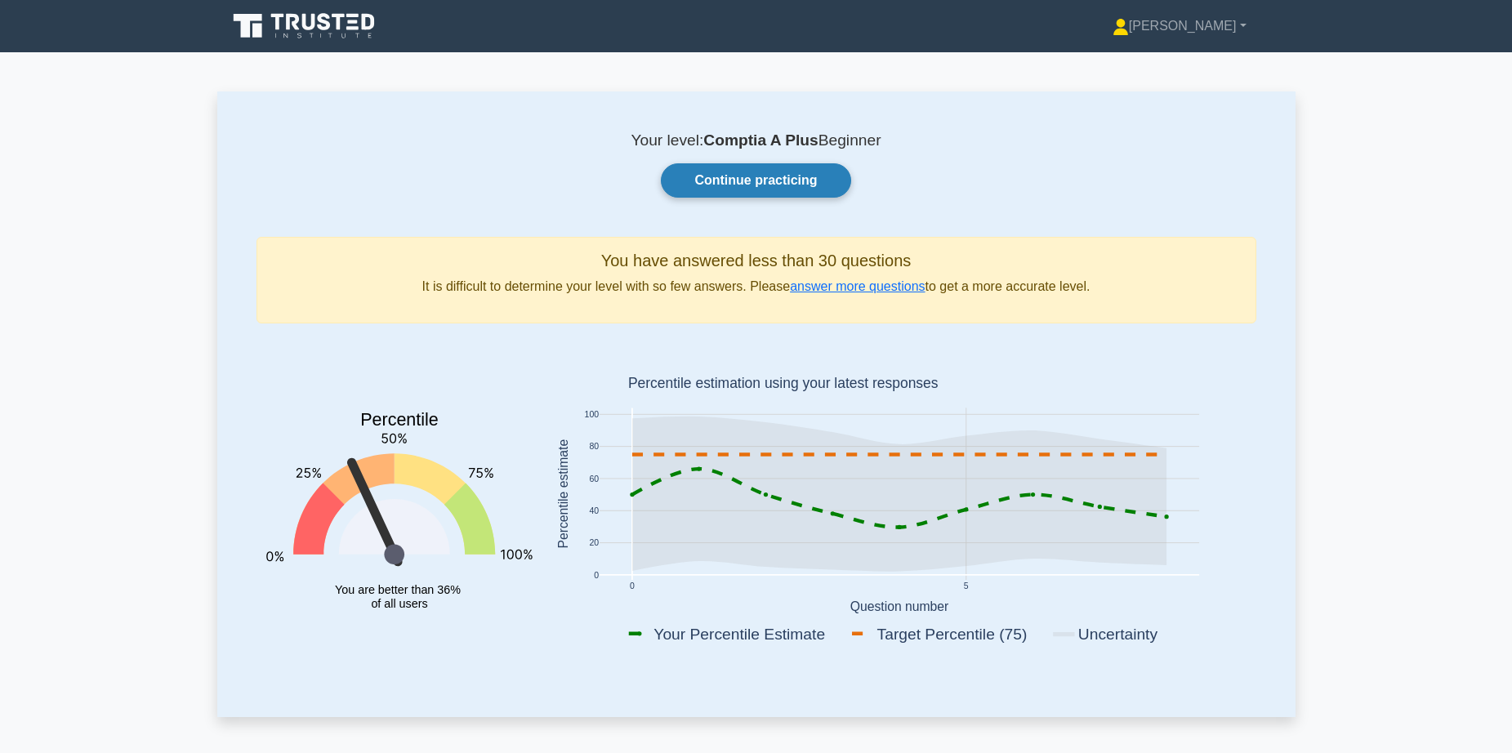
click at [764, 171] on link "Continue practicing" at bounding box center [756, 180] width 190 height 34
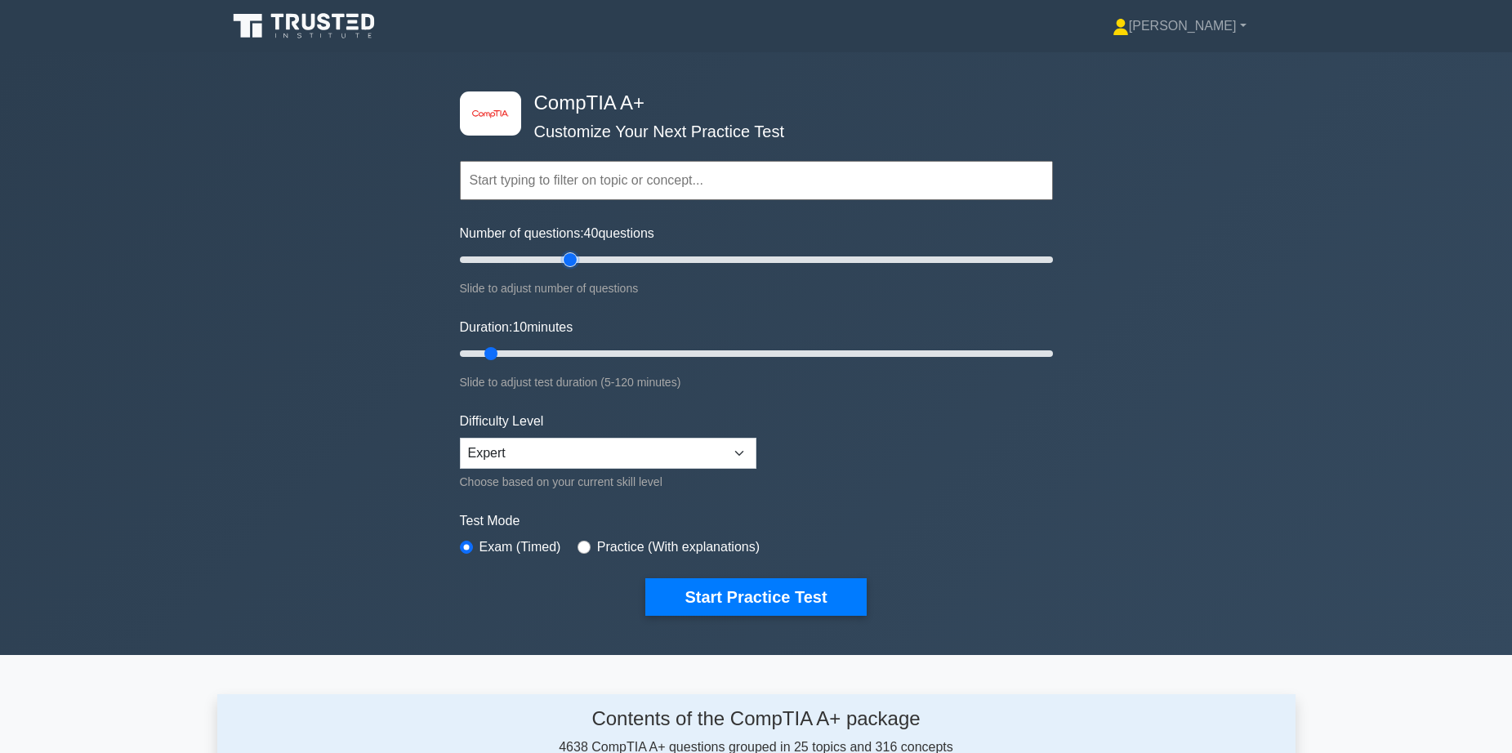
drag, startPoint x: 477, startPoint y: 261, endPoint x: 572, endPoint y: 283, distance: 97.3
type input "40"
click at [572, 270] on input "Number of questions: 40 questions" at bounding box center [756, 260] width 593 height 20
drag, startPoint x: 493, startPoint y: 355, endPoint x: 519, endPoint y: 353, distance: 25.4
type input "15"
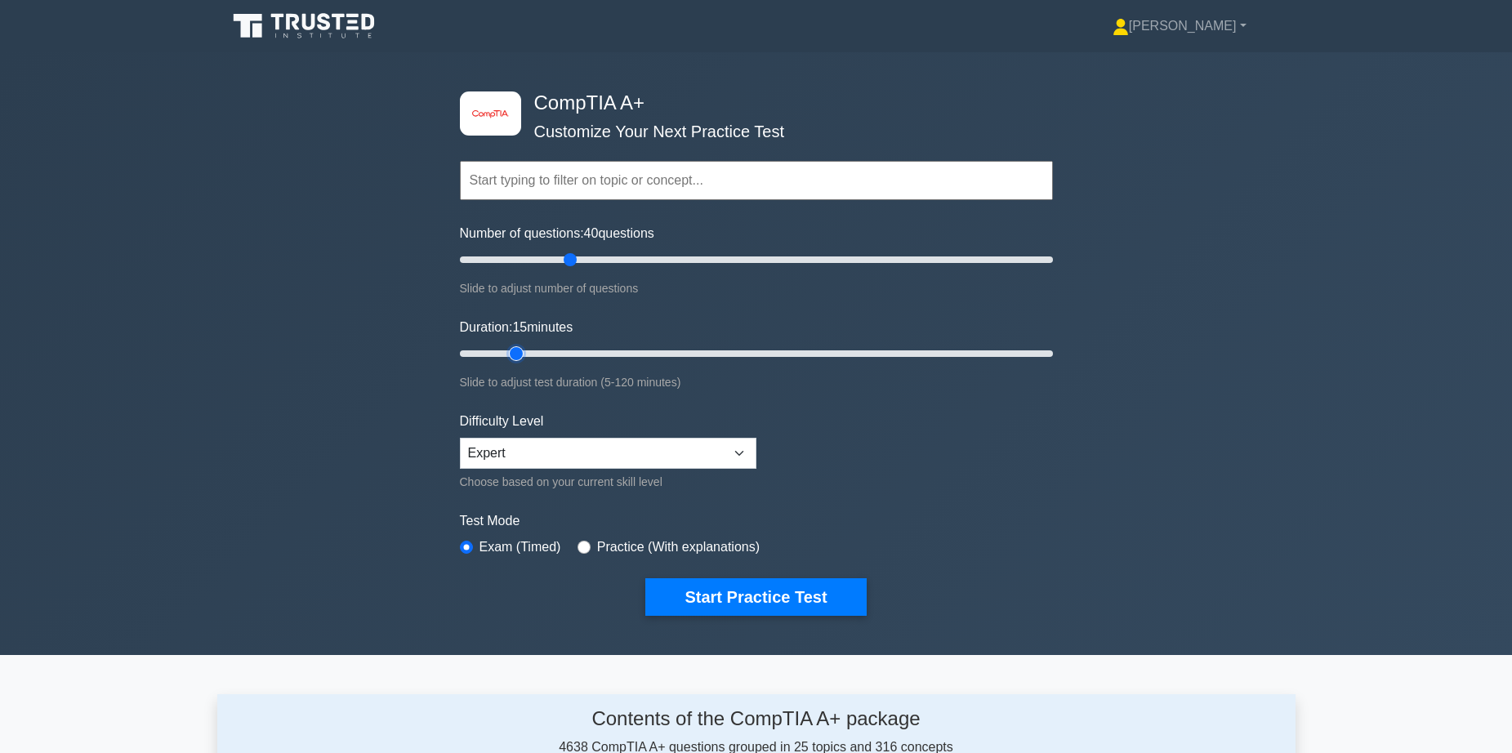
click at [519, 353] on input "Duration: 15 minutes" at bounding box center [756, 354] width 593 height 20
click at [722, 597] on button "Start Practice Test" at bounding box center [755, 597] width 221 height 38
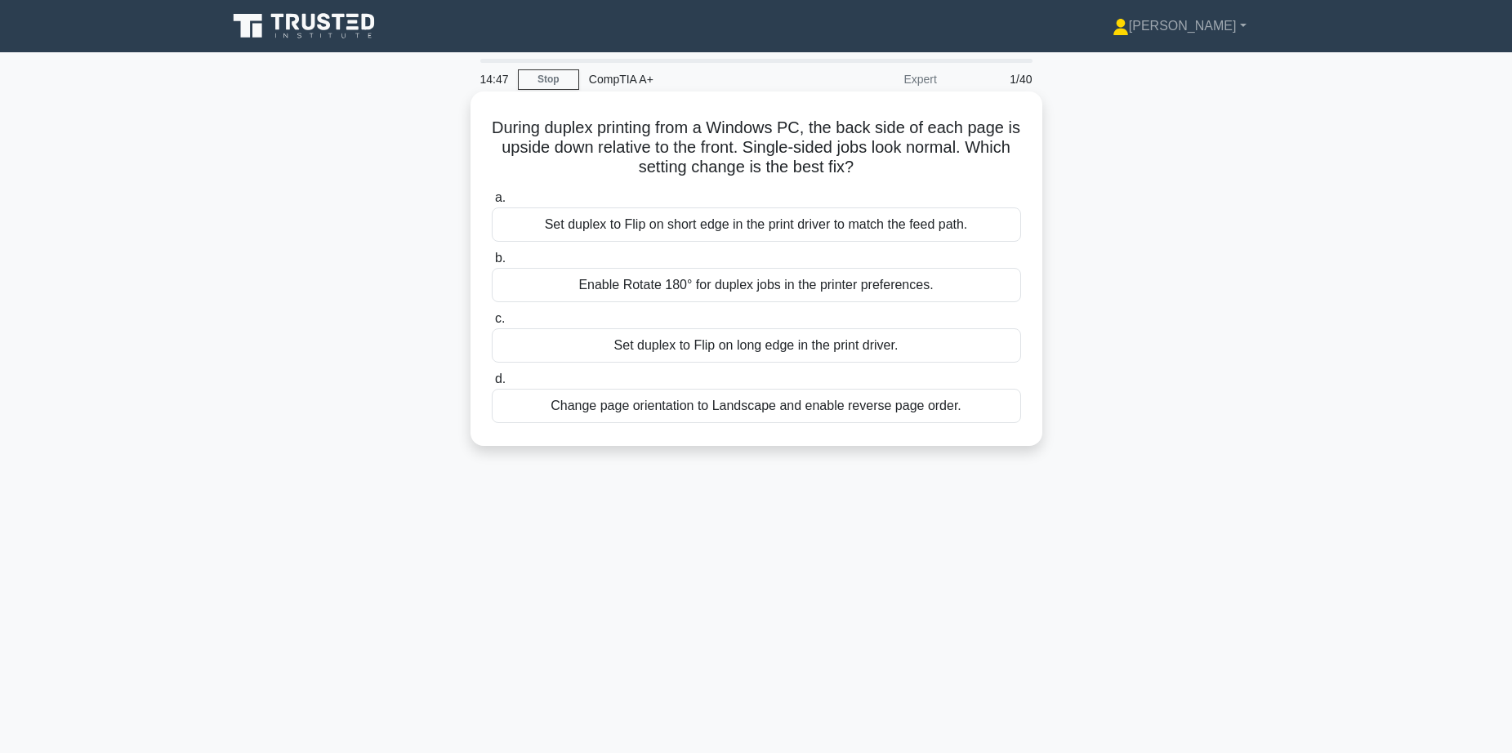
click at [747, 408] on div "Change page orientation to Landscape and enable reverse page order." at bounding box center [756, 406] width 529 height 34
click at [492, 385] on input "d. Change page orientation to Landscape and enable reverse page order." at bounding box center [492, 379] width 0 height 11
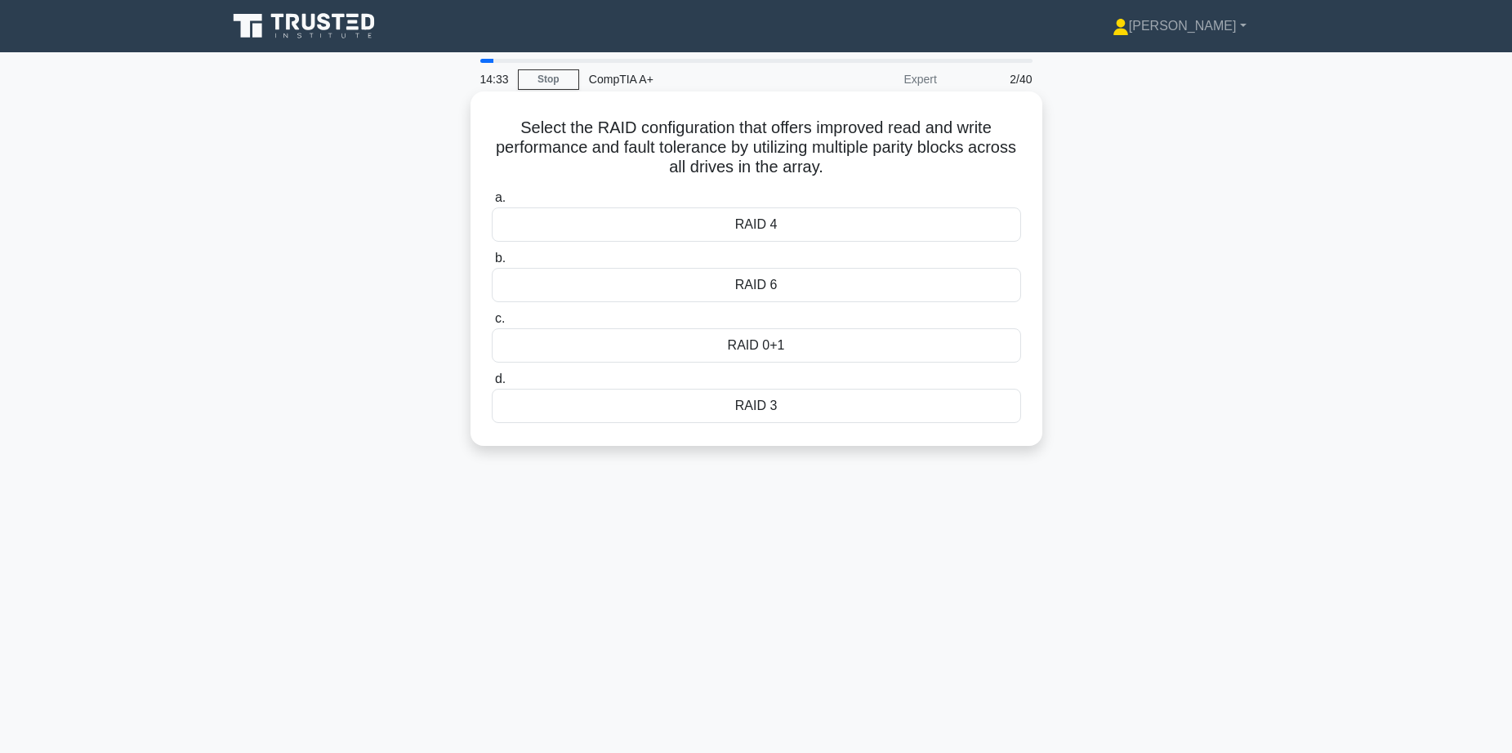
click at [775, 346] on div "RAID 0+1" at bounding box center [756, 345] width 529 height 34
click at [492, 324] on input "c. RAID 0+1" at bounding box center [492, 319] width 0 height 11
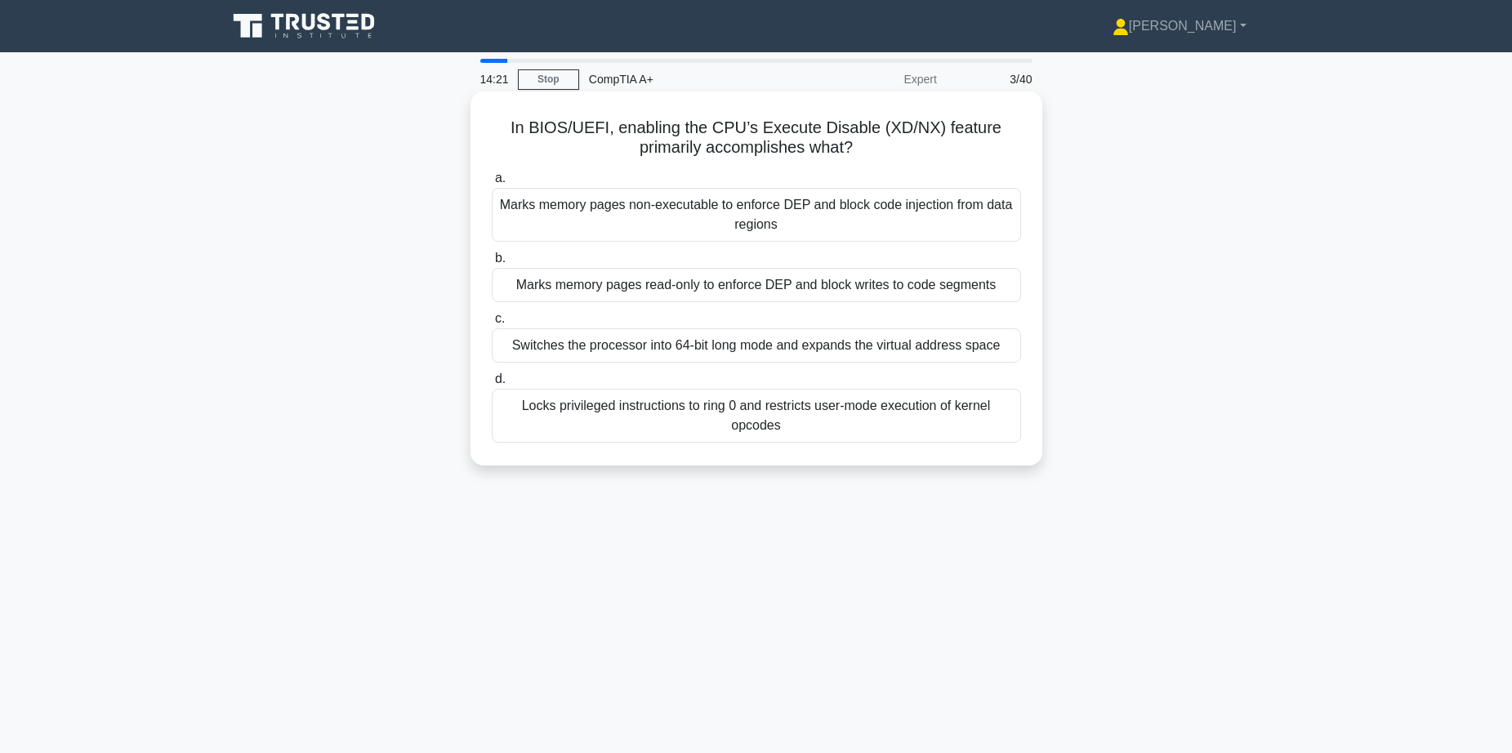
click at [631, 288] on div "Marks memory pages read-only to enforce DEP and block writes to code segments" at bounding box center [756, 285] width 529 height 34
click at [492, 264] on input "[PERSON_NAME] memory pages read-only to enforce DEP and block writes to code se…" at bounding box center [492, 258] width 0 height 11
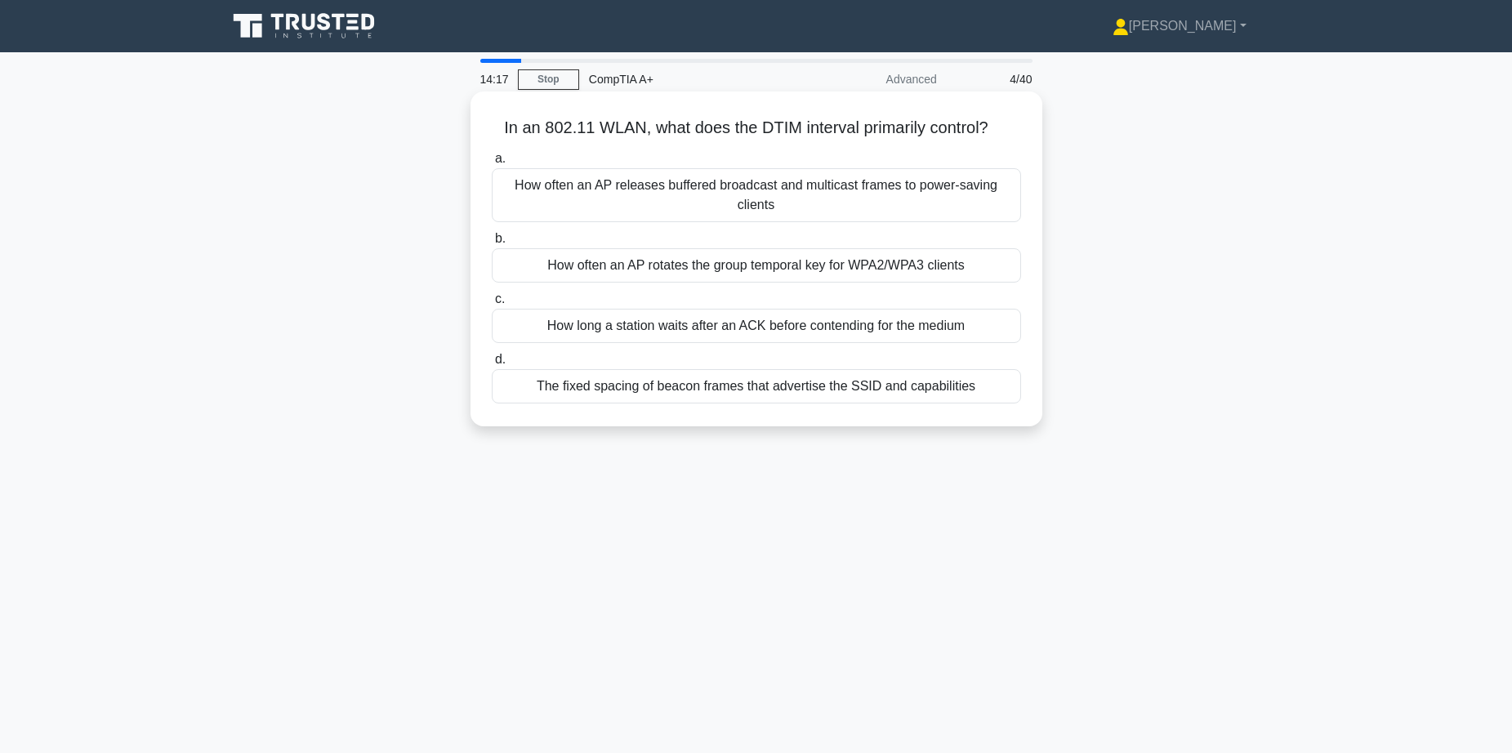
click at [706, 188] on div "How often an AP releases buffered broadcast and multicast frames to power-savin…" at bounding box center [756, 195] width 529 height 54
click at [492, 164] on input "a. How often an AP releases buffered broadcast and multicast frames to power-sa…" at bounding box center [492, 159] width 0 height 11
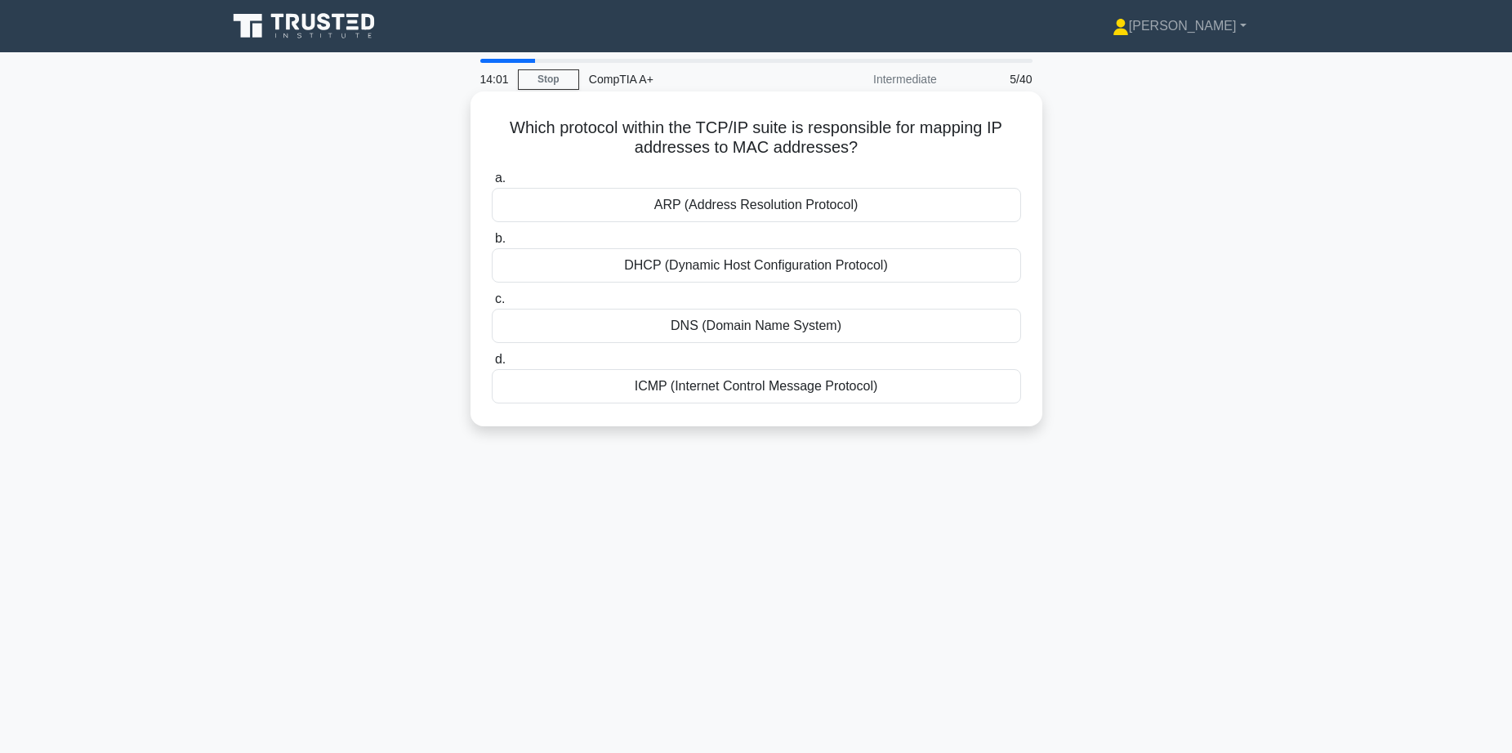
click at [744, 268] on div "DHCP (Dynamic Host Configuration Protocol)" at bounding box center [756, 265] width 529 height 34
click at [492, 244] on input "b. DHCP (Dynamic Host Configuration Protocol)" at bounding box center [492, 239] width 0 height 11
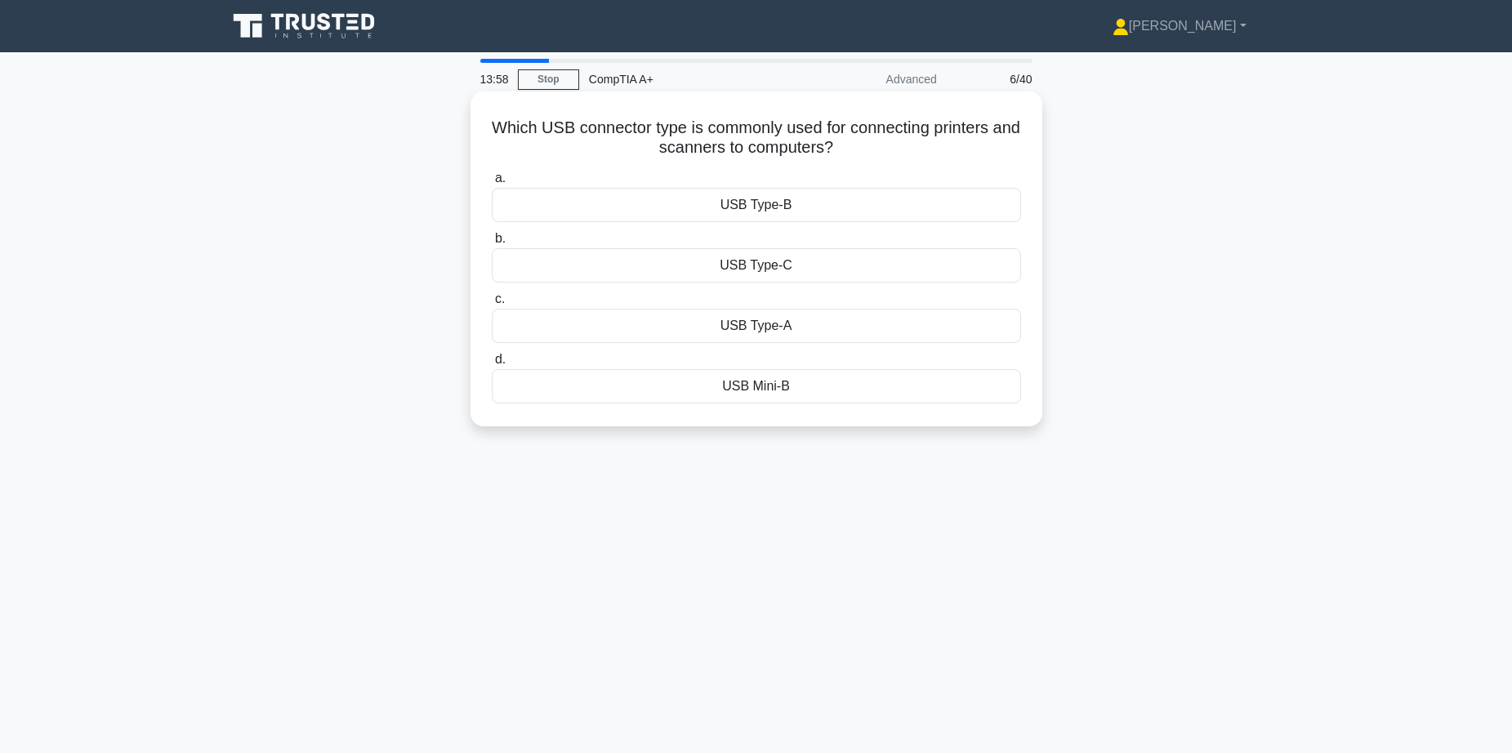
click at [761, 202] on div "USB Type-B" at bounding box center [756, 205] width 529 height 34
click at [492, 184] on input "a. USB Type-B" at bounding box center [492, 178] width 0 height 11
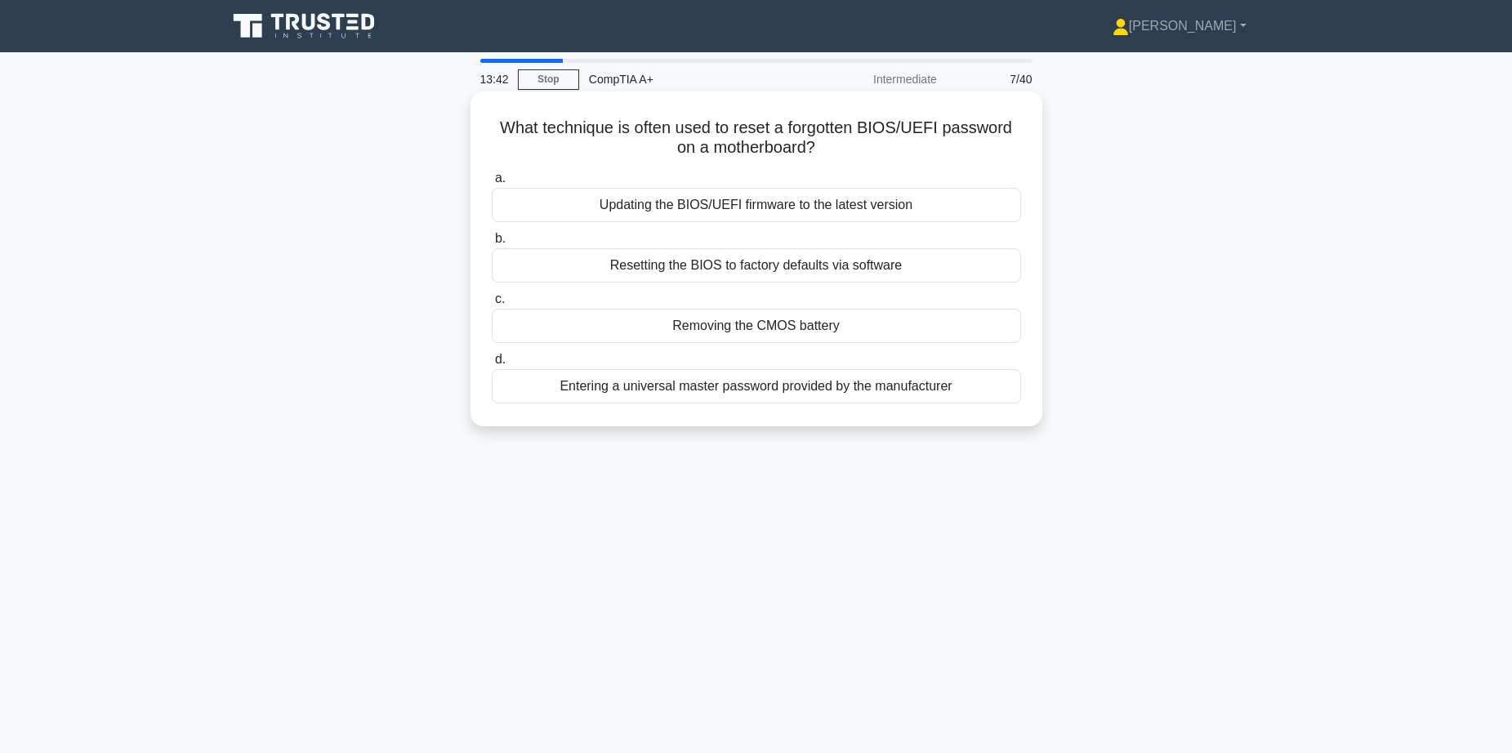
click at [771, 268] on div "Resetting the BIOS to factory defaults via software" at bounding box center [756, 265] width 529 height 34
click at [492, 244] on input "b. Resetting the BIOS to factory defaults via software" at bounding box center [492, 239] width 0 height 11
click at [743, 326] on div "The optical drive's firmware needs to be updated." at bounding box center [756, 326] width 529 height 34
click at [492, 305] on input "c. The optical drive's firmware needs to be updated." at bounding box center [492, 299] width 0 height 11
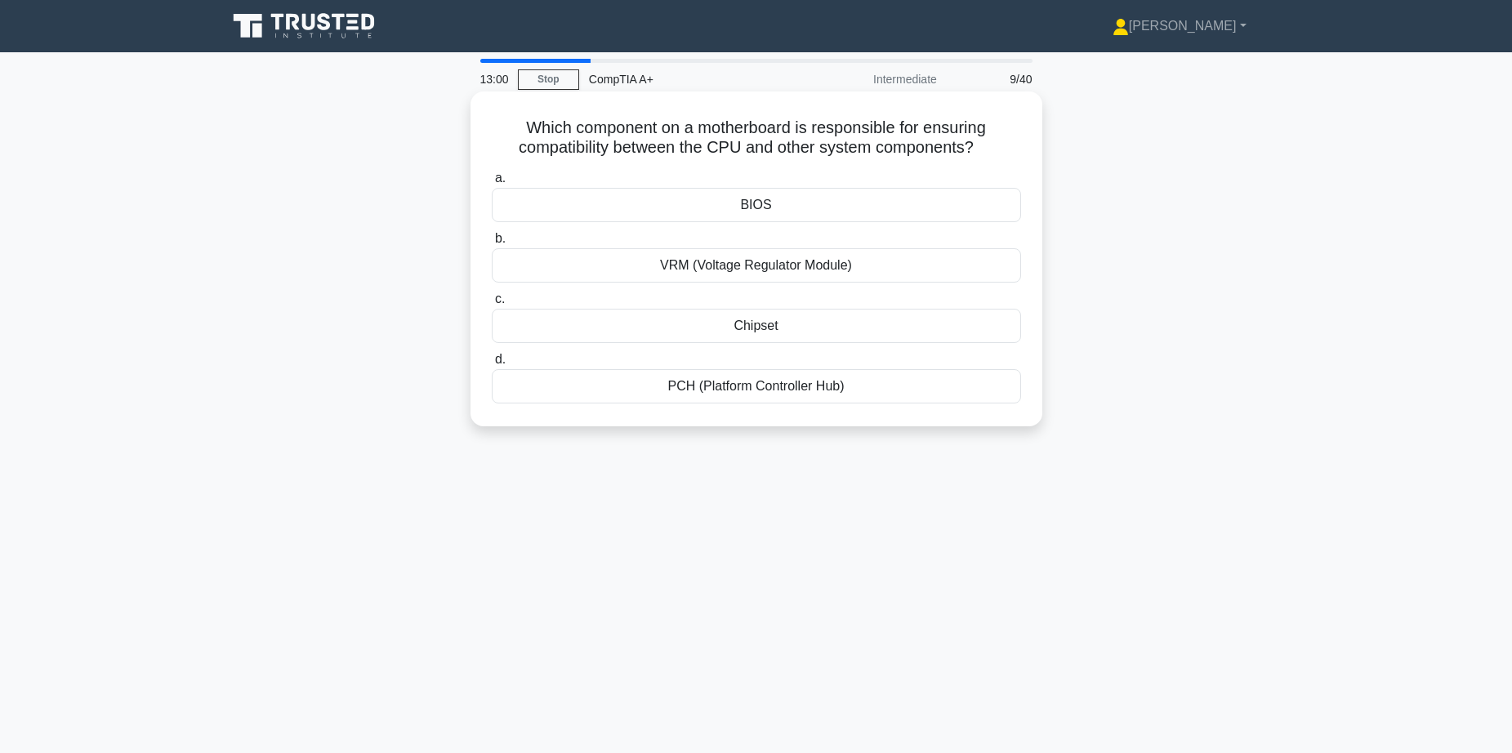
click at [751, 212] on div "BIOS" at bounding box center [756, 205] width 529 height 34
click at [492, 184] on input "a. BIOS" at bounding box center [492, 178] width 0 height 11
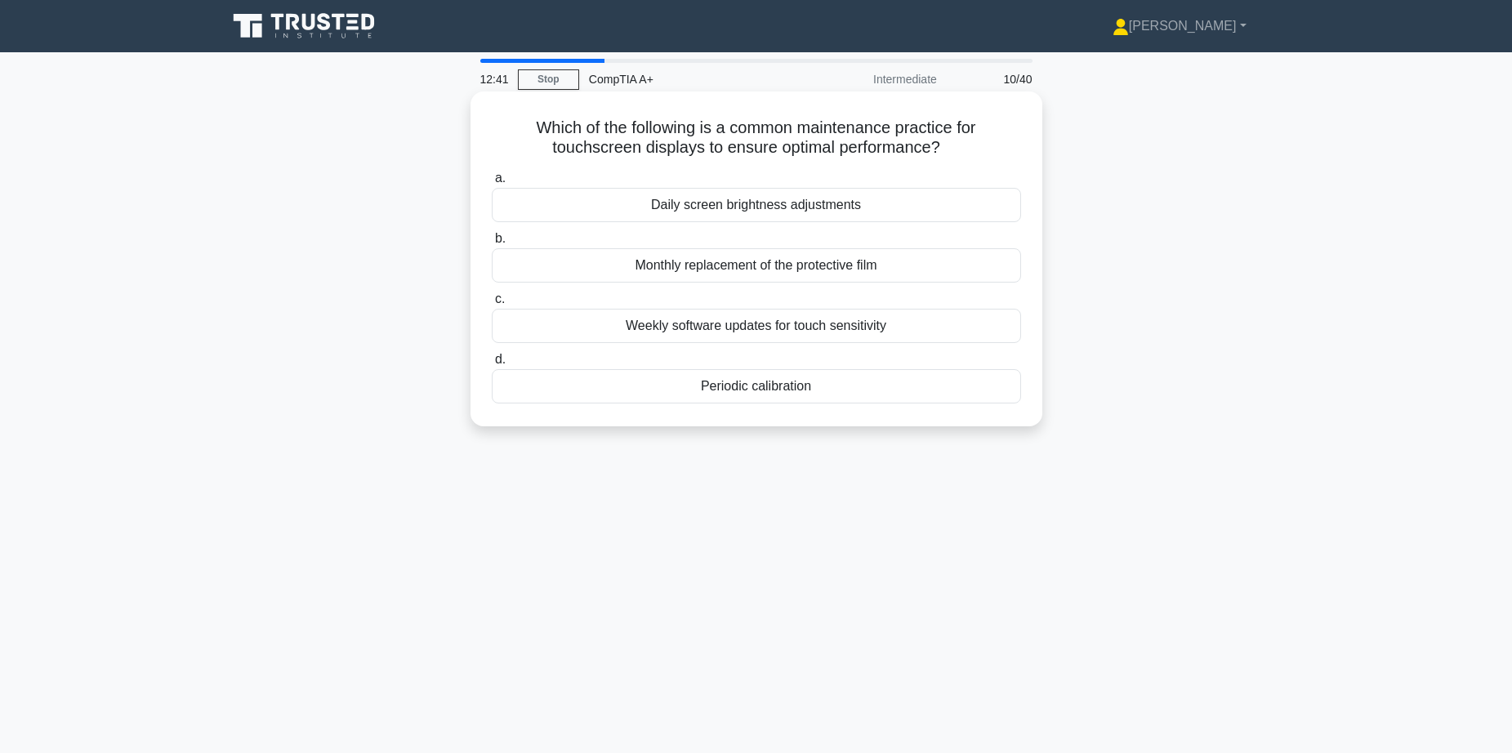
click at [760, 387] on div "Periodic calibration" at bounding box center [756, 386] width 529 height 34
click at [492, 365] on input "d. Periodic calibration" at bounding box center [492, 360] width 0 height 11
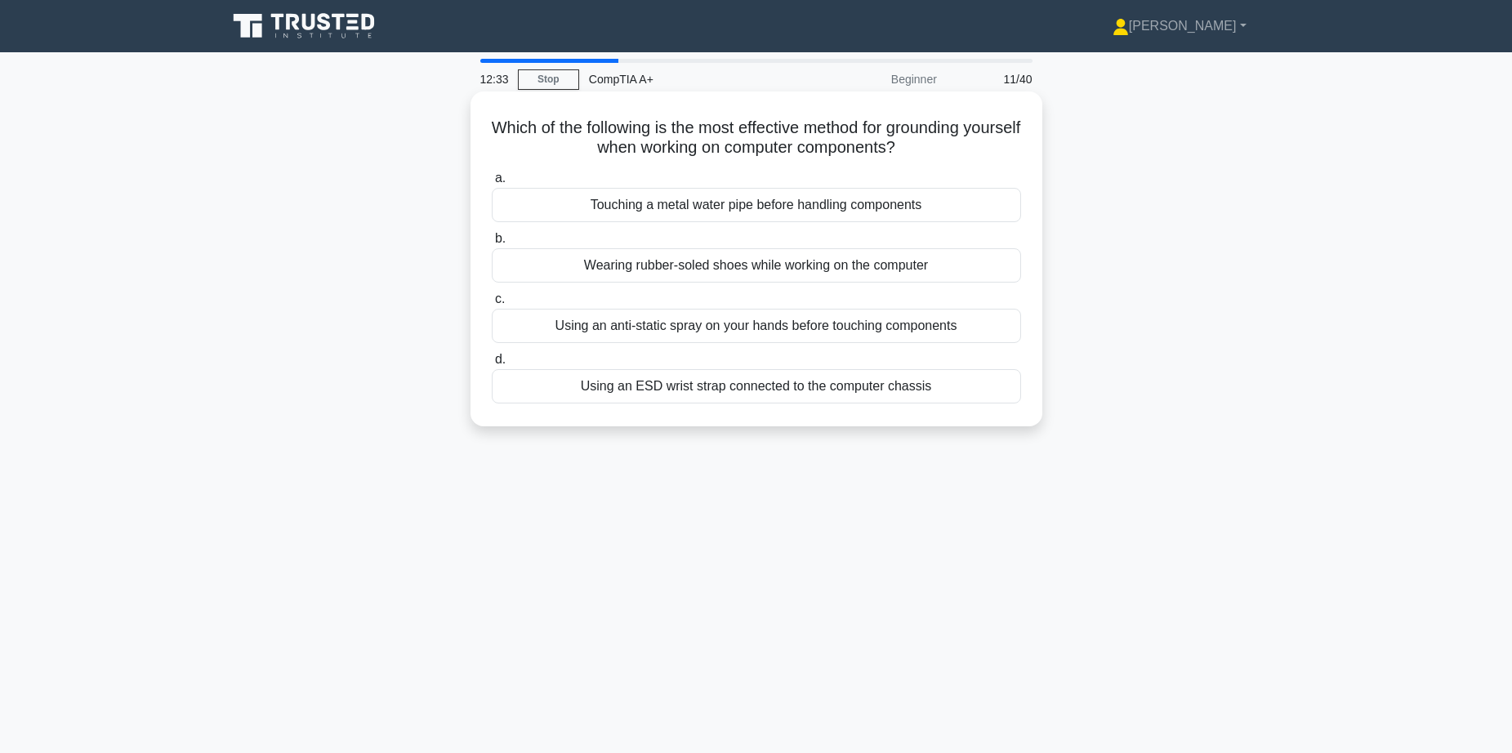
click at [729, 388] on div "Using an ESD wrist strap connected to the computer chassis" at bounding box center [756, 386] width 529 height 34
click at [492, 365] on input "d. Using an ESD wrist strap connected to the computer chassis" at bounding box center [492, 360] width 0 height 11
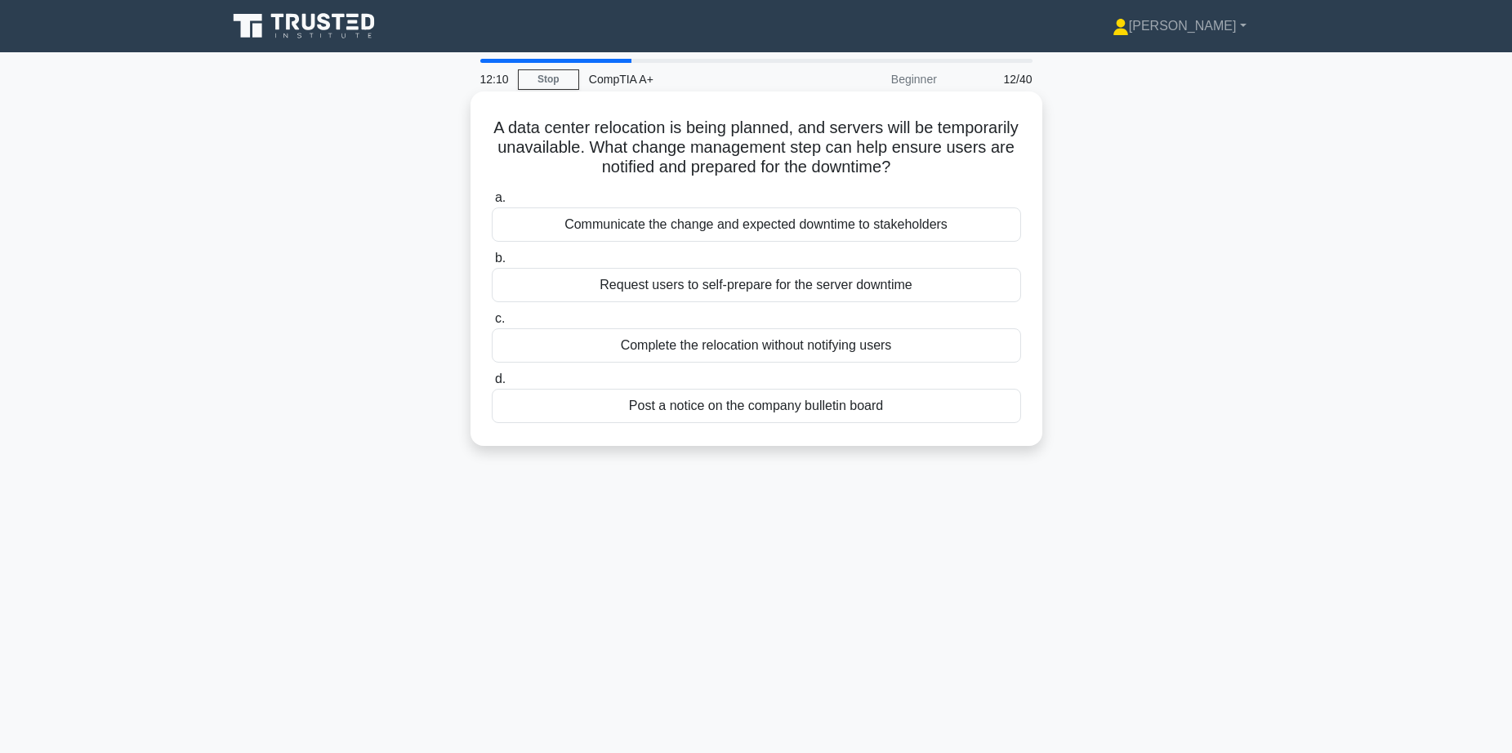
click at [739, 291] on div "Request users to self-prepare for the server downtime" at bounding box center [756, 285] width 529 height 34
click at [492, 264] on input "b. Request users to self-prepare for the server downtime" at bounding box center [492, 258] width 0 height 11
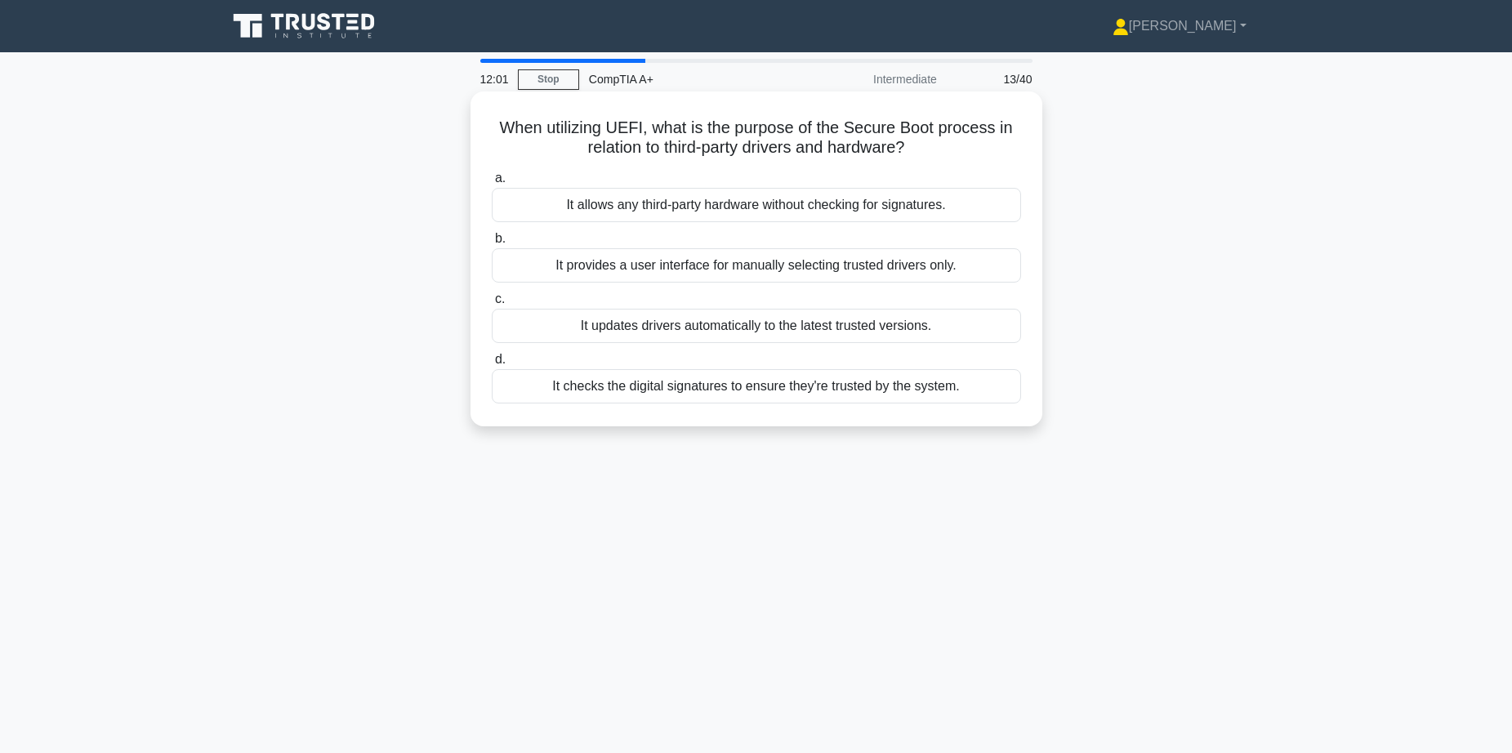
click at [779, 383] on div "It checks the digital signatures to ensure they're trusted by the system." at bounding box center [756, 386] width 529 height 34
click at [492, 365] on input "d. It checks the digital signatures to ensure they're trusted by the system." at bounding box center [492, 360] width 0 height 11
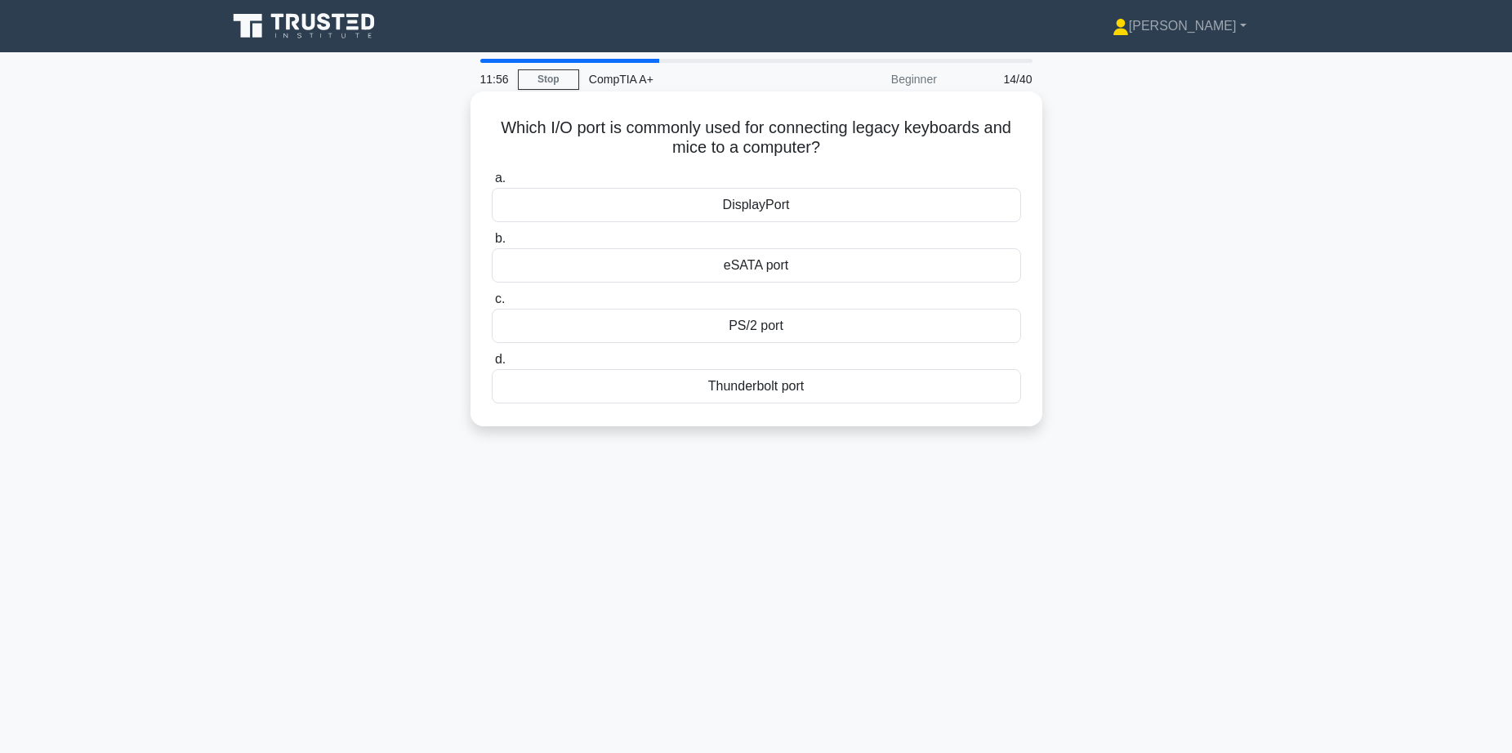
click at [750, 331] on div "PS/2 port" at bounding box center [756, 326] width 529 height 34
click at [492, 305] on input "c. PS/2 port" at bounding box center [492, 299] width 0 height 11
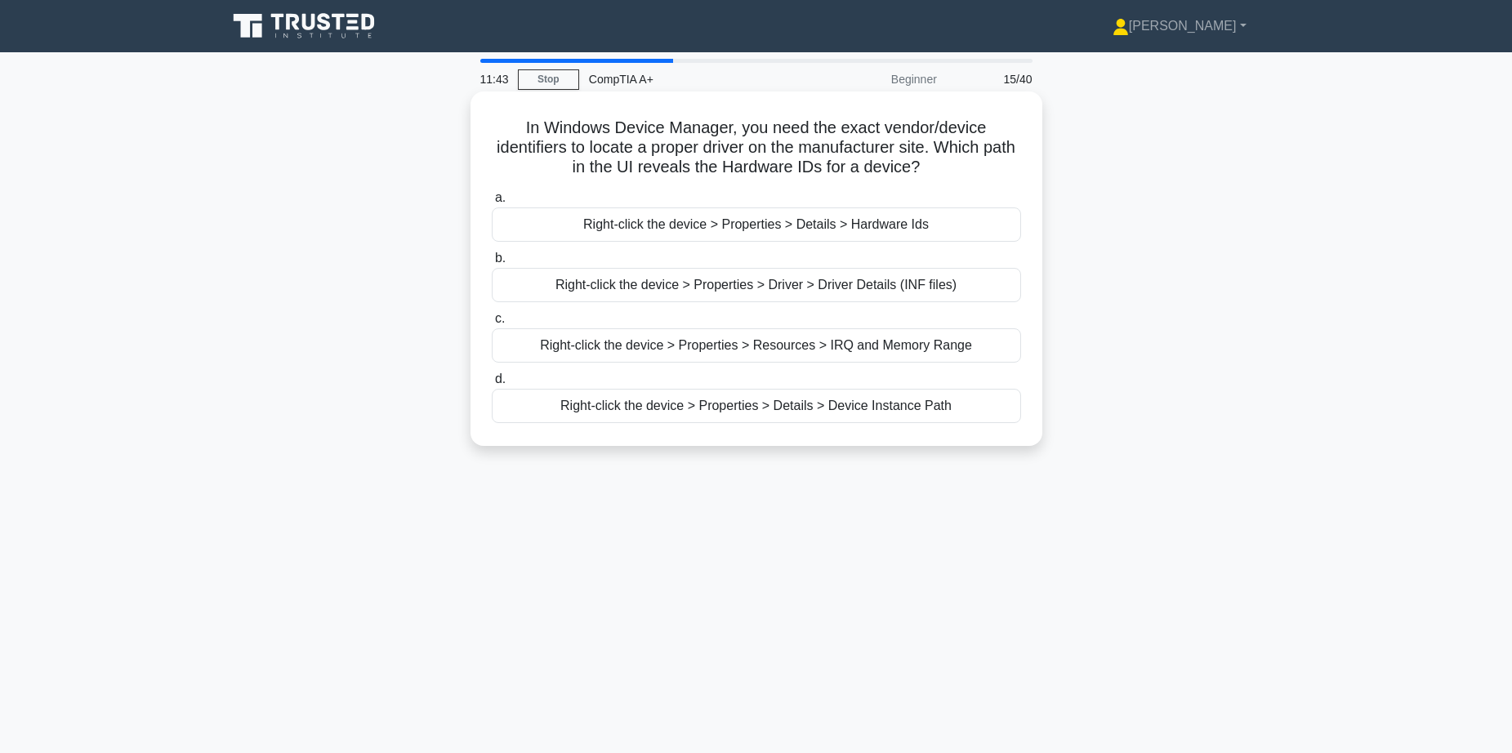
click at [804, 226] on div "Right-click the device > Properties > Details > Hardware Ids" at bounding box center [756, 224] width 529 height 34
click at [492, 203] on input "a. Right-click the device > Properties > Details > Hardware Ids" at bounding box center [492, 198] width 0 height 11
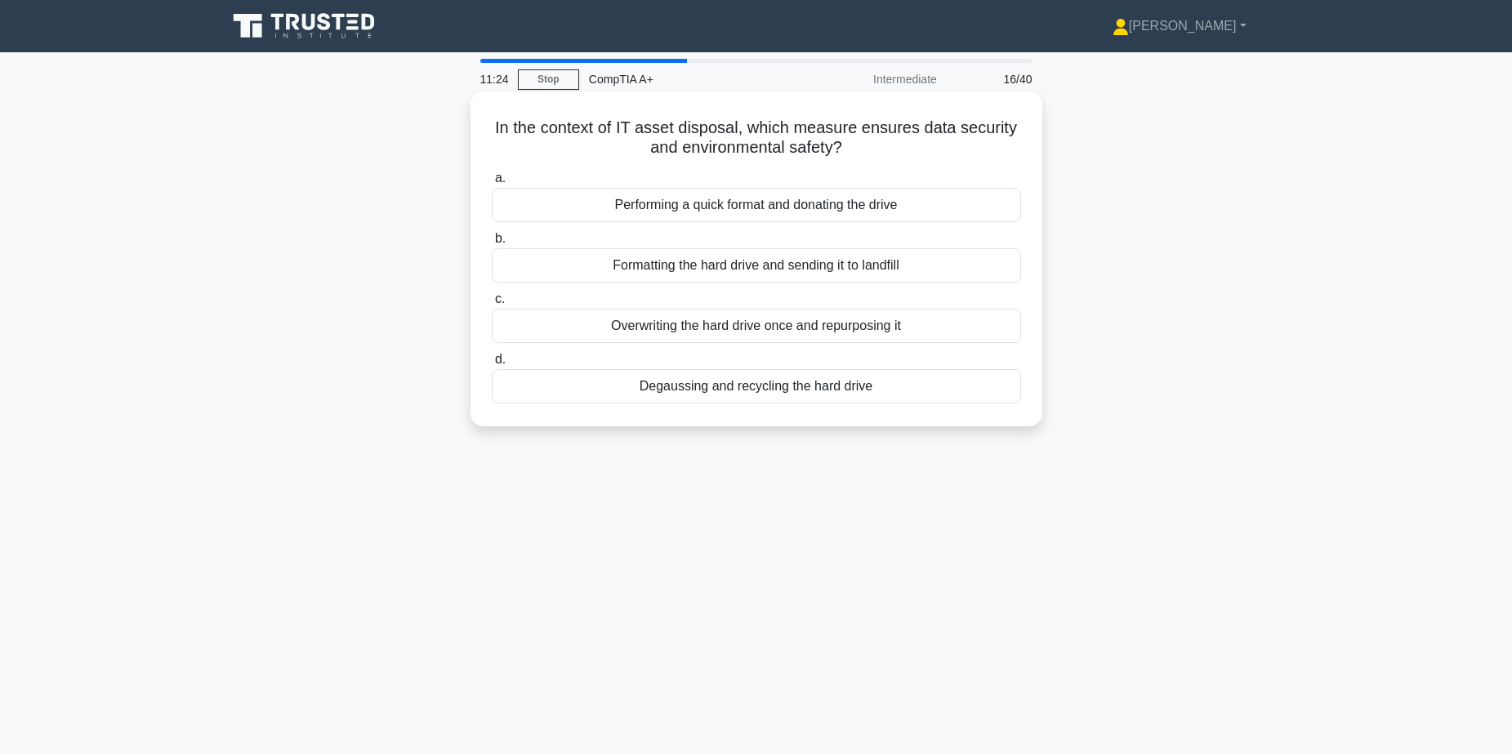
click at [727, 392] on div "Degaussing and recycling the hard drive" at bounding box center [756, 386] width 529 height 34
click at [492, 365] on input "d. Degaussing and recycling the hard drive" at bounding box center [492, 360] width 0 height 11
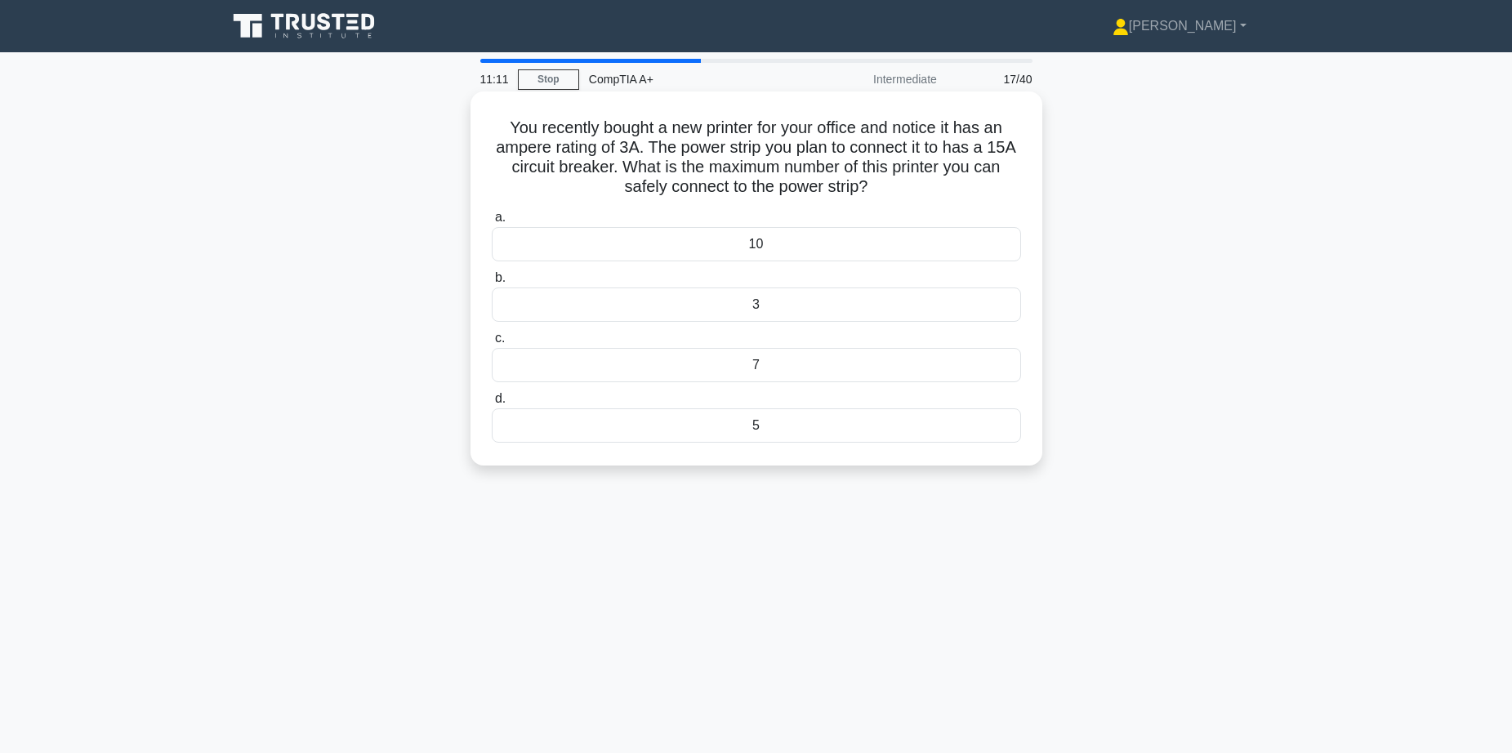
click at [787, 435] on div "5" at bounding box center [756, 425] width 529 height 34
click at [492, 404] on input "d. 5" at bounding box center [492, 399] width 0 height 11
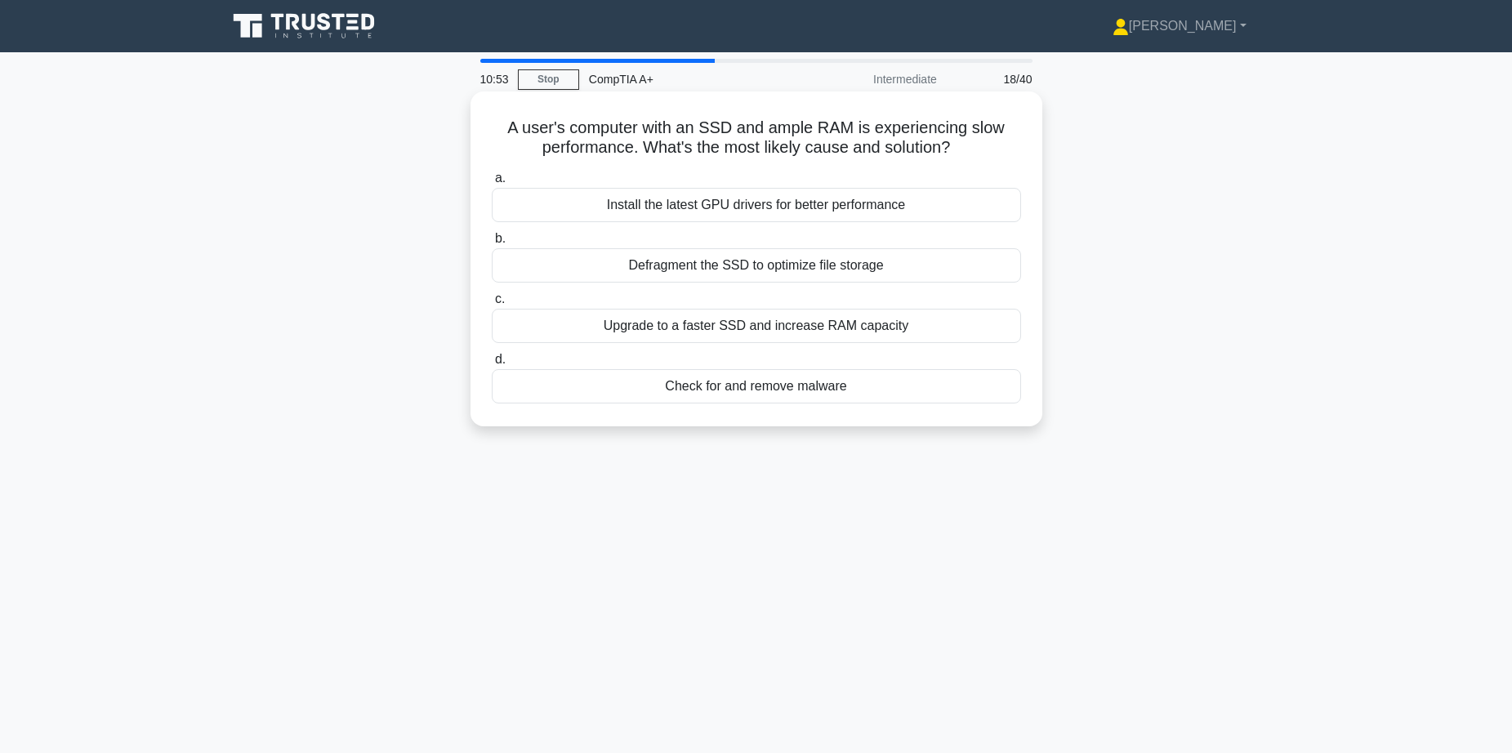
click at [765, 387] on div "Check for and remove malware" at bounding box center [756, 386] width 529 height 34
click at [492, 365] on input "d. Check for and remove malware" at bounding box center [492, 360] width 0 height 11
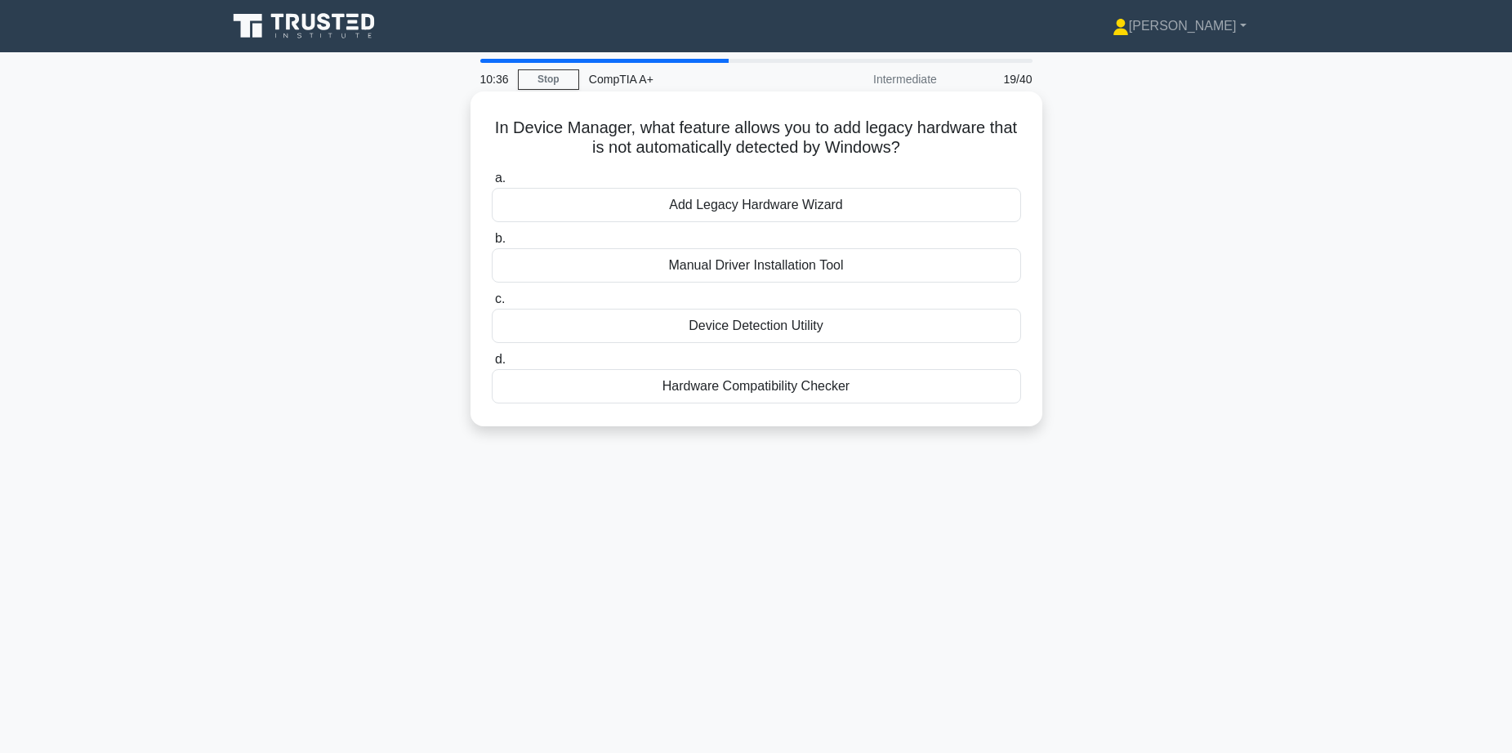
click at [765, 270] on div "Manual Driver Installation Tool" at bounding box center [756, 265] width 529 height 34
click at [492, 244] on input "b. Manual Driver Installation Tool" at bounding box center [492, 239] width 0 height 11
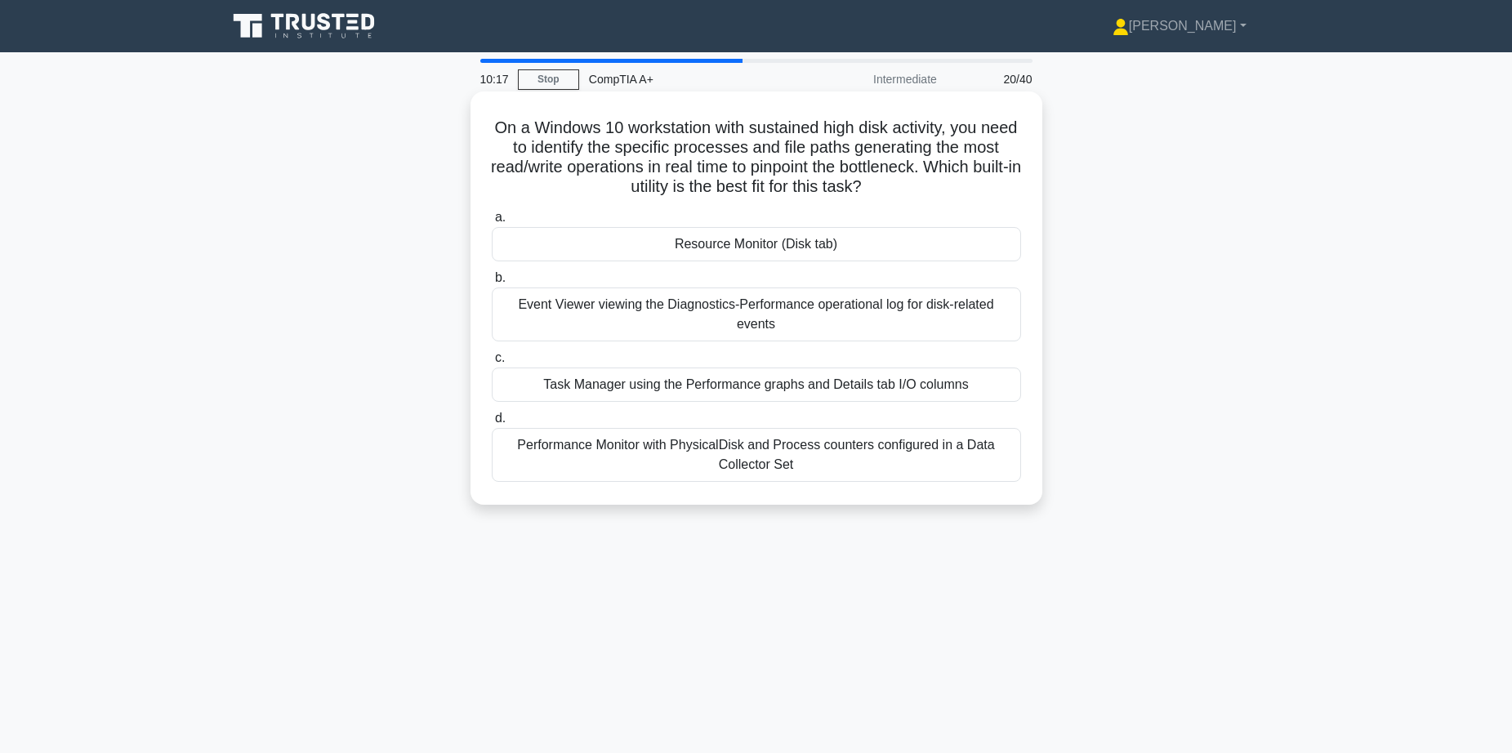
click at [721, 389] on div "Task Manager using the Performance graphs and Details tab I/O columns" at bounding box center [756, 385] width 529 height 34
click at [492, 363] on input "c. Task Manager using the Performance graphs and Details tab I/O columns" at bounding box center [492, 358] width 0 height 11
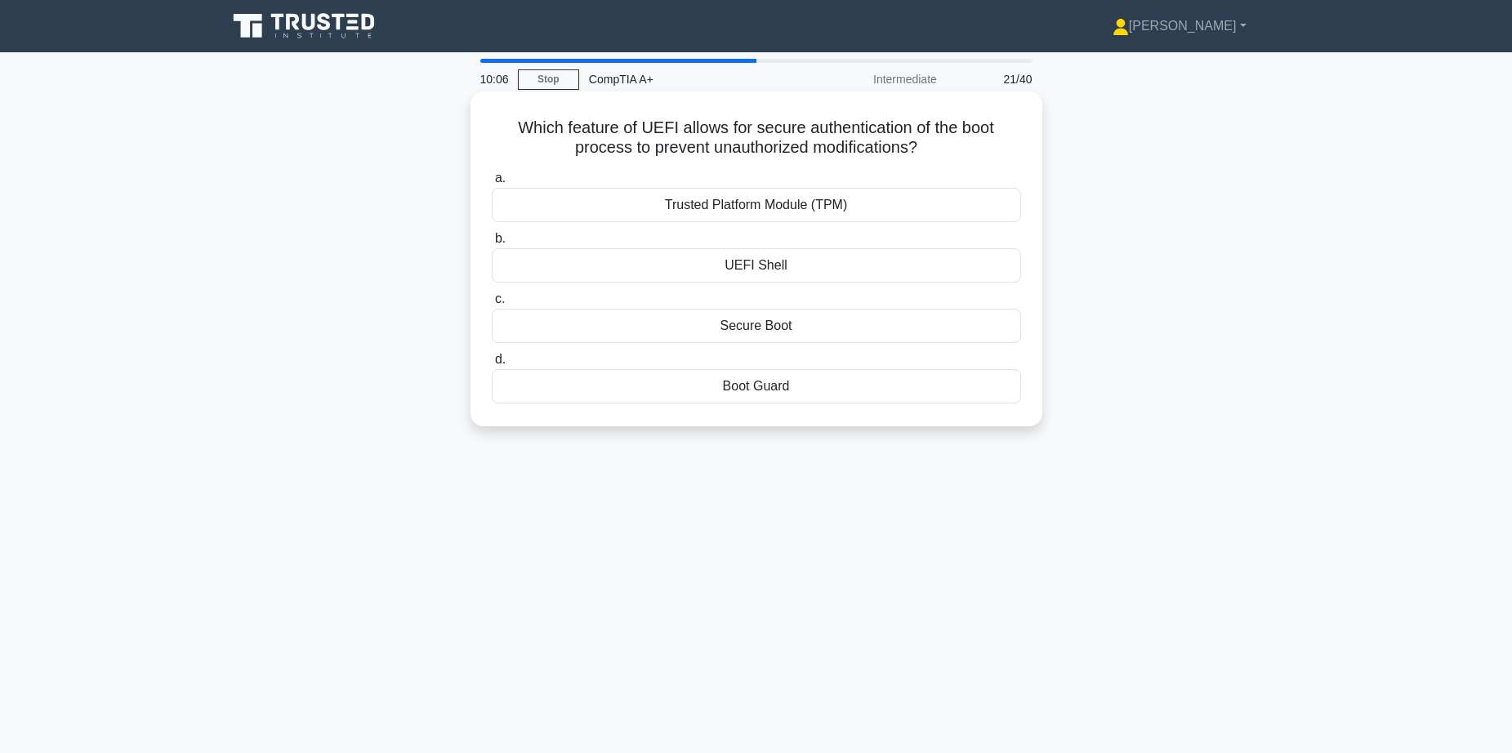
click at [755, 328] on div "Secure Boot" at bounding box center [756, 326] width 529 height 34
click at [492, 305] on input "c. Secure Boot" at bounding box center [492, 299] width 0 height 11
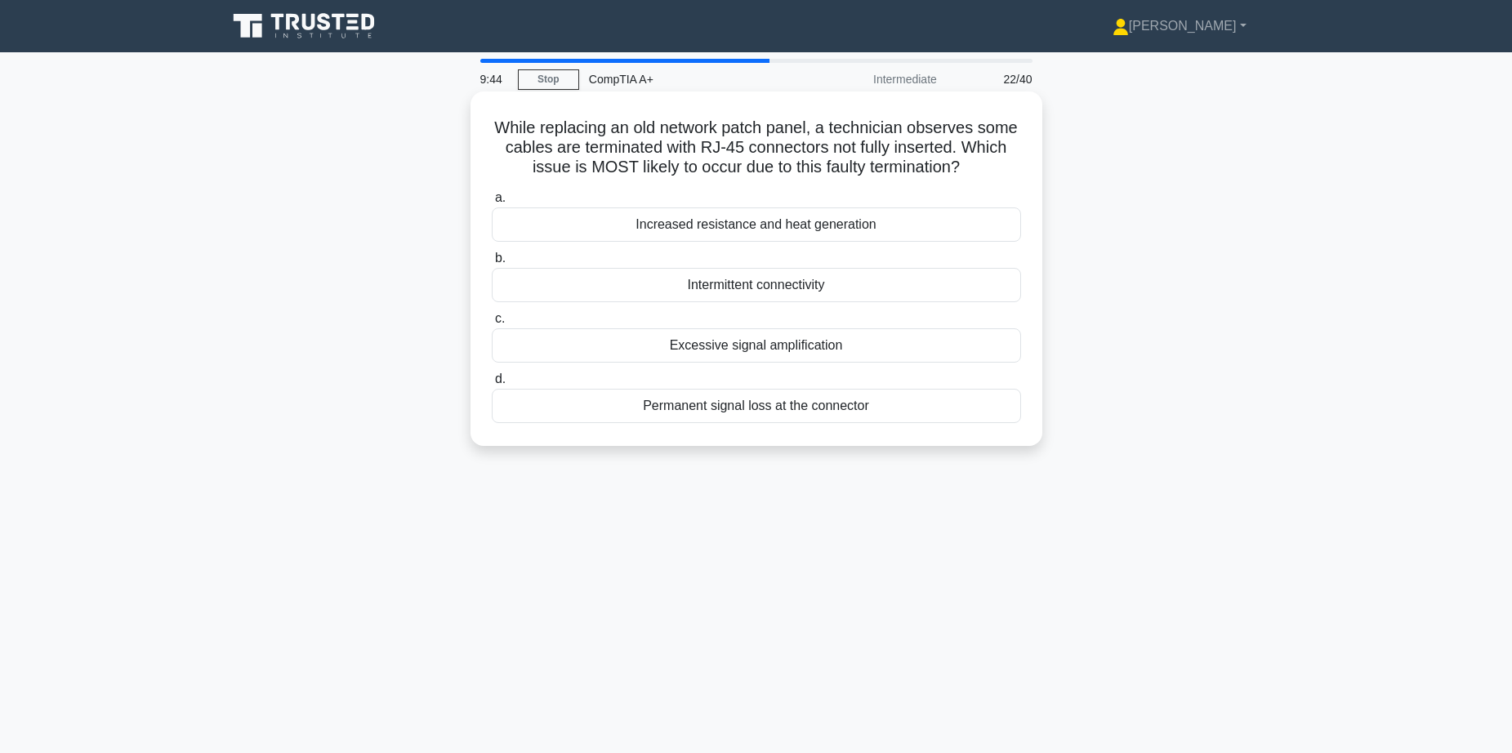
click at [800, 283] on div "Intermittent connectivity" at bounding box center [756, 285] width 529 height 34
click at [492, 264] on input "b. Intermittent connectivity" at bounding box center [492, 258] width 0 height 11
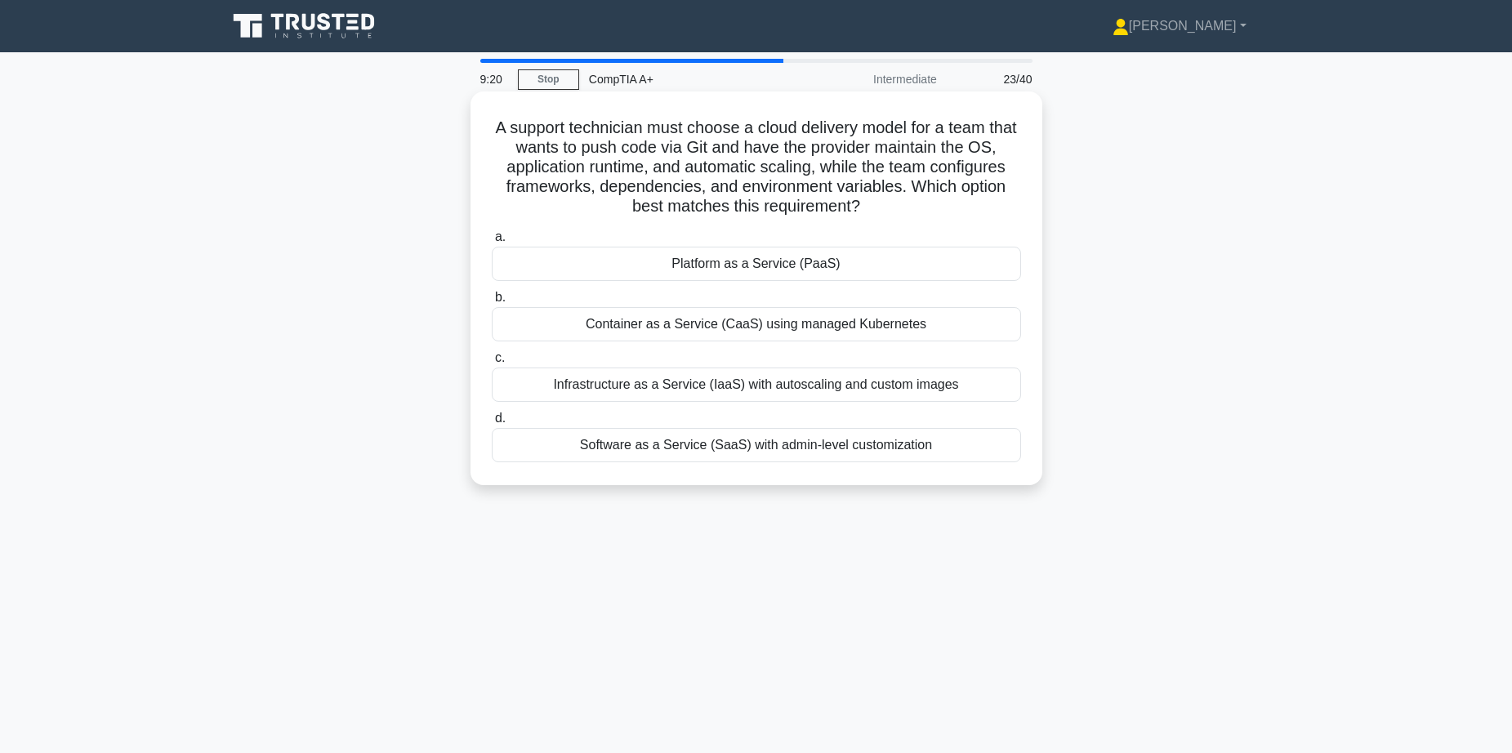
click at [746, 270] on div "Platform as a Service (PaaS)" at bounding box center [756, 264] width 529 height 34
click at [492, 243] on input "a. Platform as a Service (PaaS)" at bounding box center [492, 237] width 0 height 11
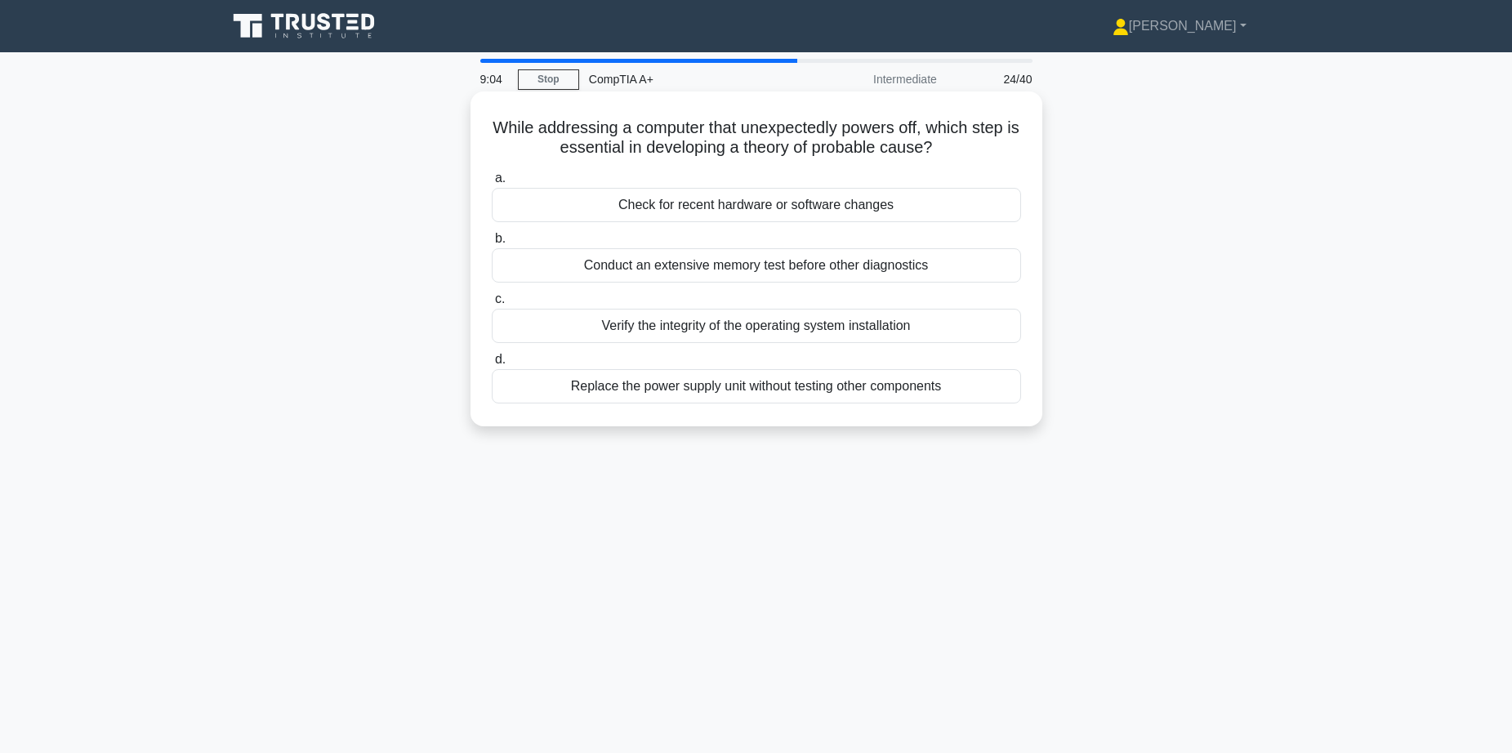
click at [795, 210] on div "Check for recent hardware or software changes" at bounding box center [756, 205] width 529 height 34
click at [492, 184] on input "a. Check for recent hardware or software changes" at bounding box center [492, 178] width 0 height 11
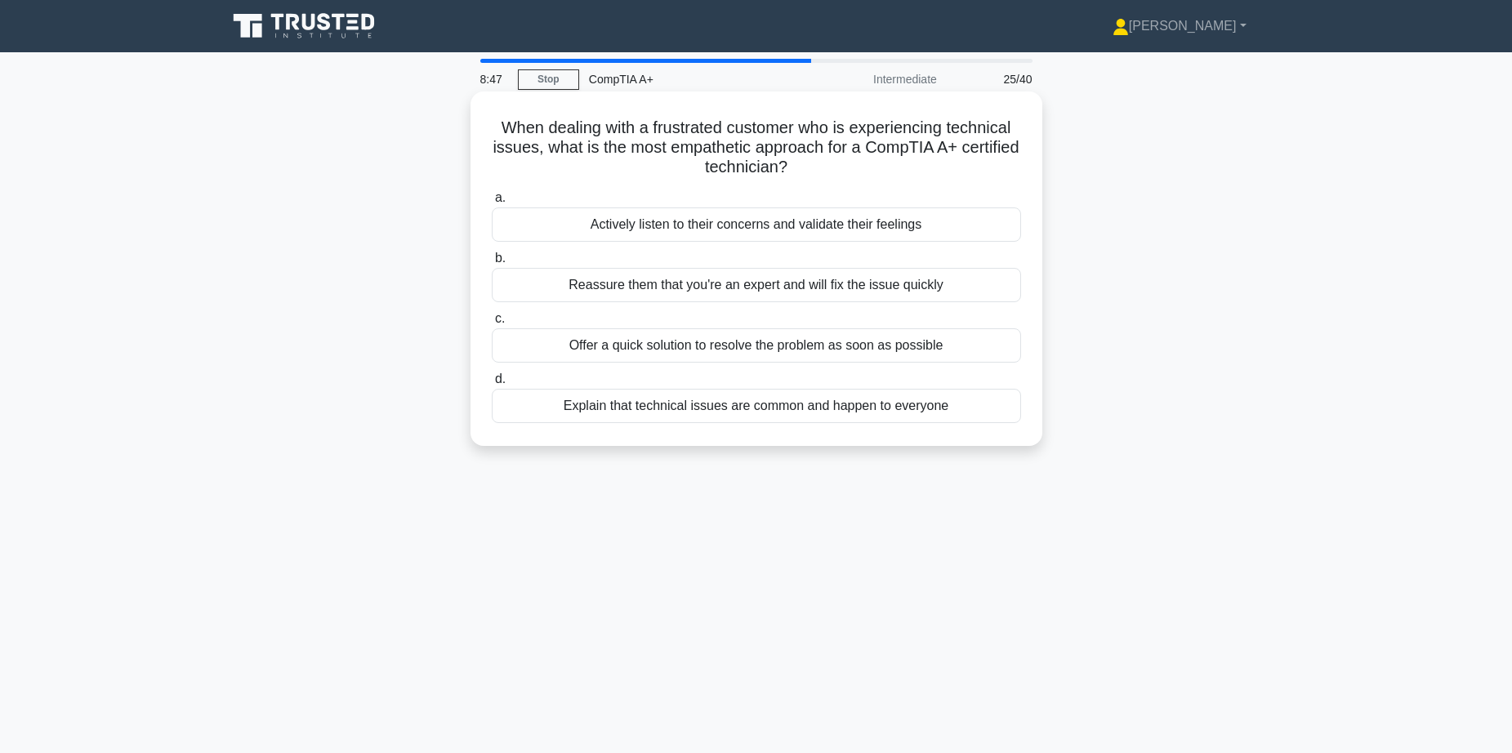
click at [757, 410] on div "Explain that technical issues are common and happen to everyone" at bounding box center [756, 406] width 529 height 34
click at [492, 385] on input "d. Explain that technical issues are common and happen to everyone" at bounding box center [492, 379] width 0 height 11
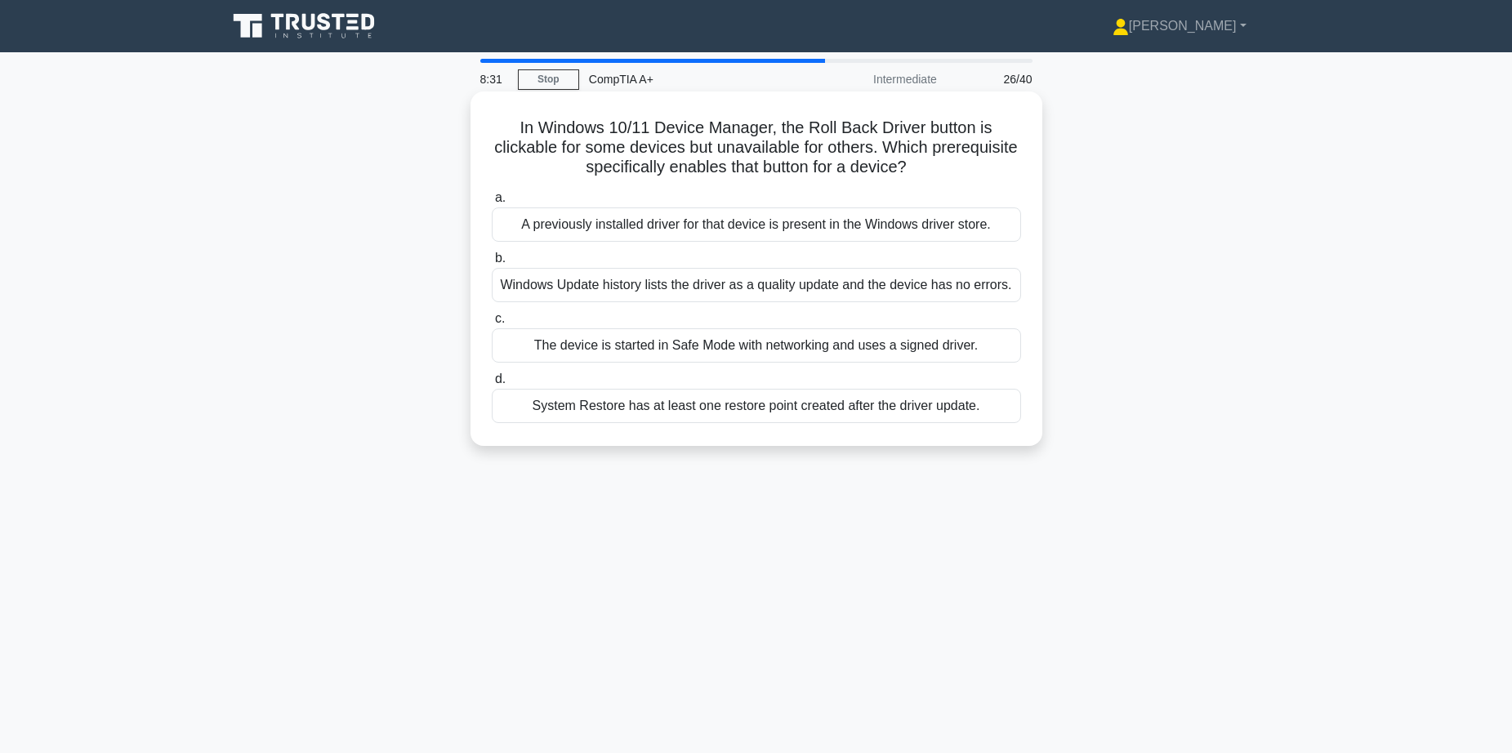
click at [852, 230] on div "A previously installed driver for that device is present in the Windows driver …" at bounding box center [756, 224] width 529 height 34
click at [492, 203] on input "a. A previously installed driver for that device is present in the Windows driv…" at bounding box center [492, 198] width 0 height 11
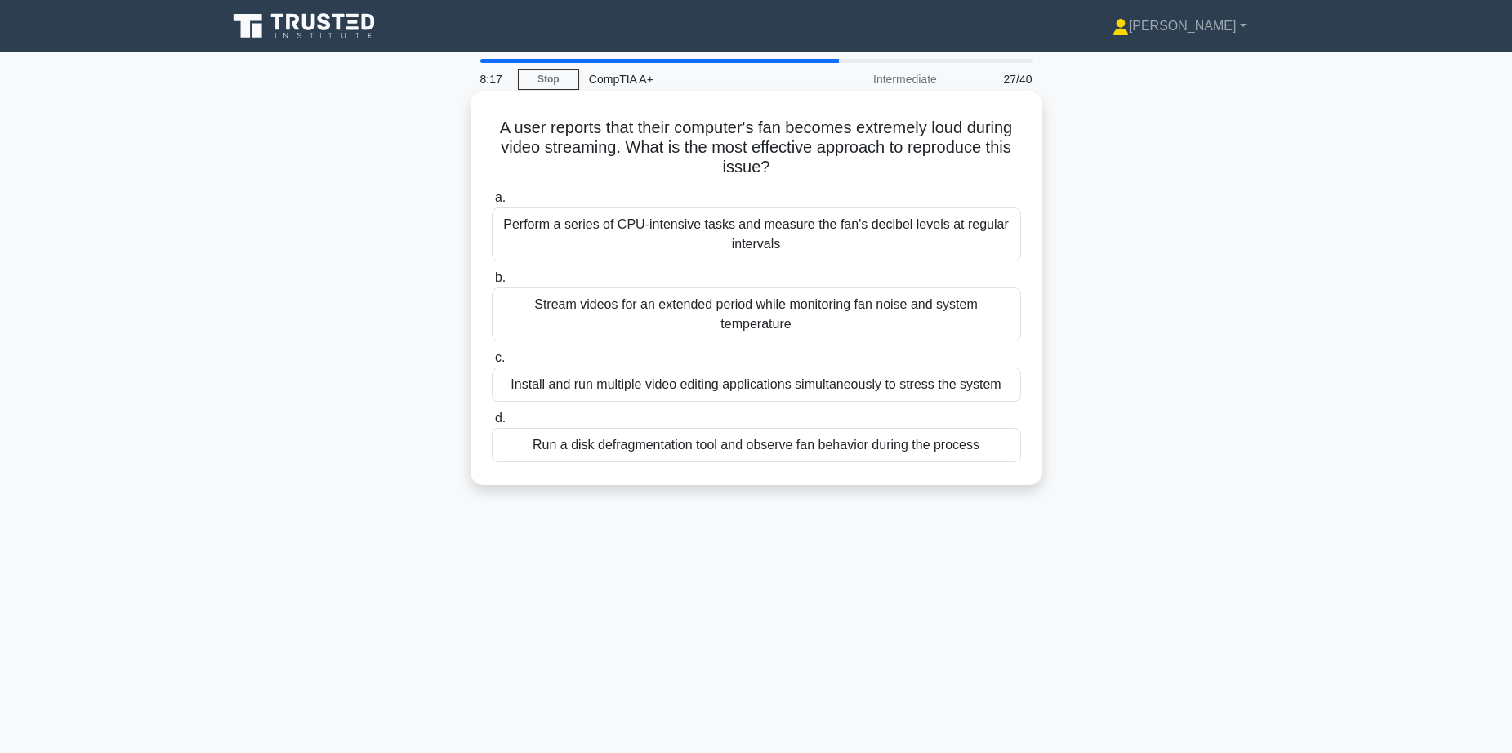
click at [786, 319] on div "Stream videos for an extended period while monitoring fan noise and system temp…" at bounding box center [756, 315] width 529 height 54
click at [492, 283] on input "b. Stream videos for an extended period while monitoring fan noise and system t…" at bounding box center [492, 278] width 0 height 11
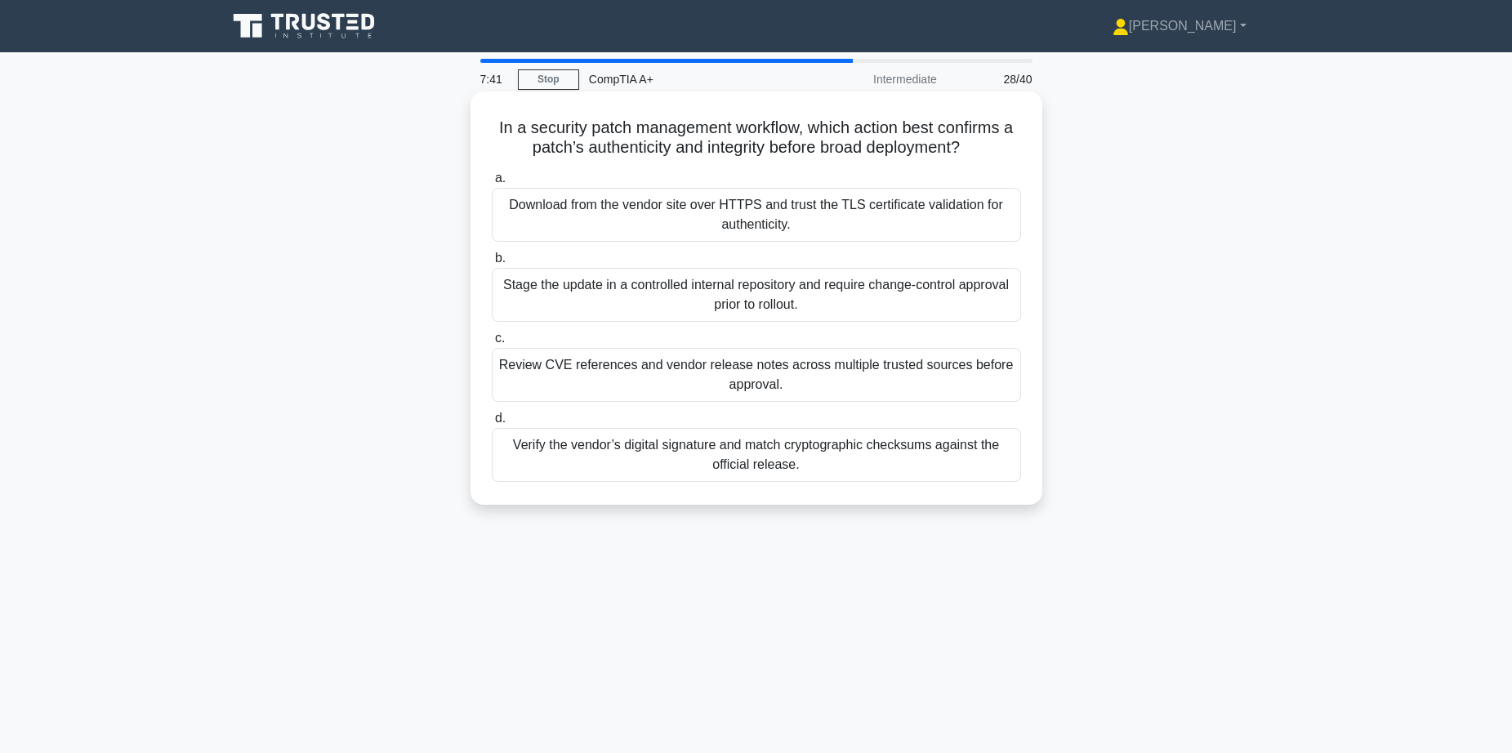
click at [717, 462] on div "Verify the vendor’s digital signature and match cryptographic checksums against…" at bounding box center [756, 455] width 529 height 54
click at [492, 424] on input "d. Verify the vendor’s digital signature and match cryptographic checksums agai…" at bounding box center [492, 418] width 0 height 11
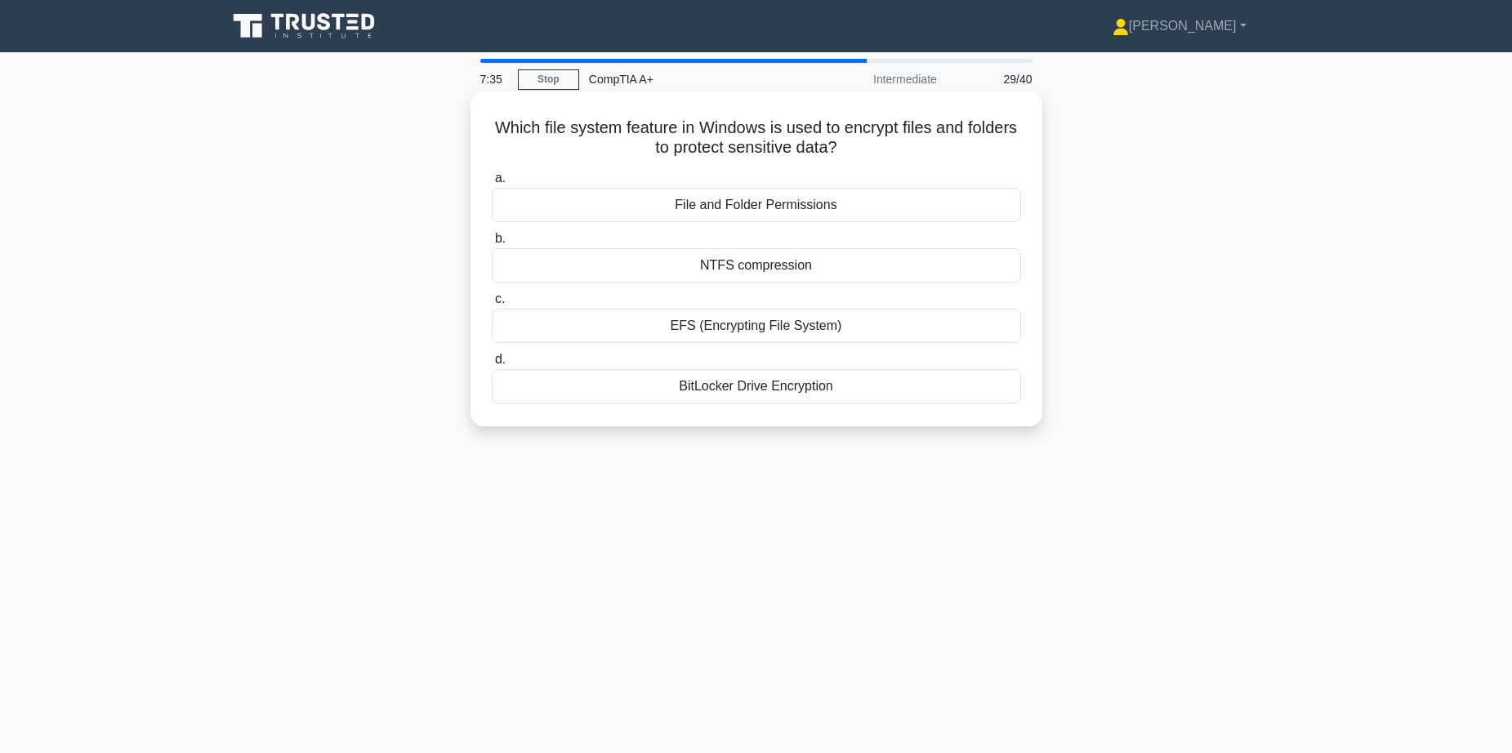
click at [758, 390] on div "BitLocker Drive Encryption" at bounding box center [756, 386] width 529 height 34
click at [492, 365] on input "d. BitLocker Drive Encryption" at bounding box center [492, 360] width 0 height 11
click at [773, 393] on div "M.2 M-key (PCIe x4 for NVMe)" at bounding box center [756, 386] width 529 height 34
click at [492, 365] on input "d. M.2 M-key (PCIe x4 for NVMe)" at bounding box center [492, 360] width 0 height 11
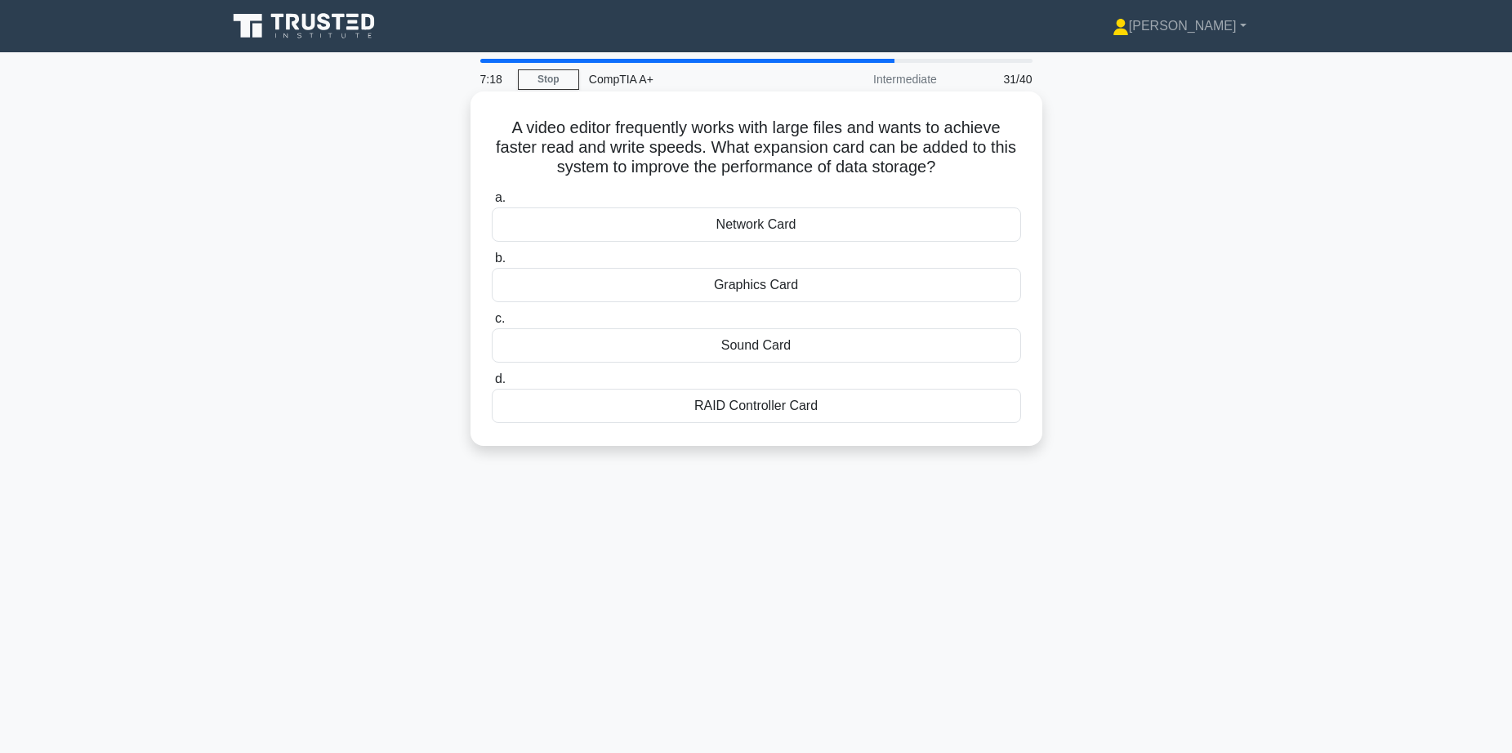
click at [758, 407] on div "RAID Controller Card" at bounding box center [756, 406] width 529 height 34
click at [492, 385] on input "d. RAID Controller Card" at bounding box center [492, 379] width 0 height 11
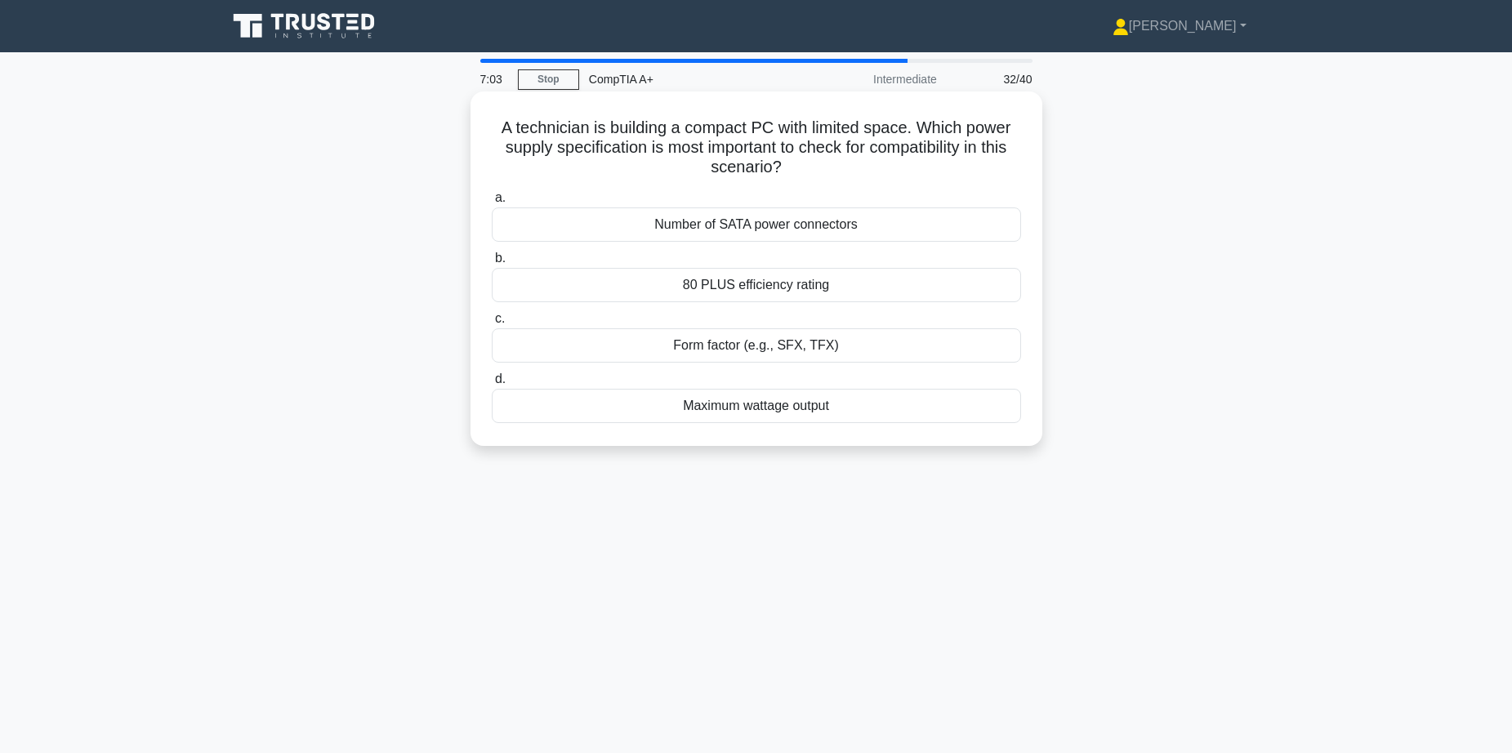
click at [756, 343] on div "Form factor (e.g., SFX, TFX)" at bounding box center [756, 345] width 529 height 34
click at [492, 324] on input "c. Form factor (e.g., SFX, TFX)" at bounding box center [492, 319] width 0 height 11
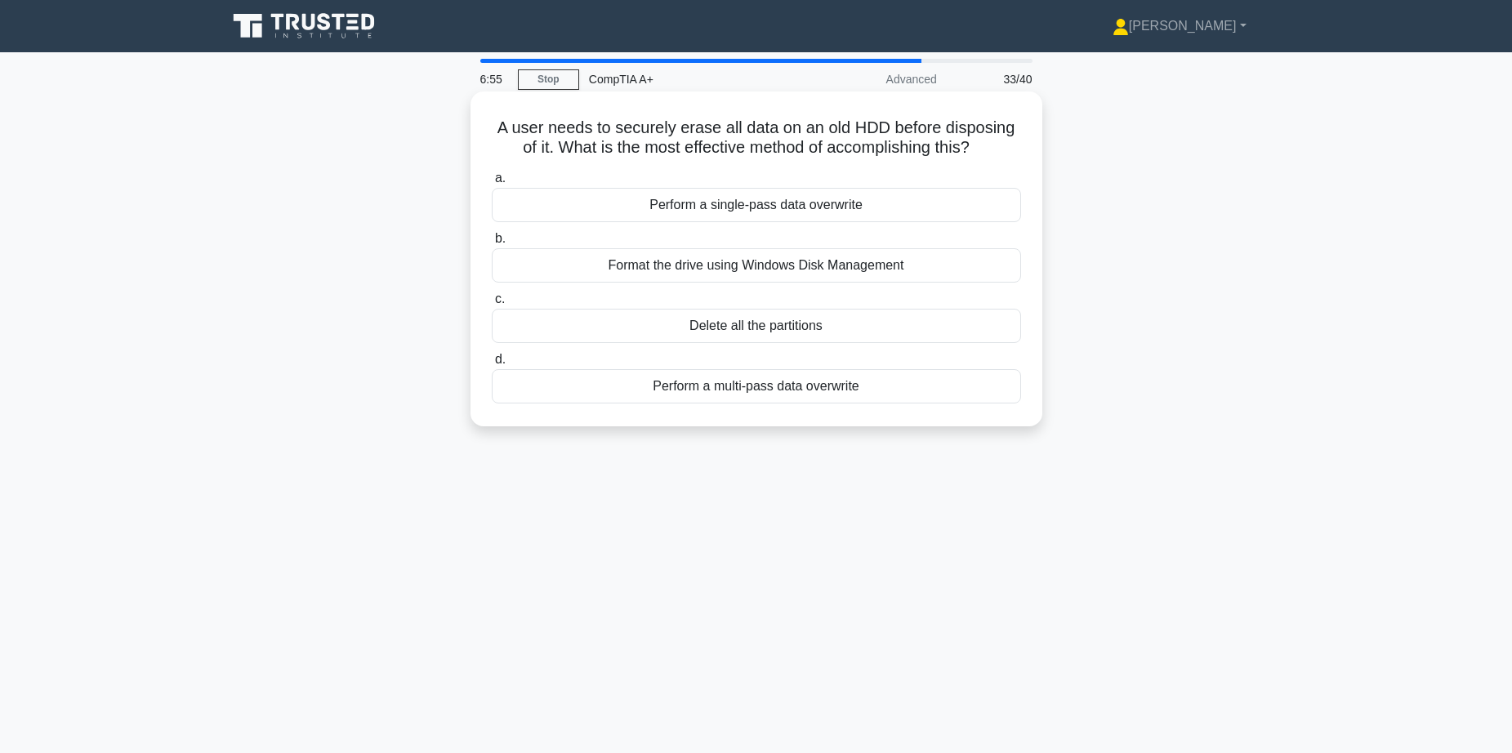
click at [772, 385] on div "Perform a multi-pass data overwrite" at bounding box center [756, 386] width 529 height 34
click at [492, 365] on input "d. Perform a multi-pass data overwrite" at bounding box center [492, 360] width 0 height 11
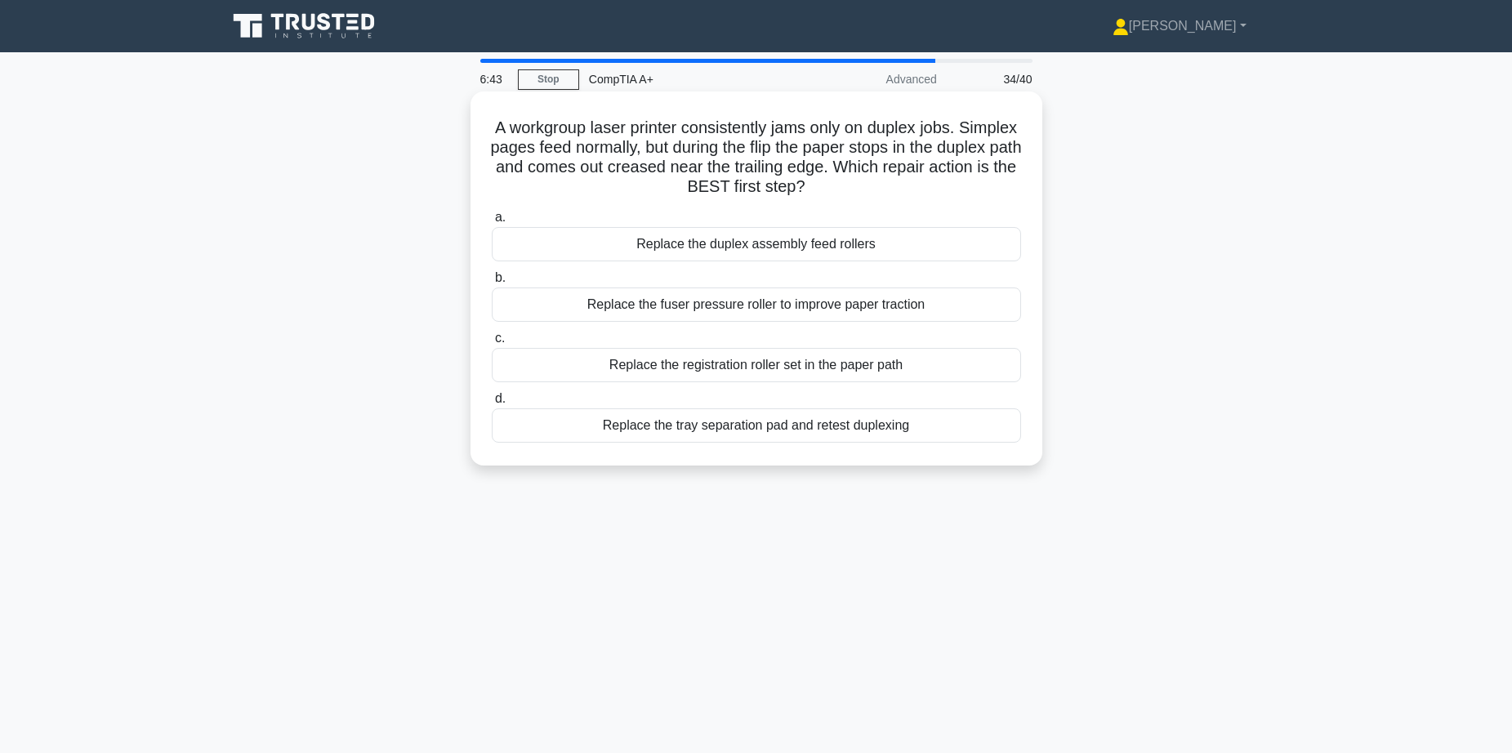
click at [768, 239] on div "Replace the duplex assembly feed rollers" at bounding box center [756, 244] width 529 height 34
click at [492, 223] on input "a. Replace the duplex assembly feed rollers" at bounding box center [492, 217] width 0 height 11
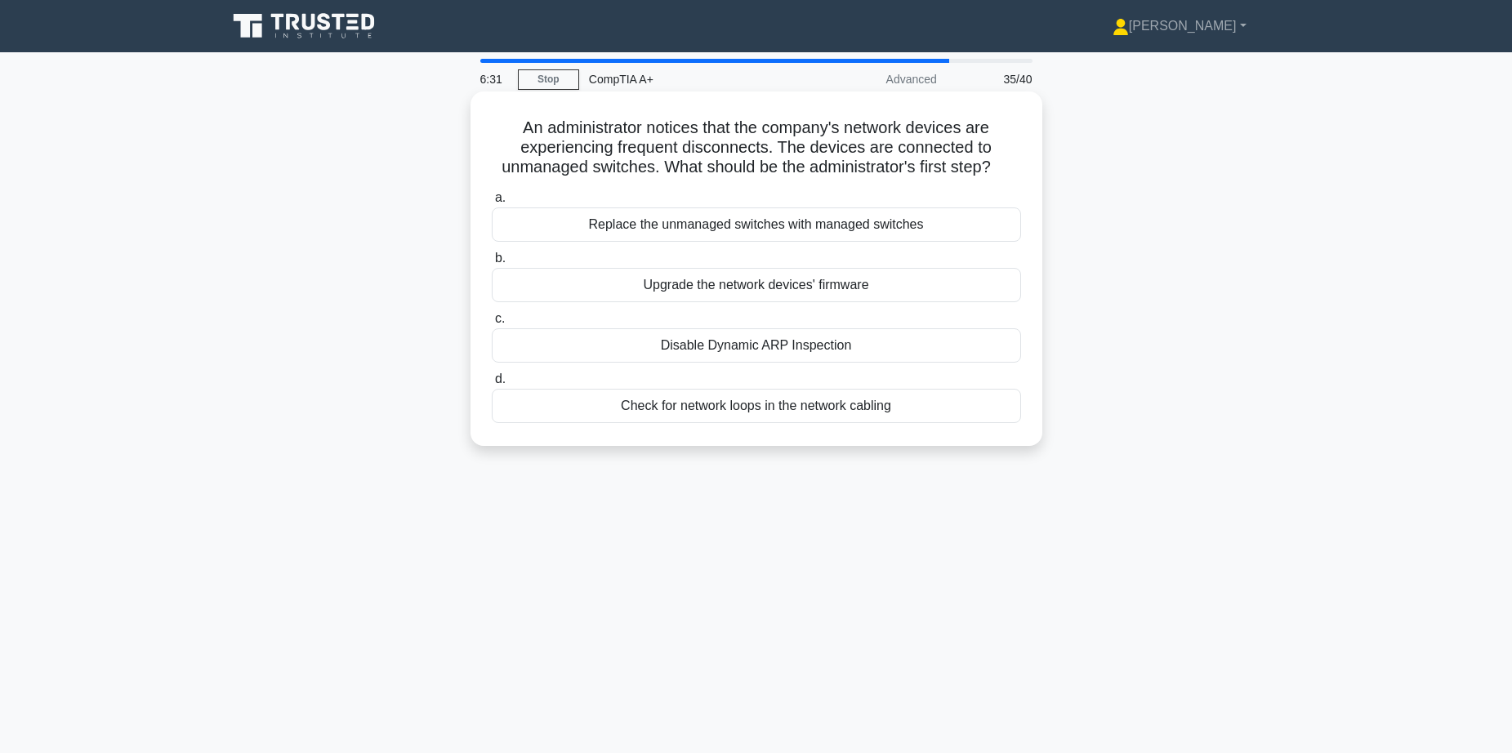
click at [769, 230] on div "Replace the unmanaged switches with managed switches" at bounding box center [756, 224] width 529 height 34
click at [492, 203] on input "a. Replace the unmanaged switches with managed switches" at bounding box center [492, 198] width 0 height 11
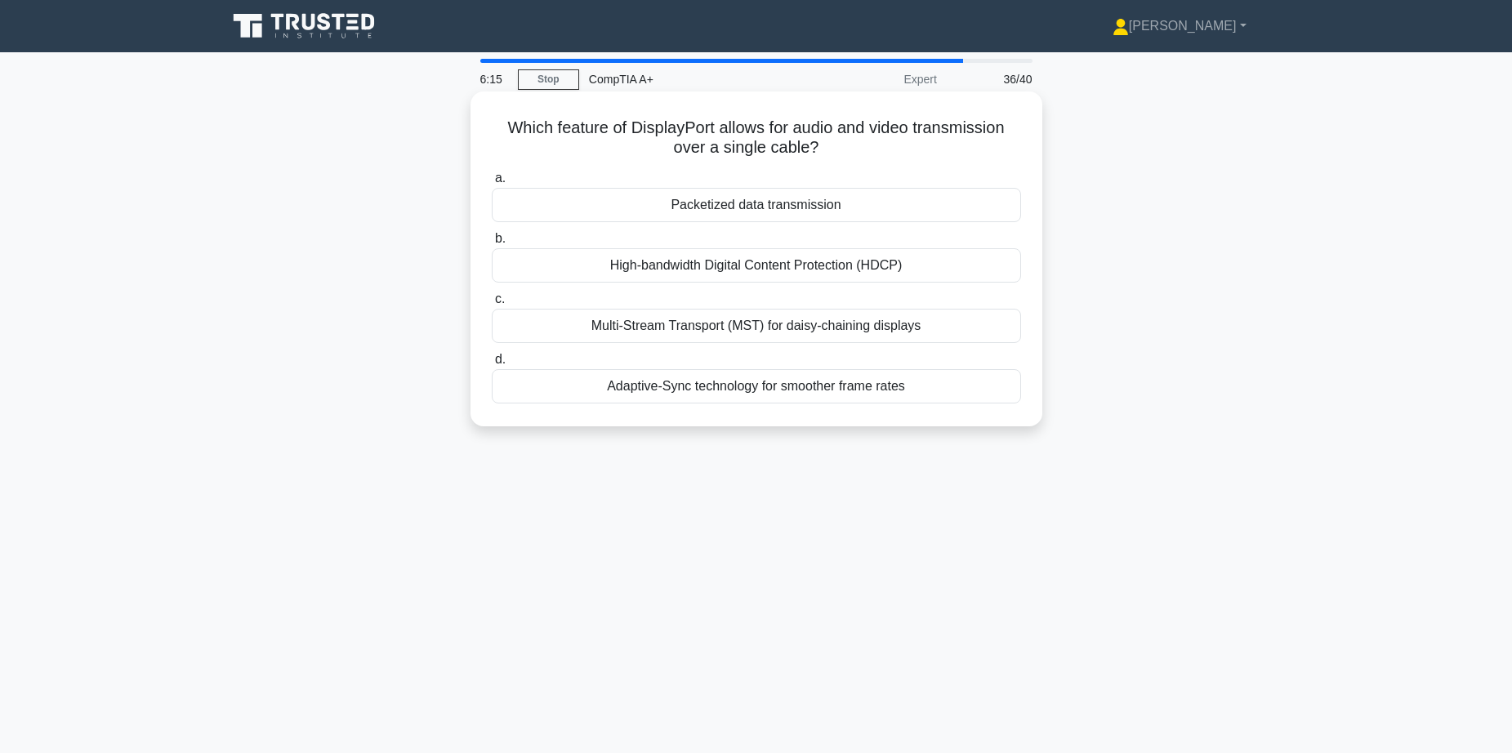
click at [719, 325] on div "Multi-Stream Transport (MST) for daisy-chaining displays" at bounding box center [756, 326] width 529 height 34
click at [492, 305] on input "c. Multi-Stream Transport (MST) for daisy-chaining displays" at bounding box center [492, 299] width 0 height 11
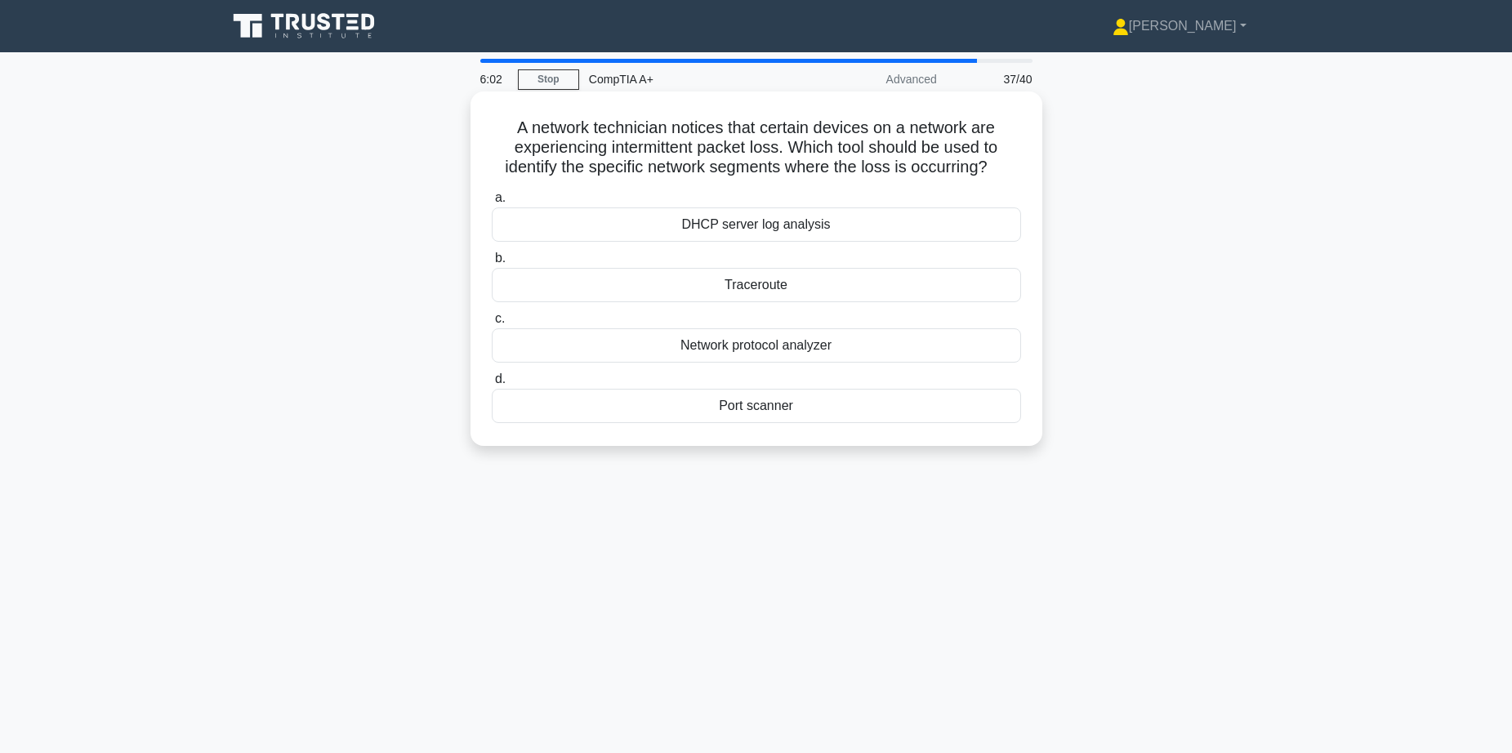
click at [760, 406] on div "Port scanner" at bounding box center [756, 406] width 529 height 34
click at [492, 385] on input "d. Port scanner" at bounding box center [492, 379] width 0 height 11
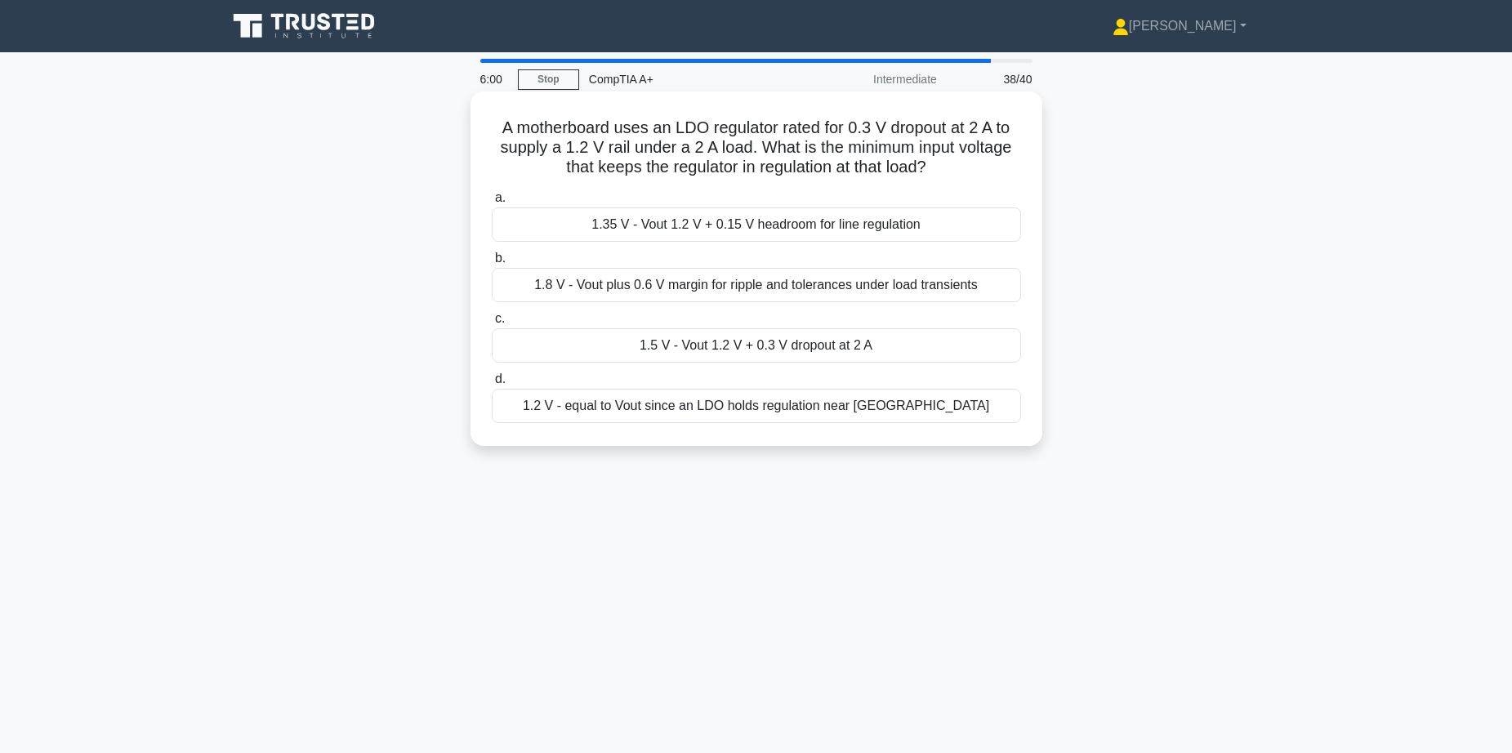
click at [754, 402] on div "1.2 V - equal to Vout since an LDO holds regulation near Vin" at bounding box center [756, 406] width 529 height 34
click at [492, 385] on input "d. 1.2 V - equal to Vout since an LDO holds regulation near Vin" at bounding box center [492, 379] width 0 height 11
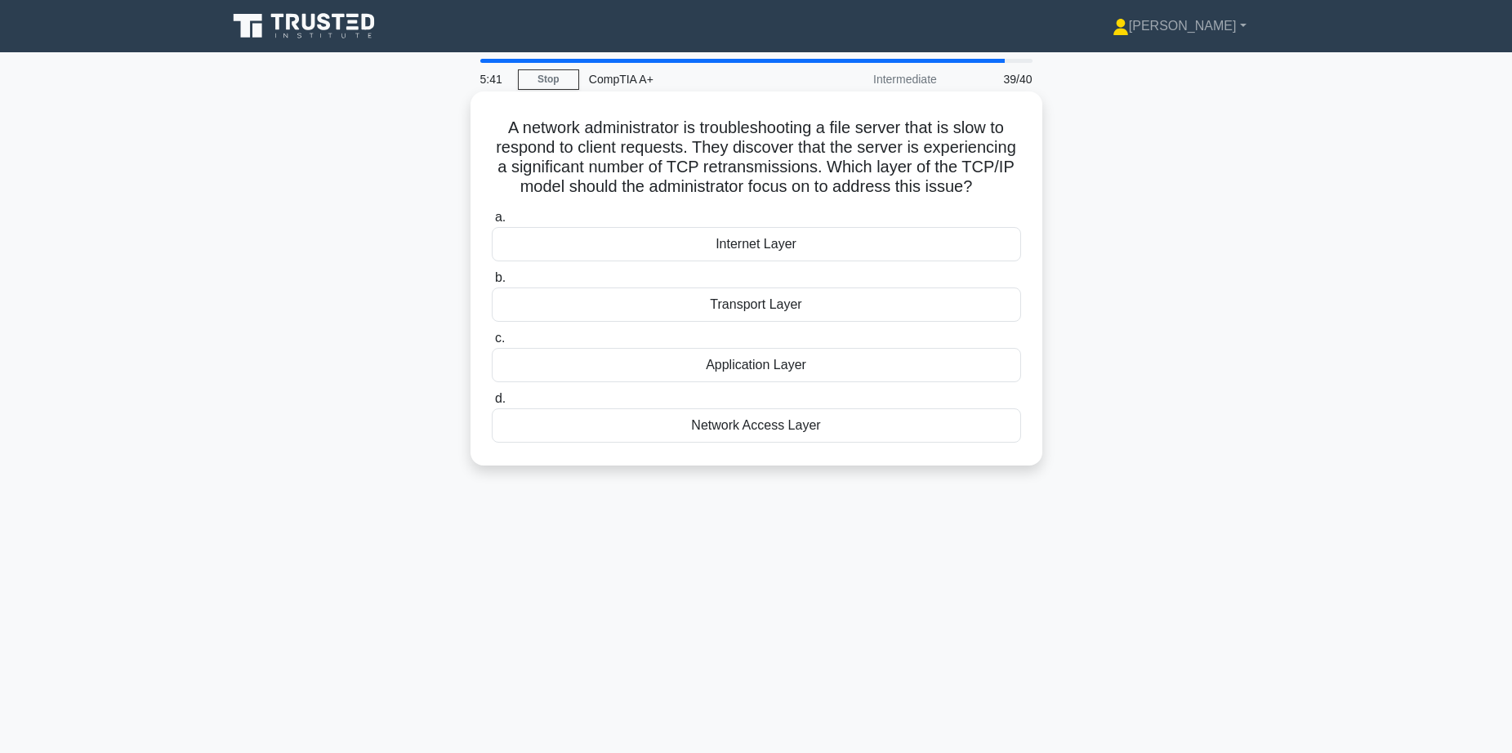
click at [750, 426] on div "Network Access Layer" at bounding box center [756, 425] width 529 height 34
click at [492, 404] on input "d. Network Access Layer" at bounding box center [492, 399] width 0 height 11
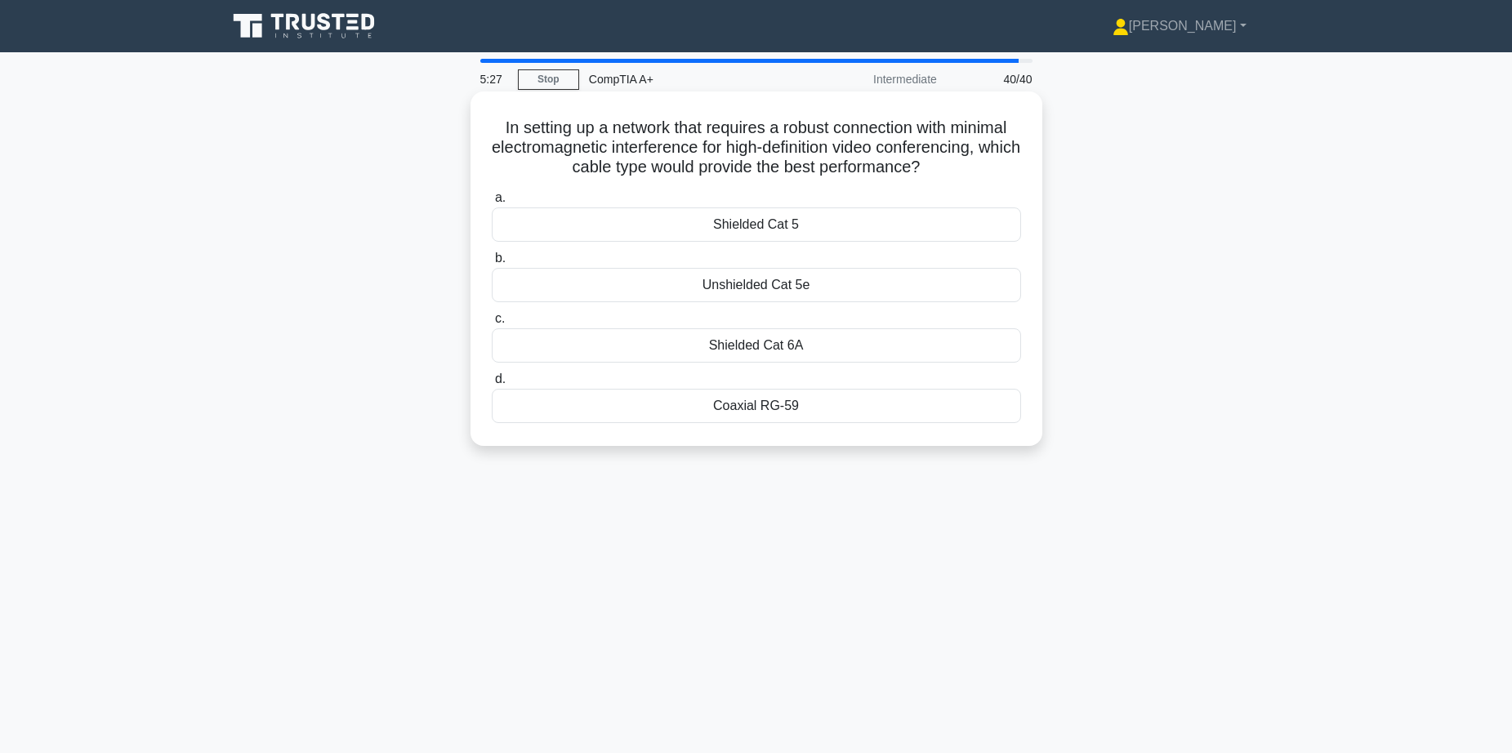
click at [760, 349] on div "Shielded Cat 6A" at bounding box center [756, 345] width 529 height 34
click at [492, 324] on input "c. Shielded Cat 6A" at bounding box center [492, 319] width 0 height 11
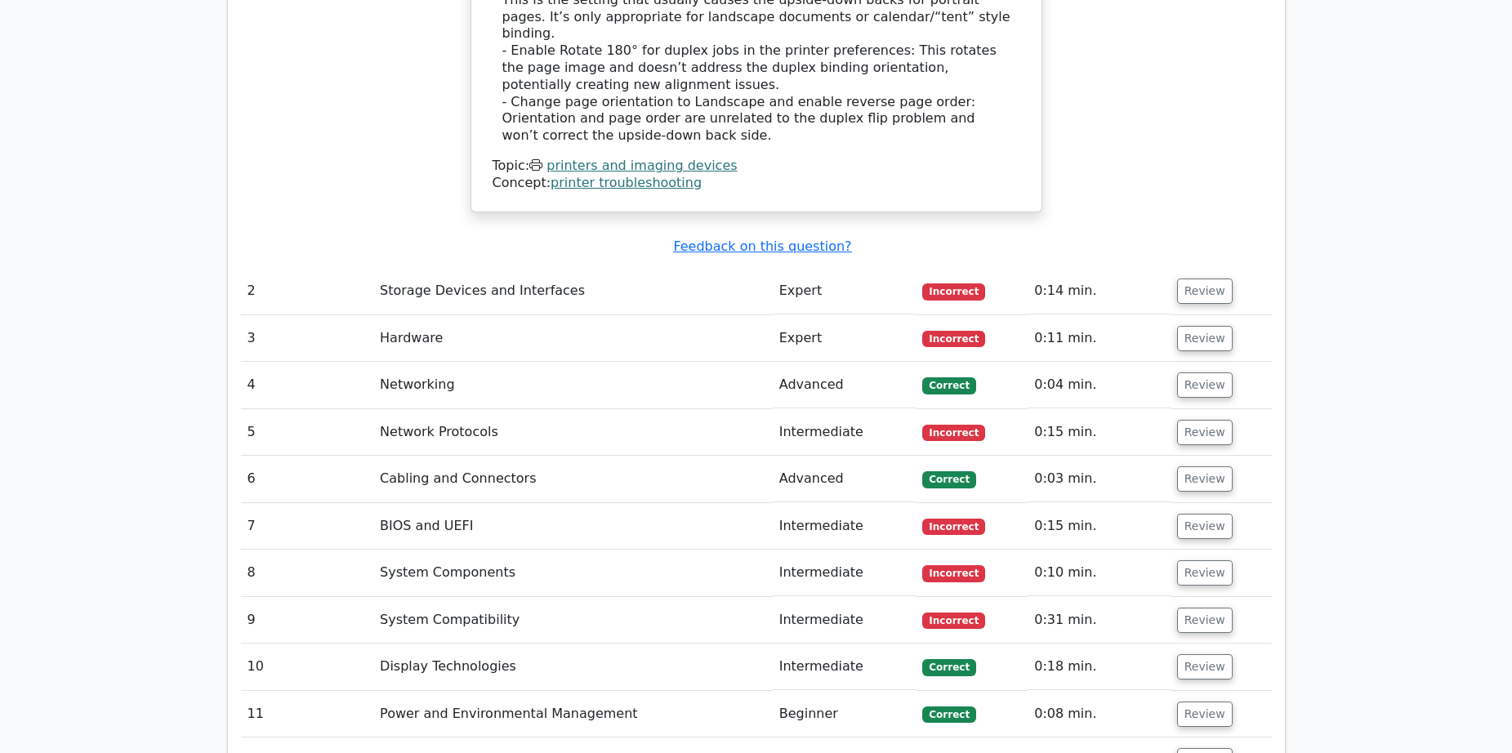
scroll to position [2124, 0]
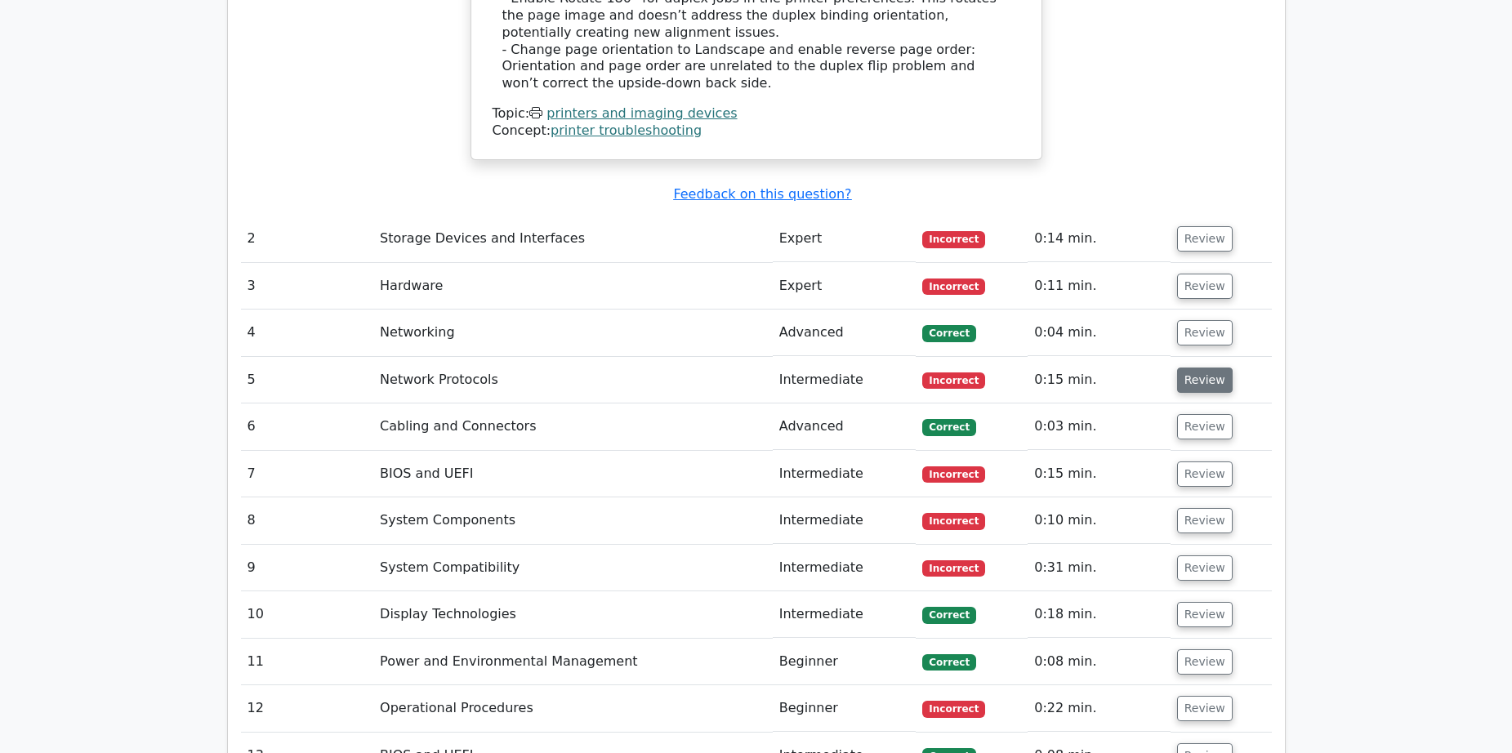
click at [1197, 368] on button "Review" at bounding box center [1205, 380] width 56 height 25
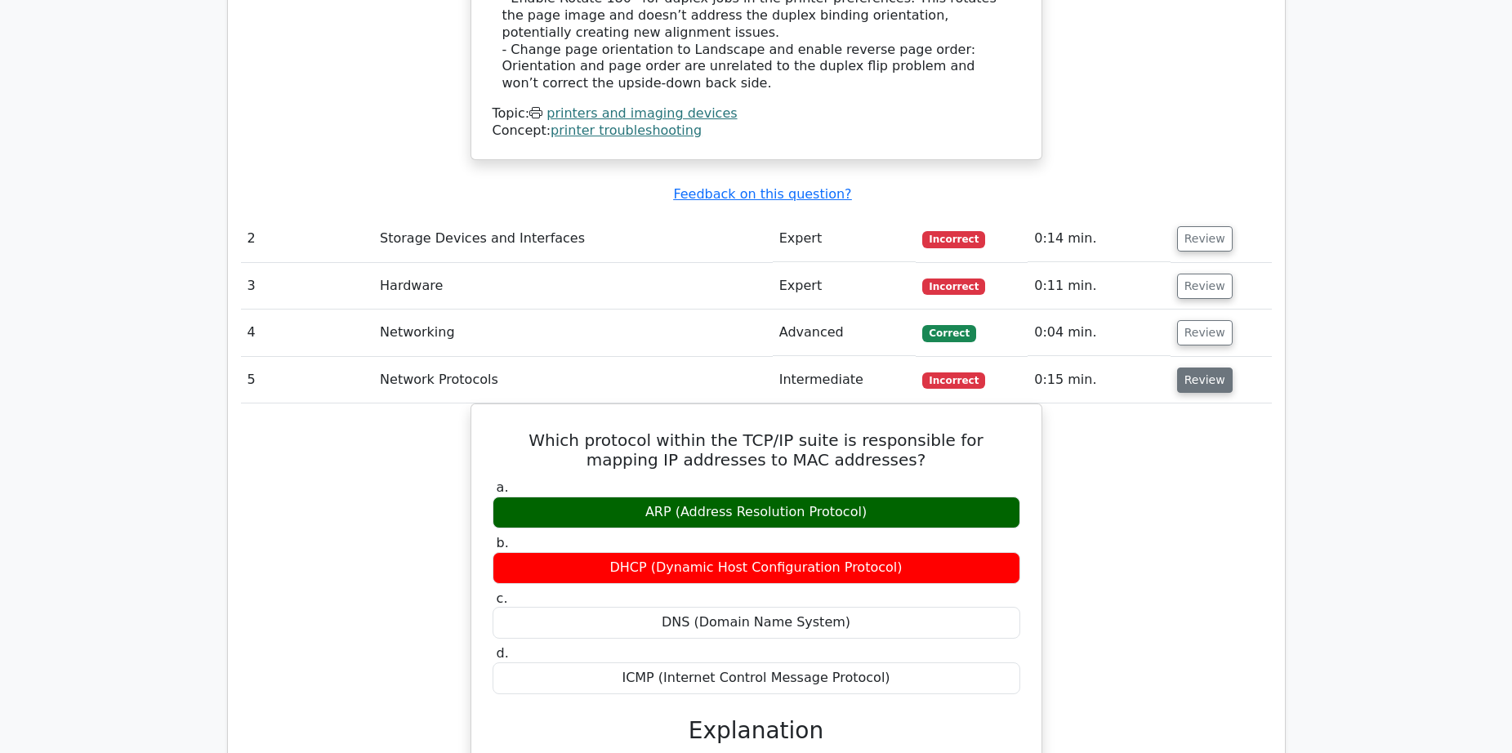
click at [1197, 368] on button "Review" at bounding box center [1205, 380] width 56 height 25
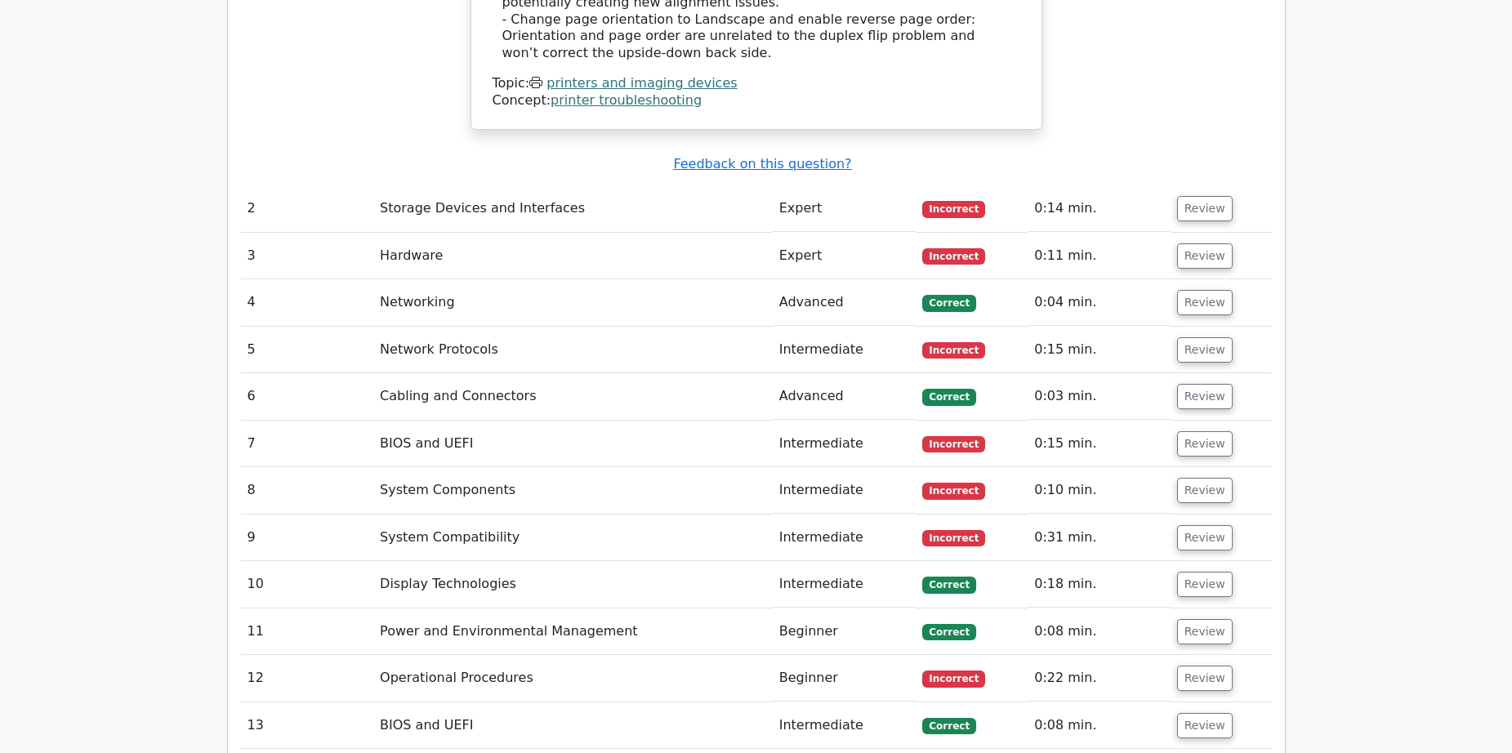
scroll to position [2205, 0]
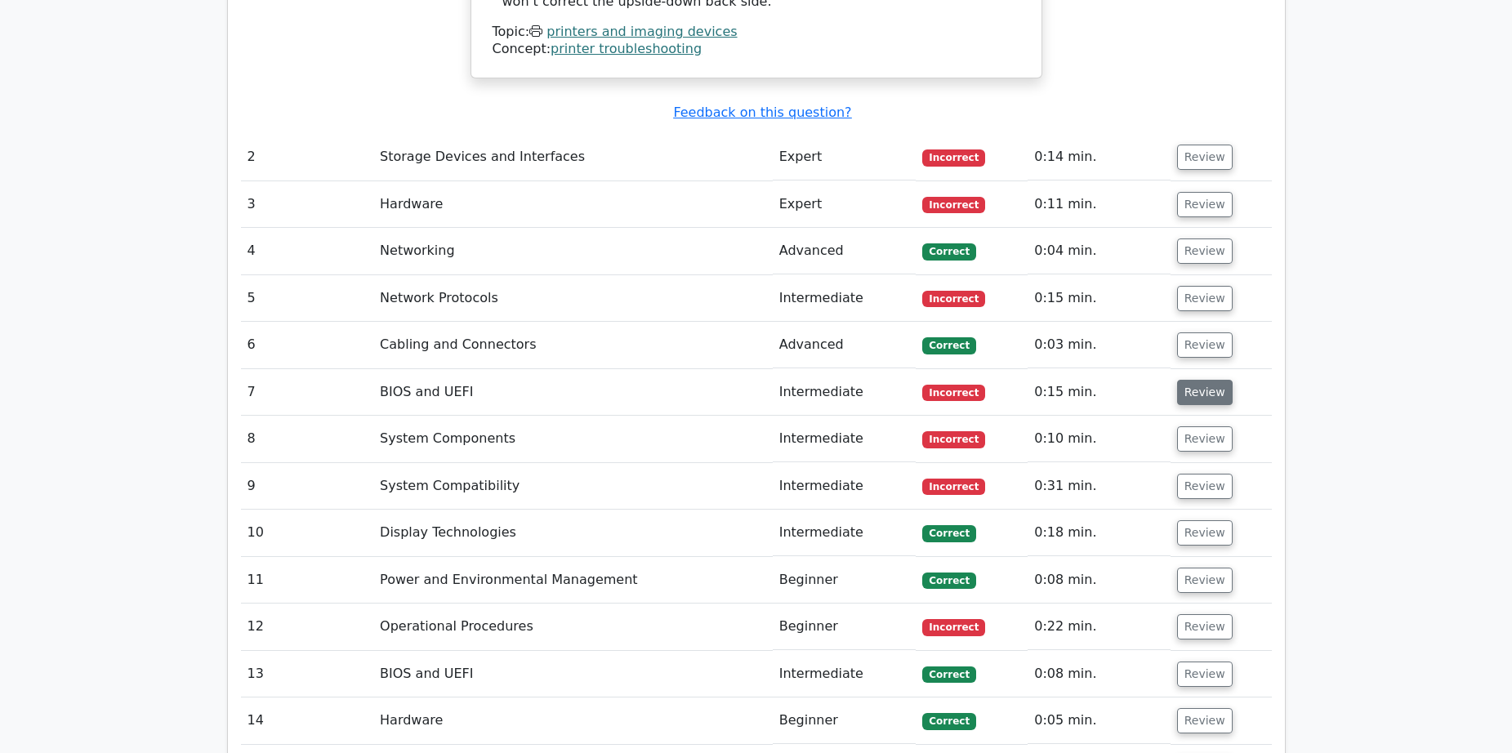
click at [1207, 383] on button "Review" at bounding box center [1205, 392] width 56 height 25
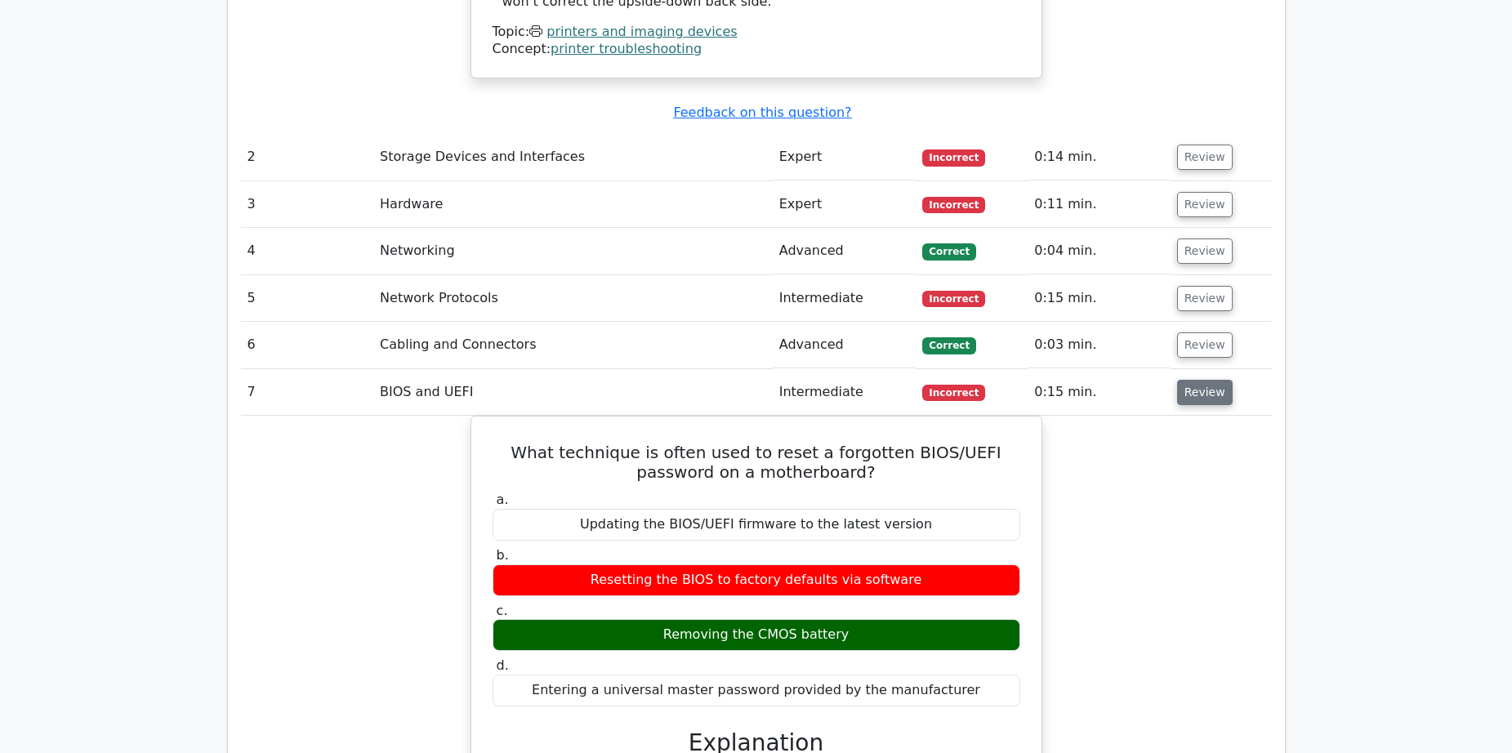
click at [1202, 385] on button "Review" at bounding box center [1205, 392] width 56 height 25
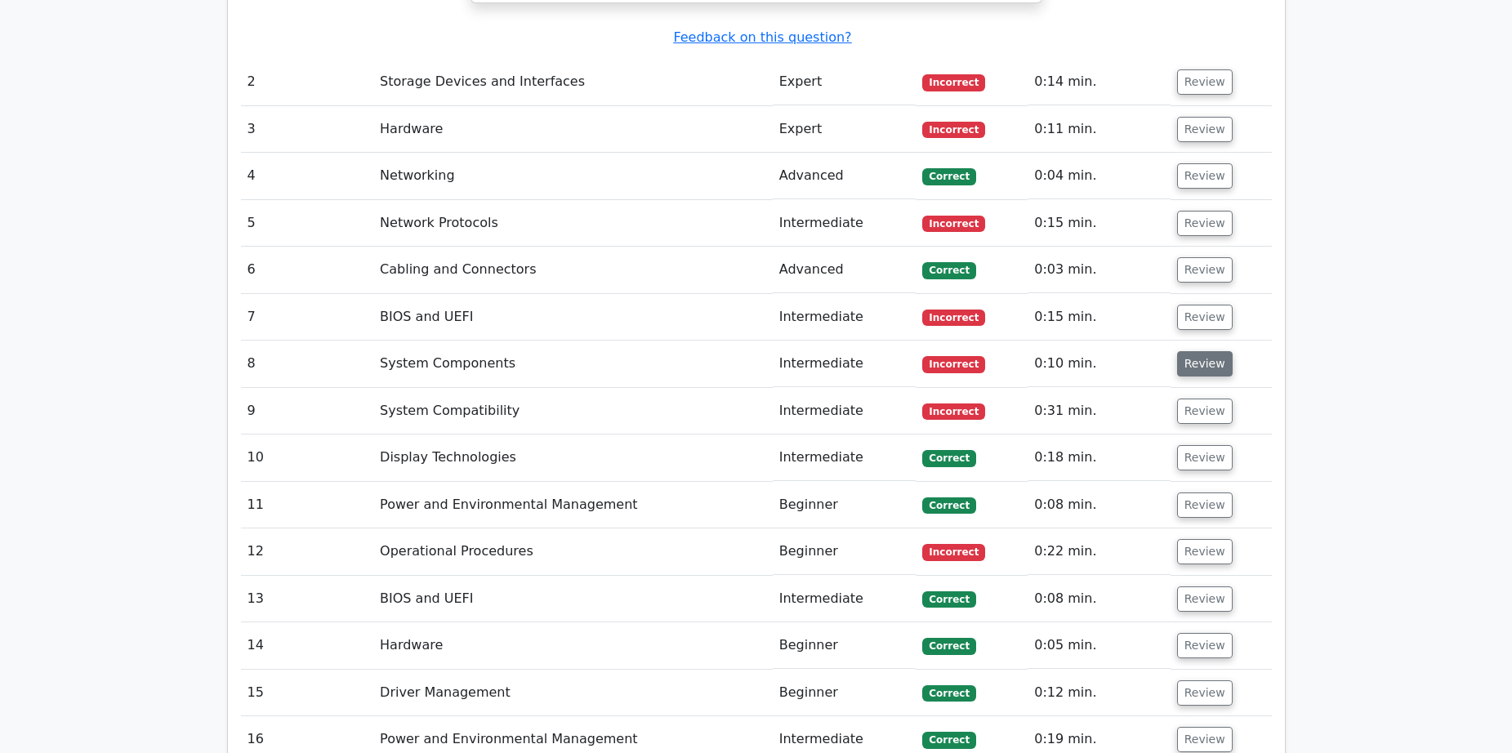
scroll to position [2287, 0]
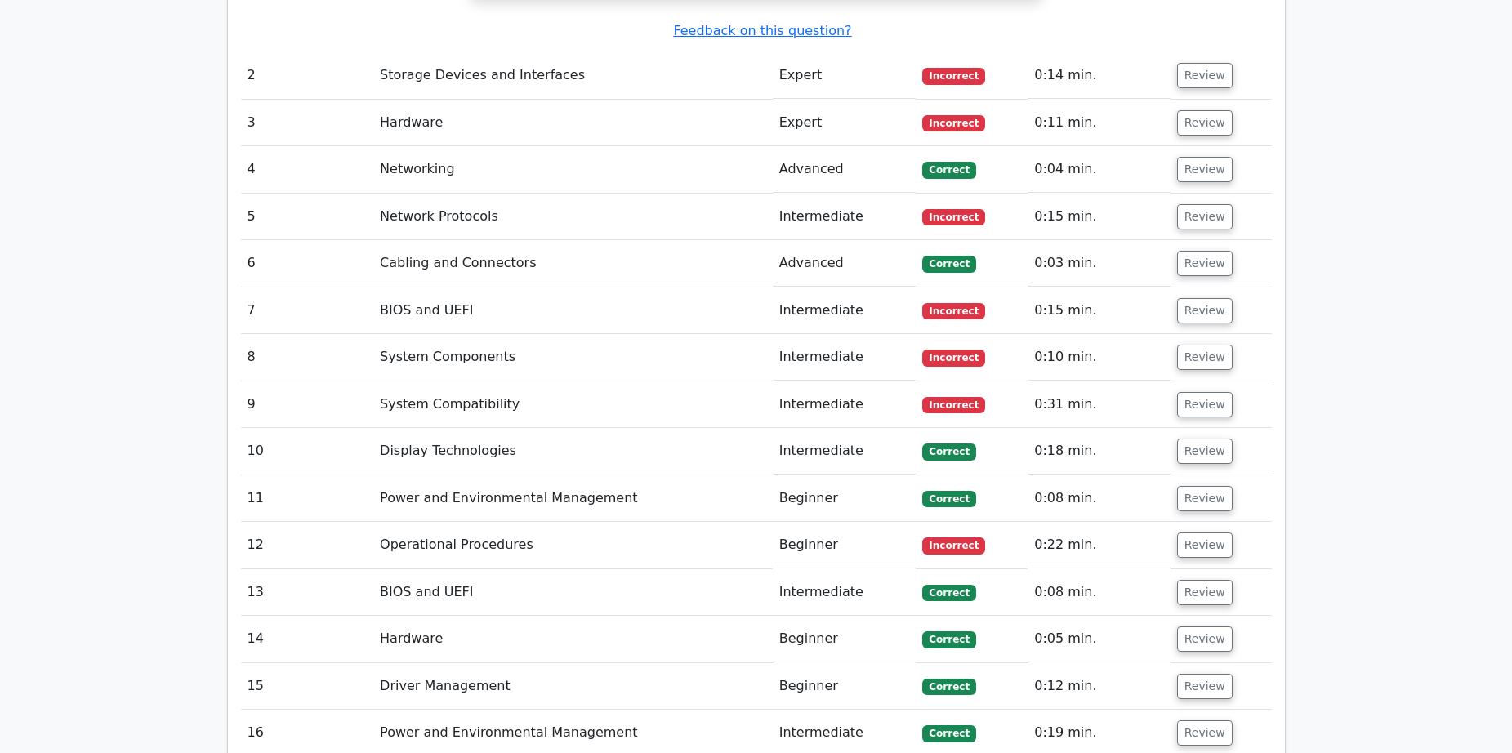
click at [1194, 358] on td "Review" at bounding box center [1221, 357] width 101 height 47
click at [1189, 354] on button "Review" at bounding box center [1205, 357] width 56 height 25
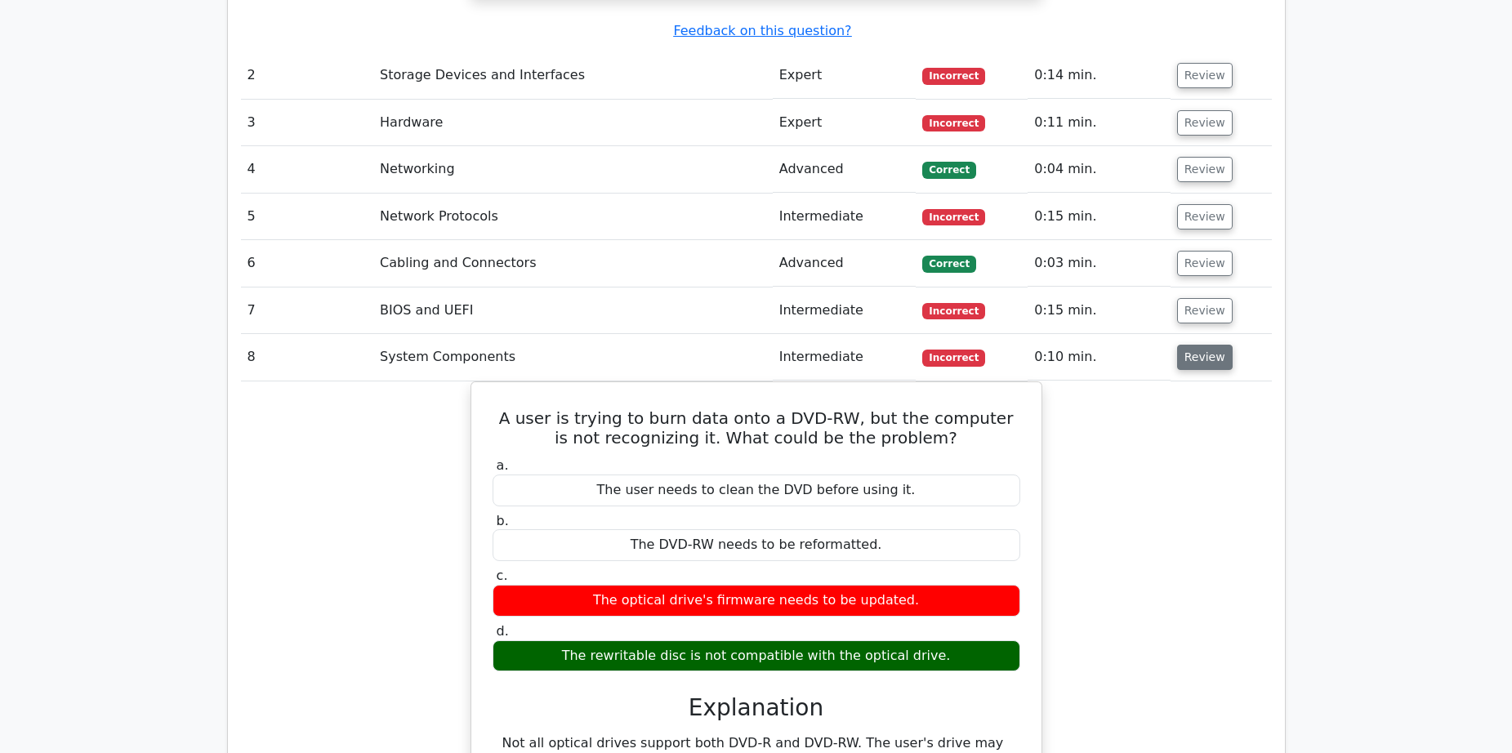
click at [1189, 354] on button "Review" at bounding box center [1205, 357] width 56 height 25
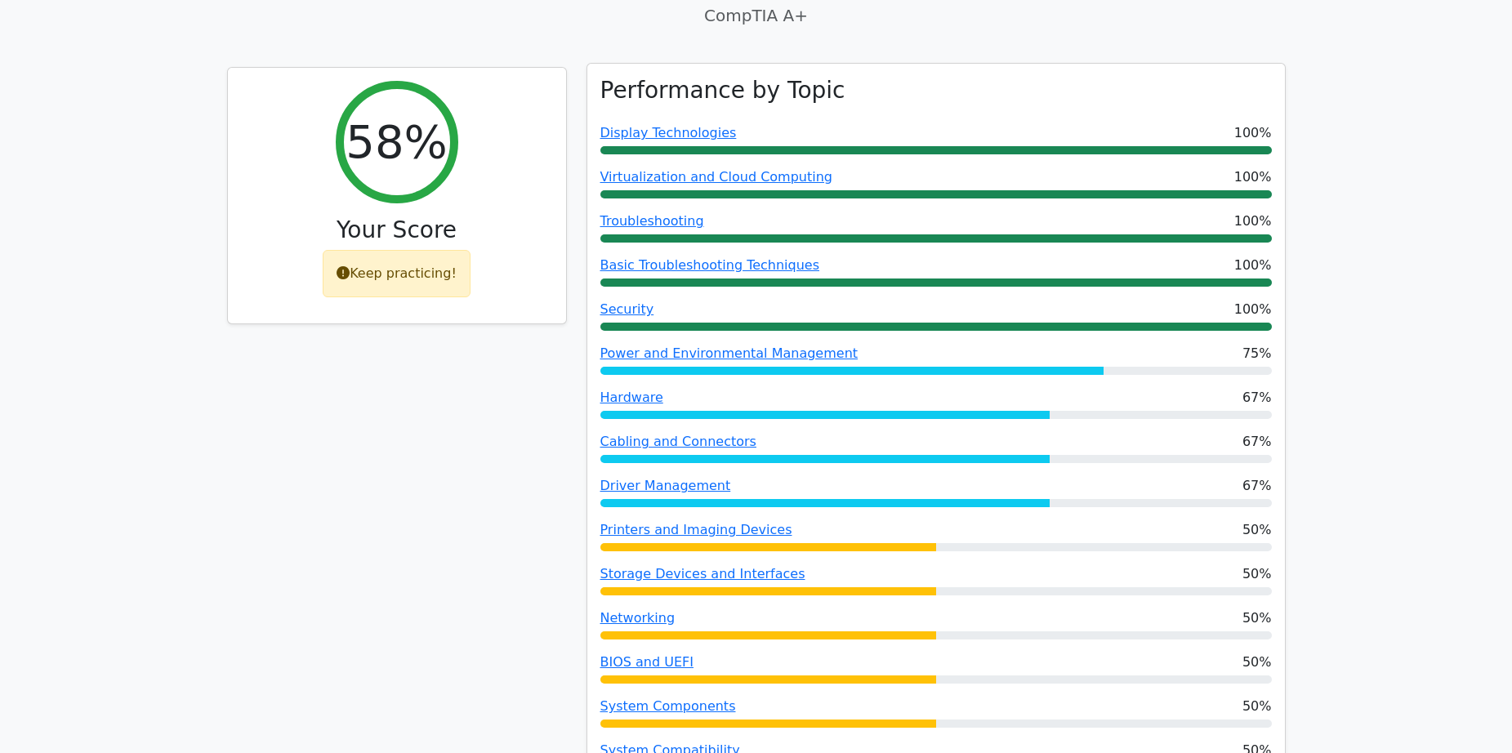
scroll to position [0, 0]
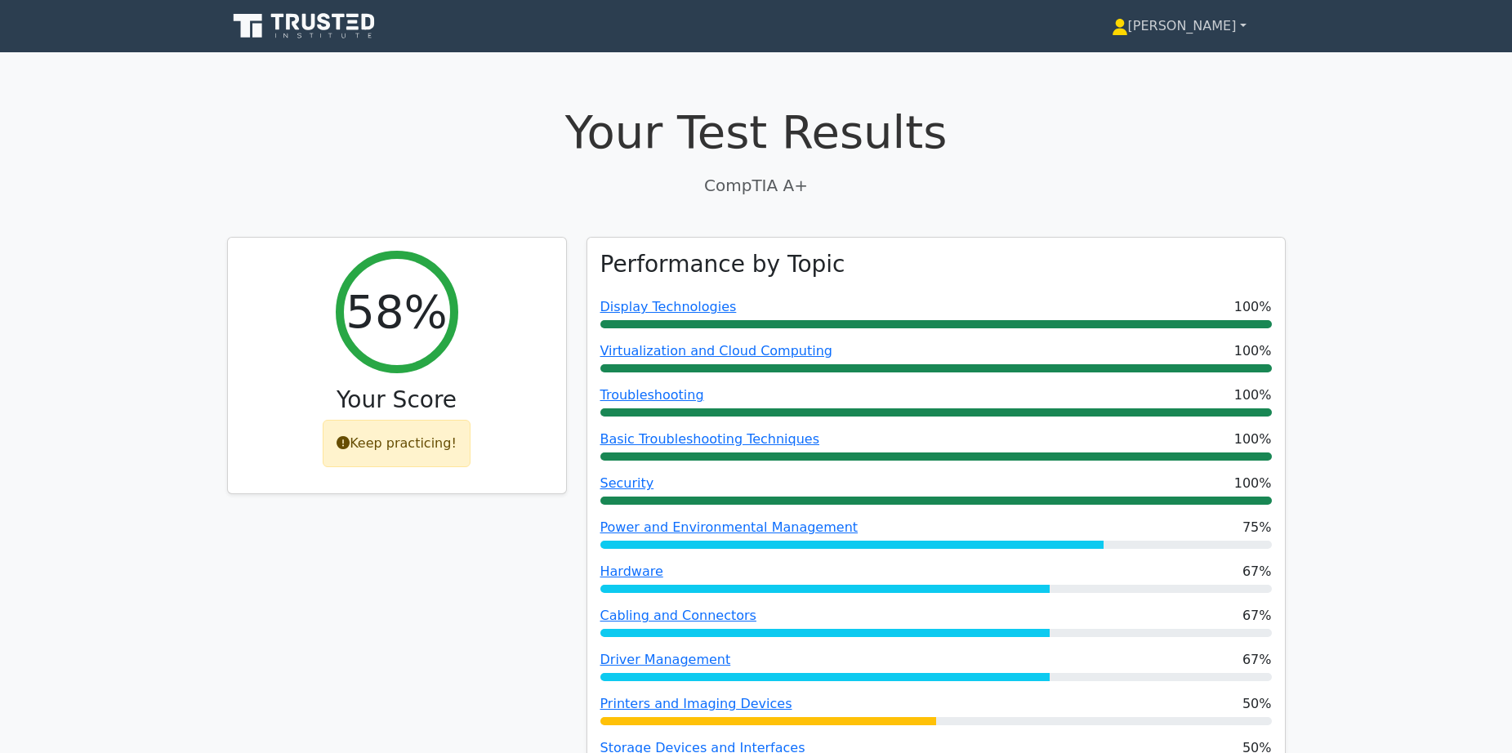
click at [1211, 27] on link "[PERSON_NAME]" at bounding box center [1179, 26] width 213 height 33
click at [1202, 50] on ul "Profile Settings" at bounding box center [1138, 77] width 131 height 67
click at [1202, 25] on link "[PERSON_NAME]" at bounding box center [1179, 26] width 213 height 33
click at [1195, 59] on link "Profile" at bounding box center [1137, 64] width 129 height 26
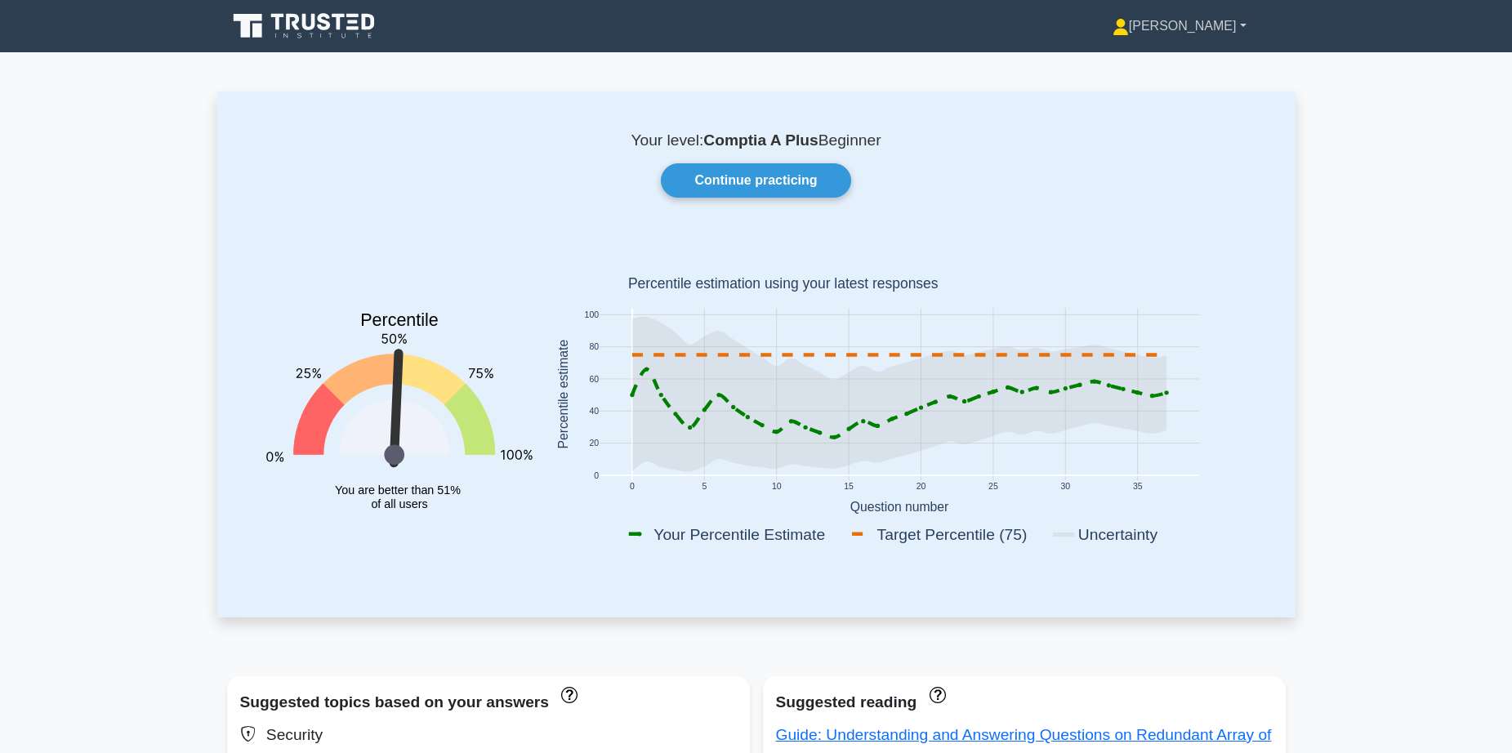
click at [1229, 32] on link "[PERSON_NAME]" at bounding box center [1179, 26] width 212 height 33
click at [1203, 91] on link "Settings" at bounding box center [1138, 91] width 129 height 26
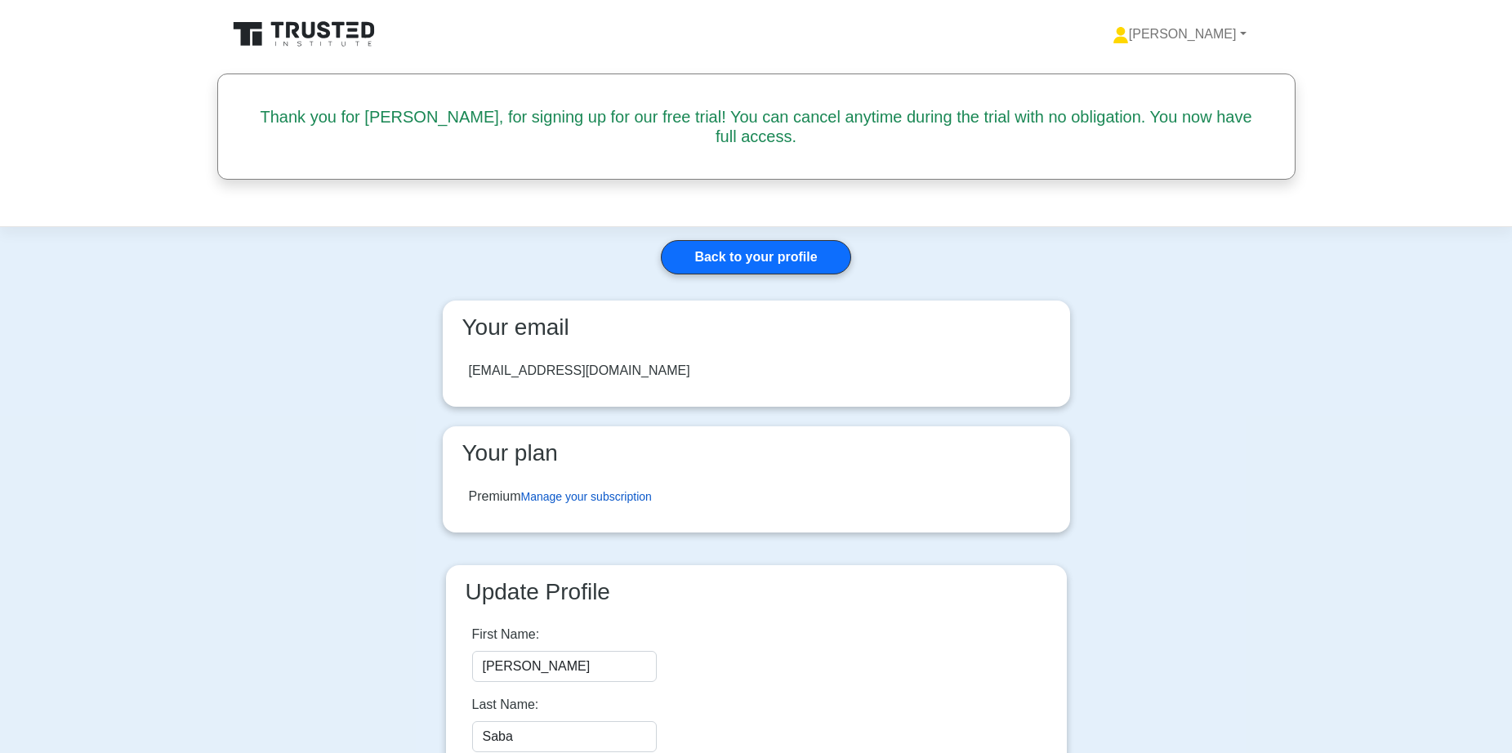
click at [581, 490] on link "Manage your subscription" at bounding box center [586, 496] width 131 height 13
